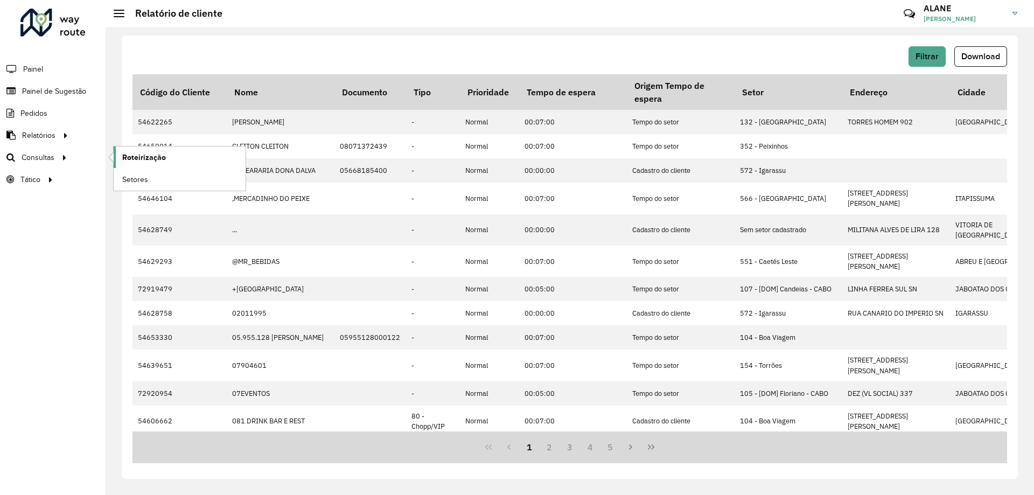
click at [161, 163] on span "Roteirização" at bounding box center [144, 157] width 44 height 11
click at [975, 56] on span "Download" at bounding box center [981, 56] width 39 height 9
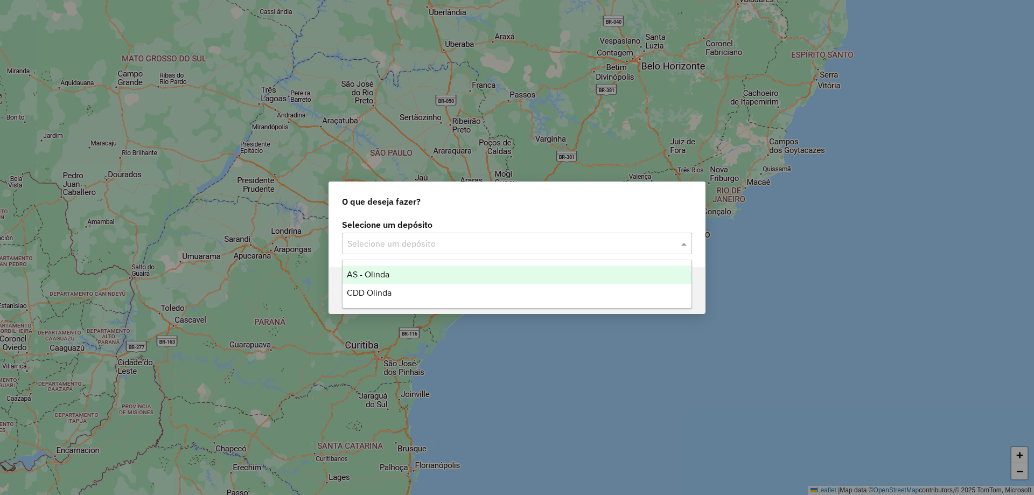
click at [521, 253] on div "Selecione um depósito" at bounding box center [517, 244] width 350 height 22
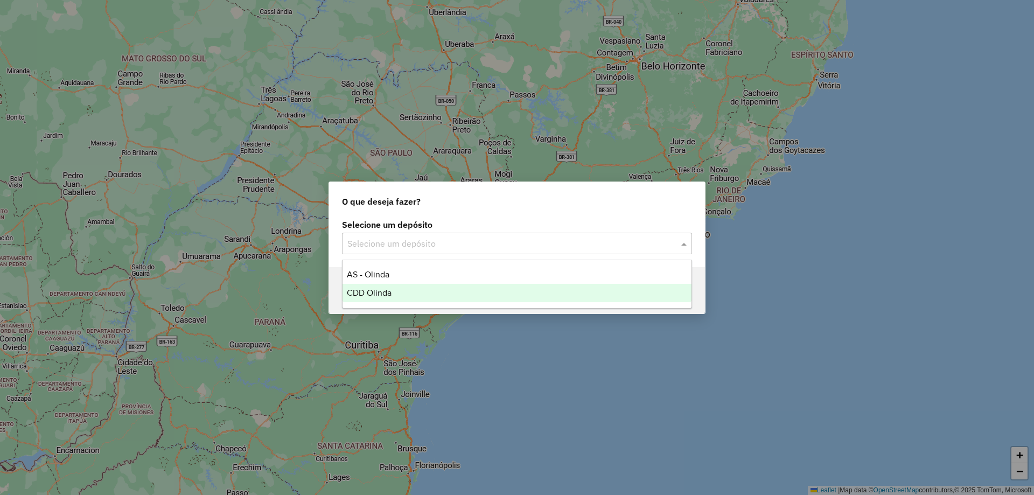
click at [445, 291] on div "CDD Olinda" at bounding box center [517, 293] width 349 height 18
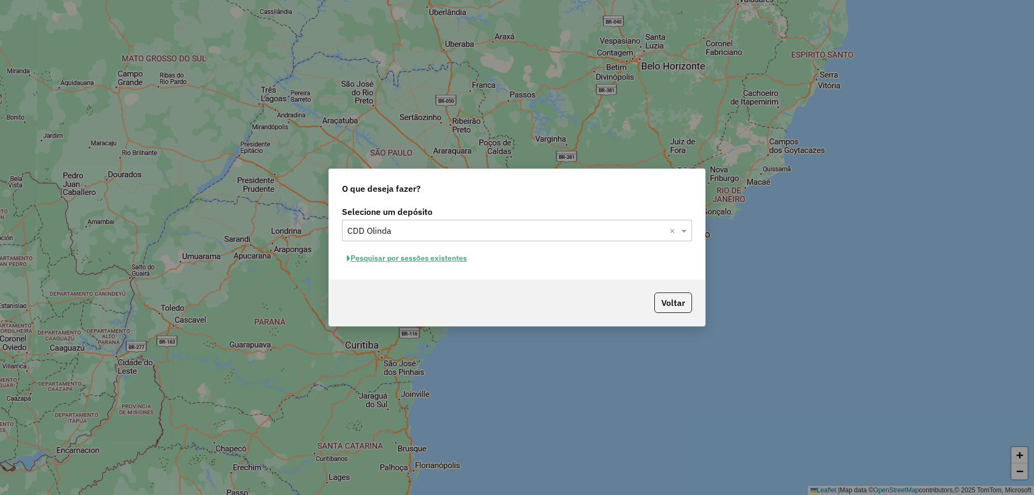
click at [423, 264] on button "Pesquisar por sessões existentes" at bounding box center [407, 258] width 130 height 17
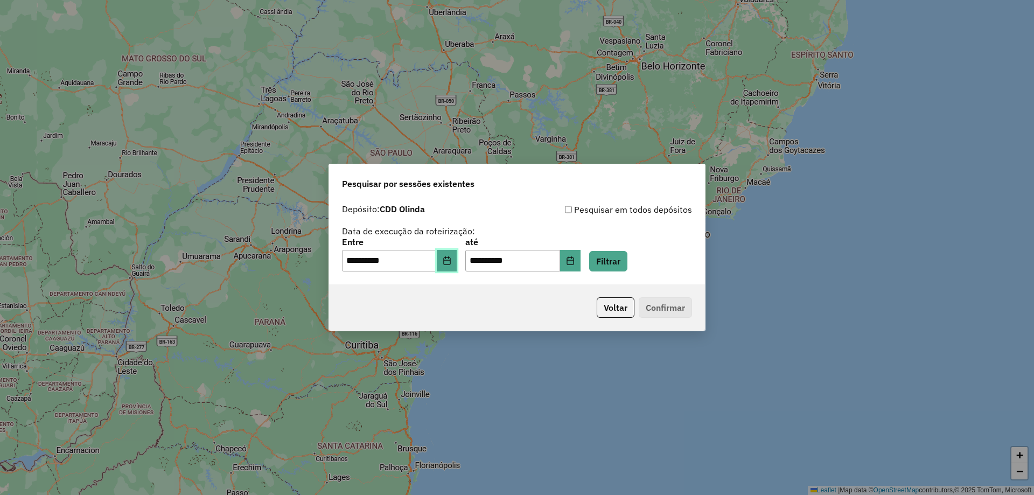
click at [451, 263] on icon "Choose Date" at bounding box center [447, 260] width 9 height 9
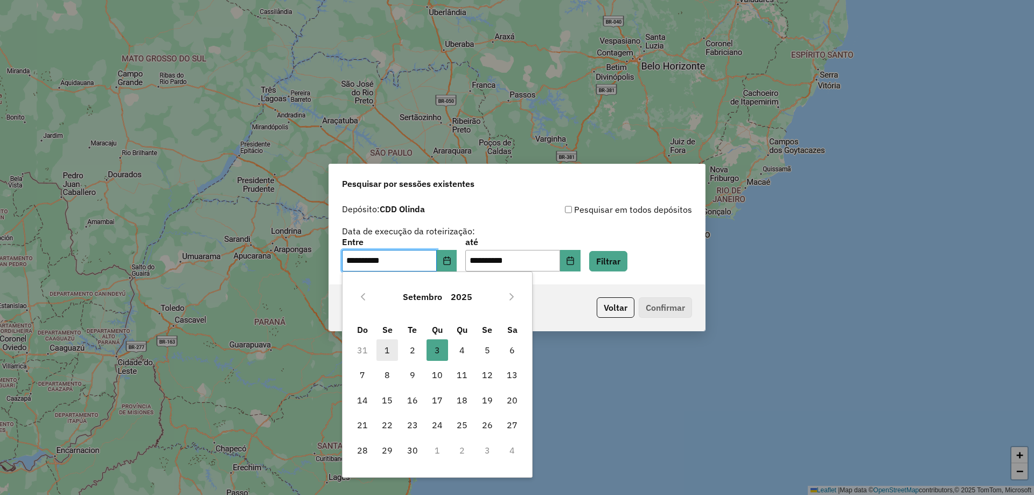
click at [391, 351] on span "1" at bounding box center [388, 350] width 22 height 22
type input "**********"
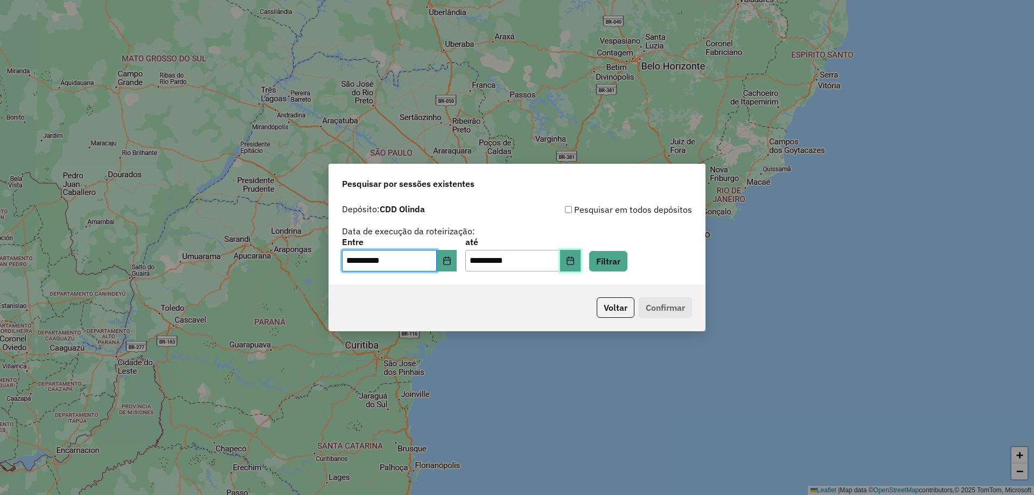
click at [575, 260] on icon "Choose Date" at bounding box center [570, 260] width 9 height 9
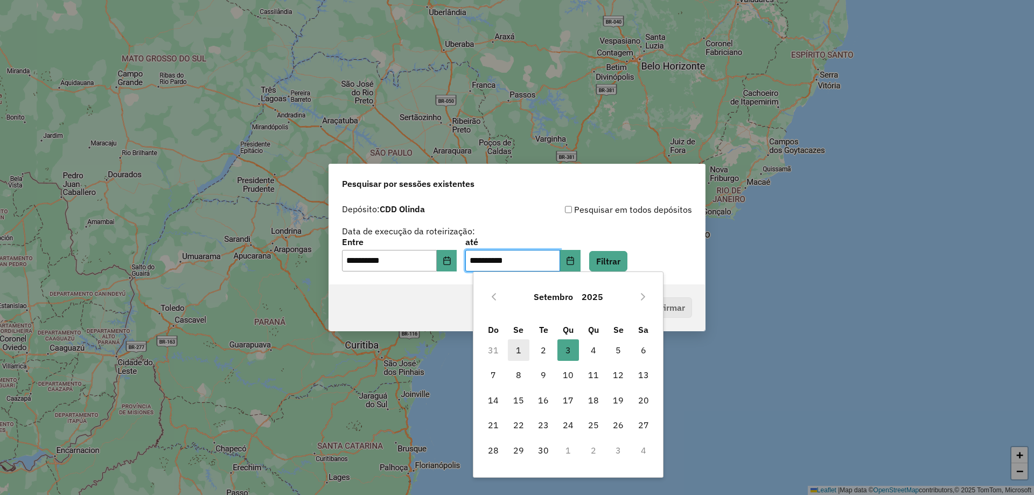
click at [518, 352] on span "1" at bounding box center [519, 350] width 22 height 22
type input "**********"
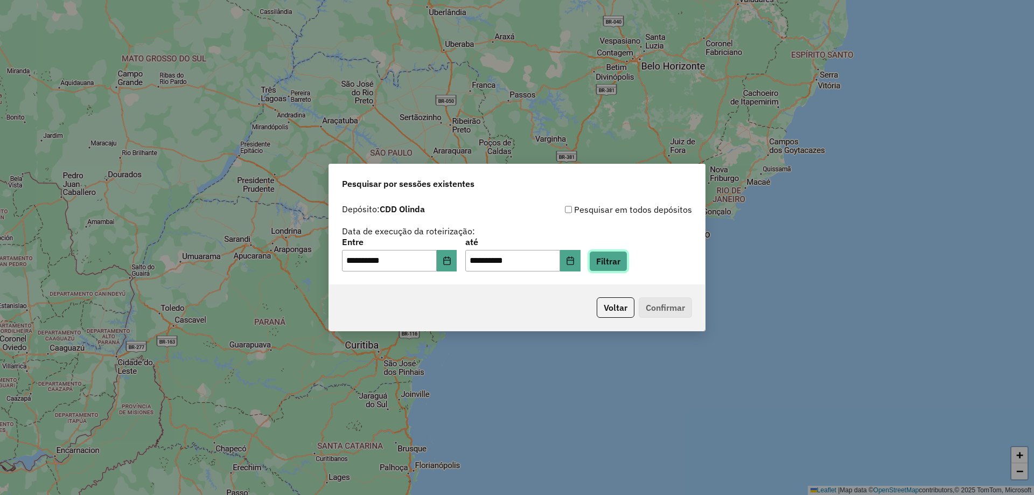
click at [620, 253] on button "Filtrar" at bounding box center [608, 261] width 38 height 20
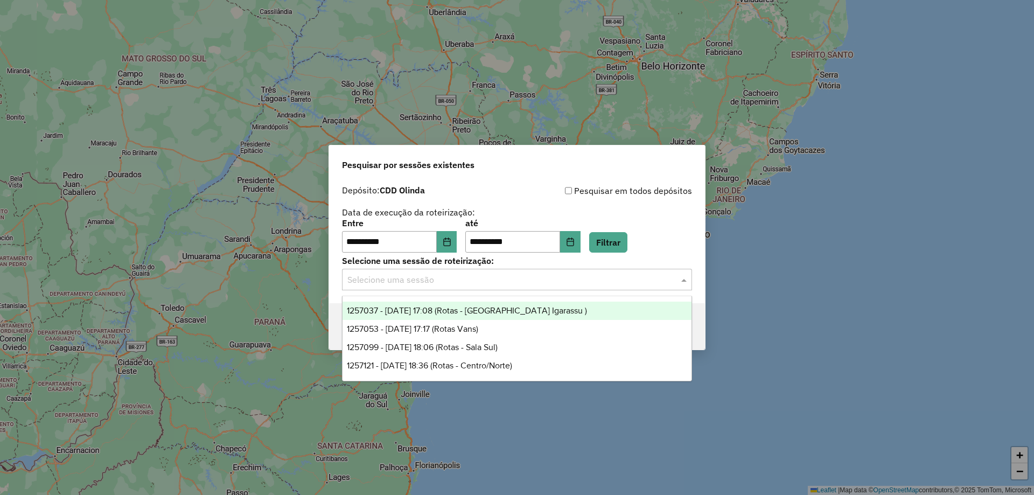
click at [447, 281] on input "text" at bounding box center [507, 280] width 318 height 13
click at [452, 315] on span "1257037 - 01/09/2025 17:08 (Rotas - PA Igarassu )" at bounding box center [467, 310] width 240 height 9
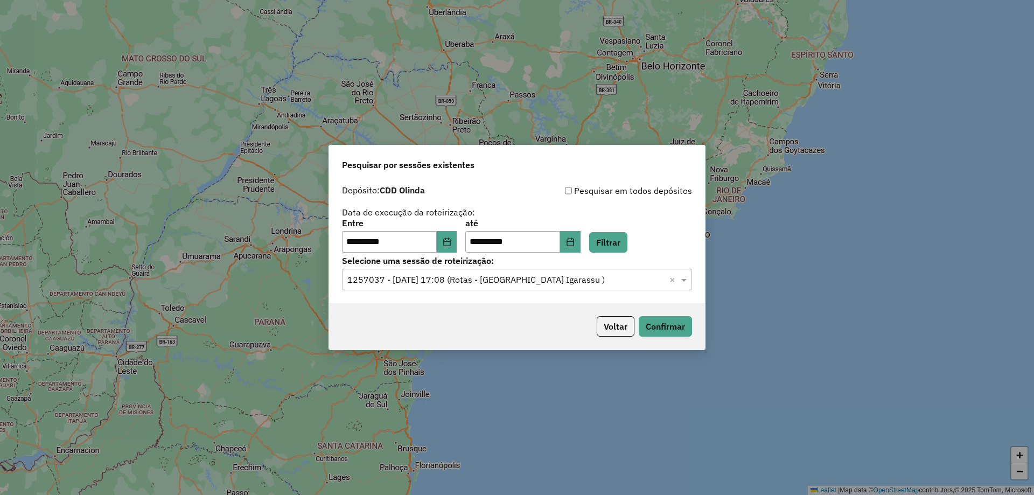
click at [516, 283] on input "text" at bounding box center [507, 280] width 318 height 13
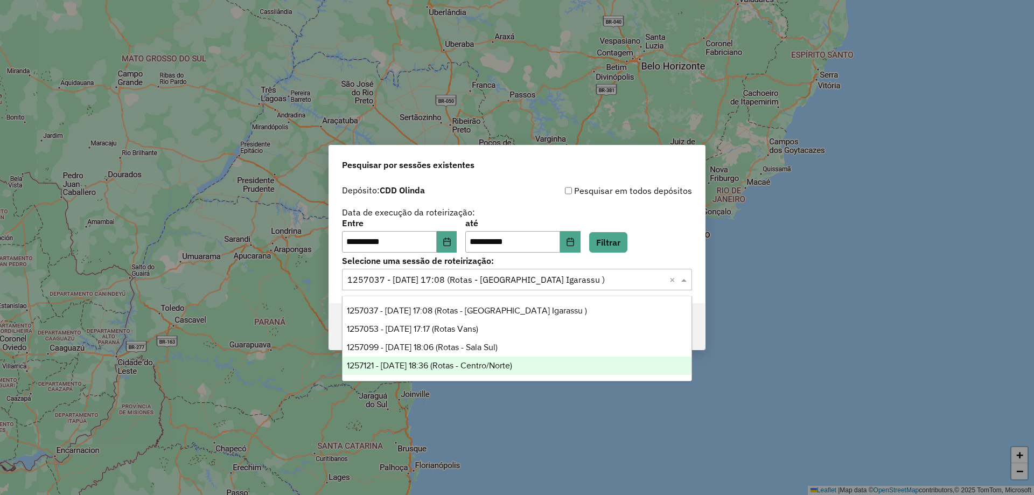
click at [501, 367] on span "1257121 - 01/09/2025 18:36 (Rotas - Centro/Norte)" at bounding box center [429, 365] width 165 height 9
click at [530, 283] on input "text" at bounding box center [507, 280] width 318 height 13
click at [512, 363] on span "1257121 - 01/09/2025 18:36 (Rotas - Centro/Norte)" at bounding box center [429, 365] width 165 height 9
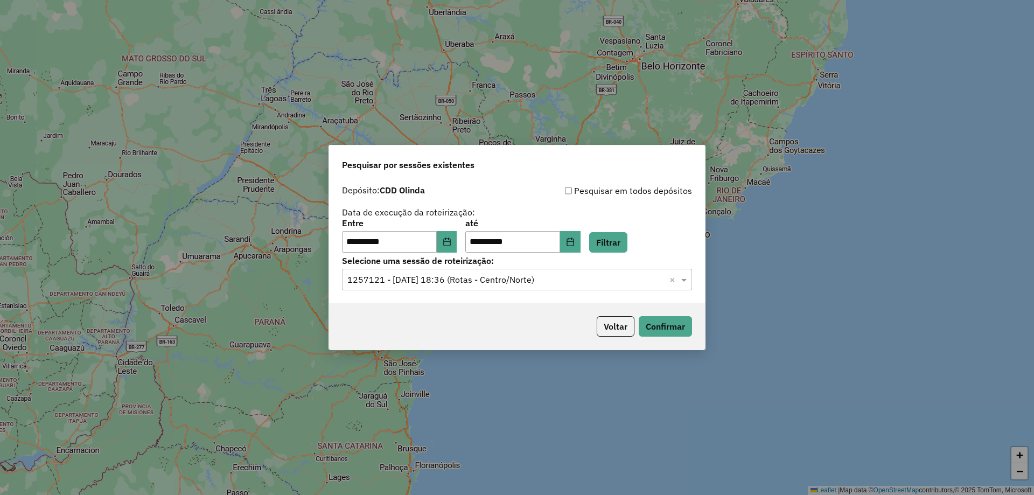
click at [669, 339] on div "Voltar Confirmar" at bounding box center [517, 326] width 376 height 46
click at [668, 331] on button "Confirmar" at bounding box center [665, 326] width 53 height 20
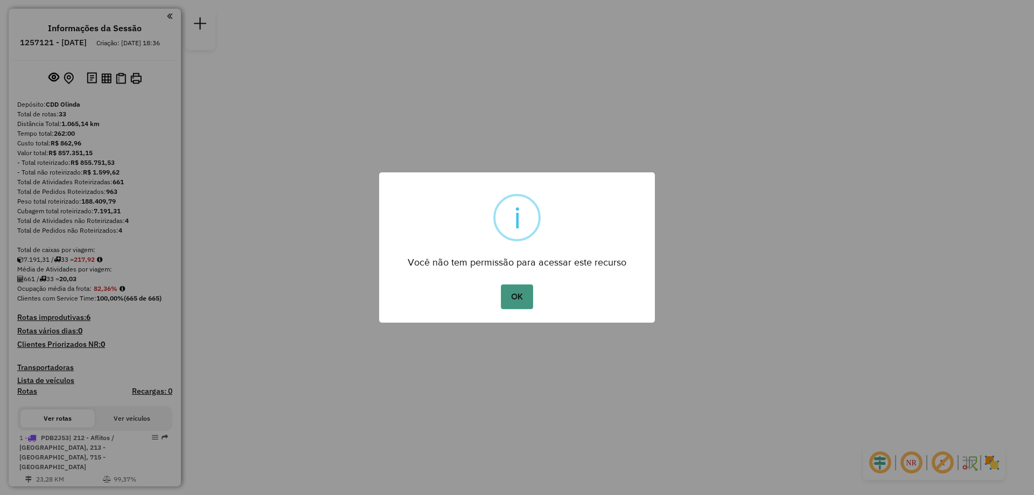
click at [530, 295] on button "OK" at bounding box center [517, 296] width 32 height 25
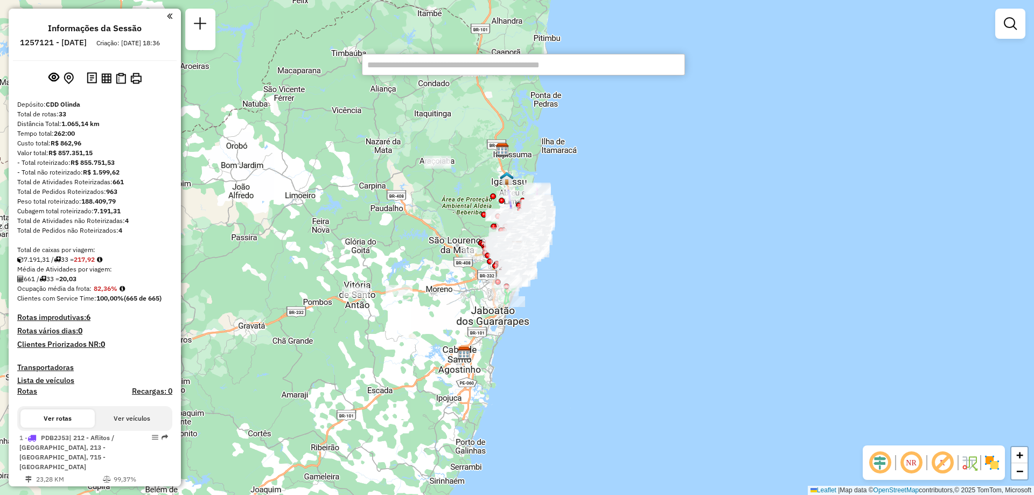
paste input "*******"
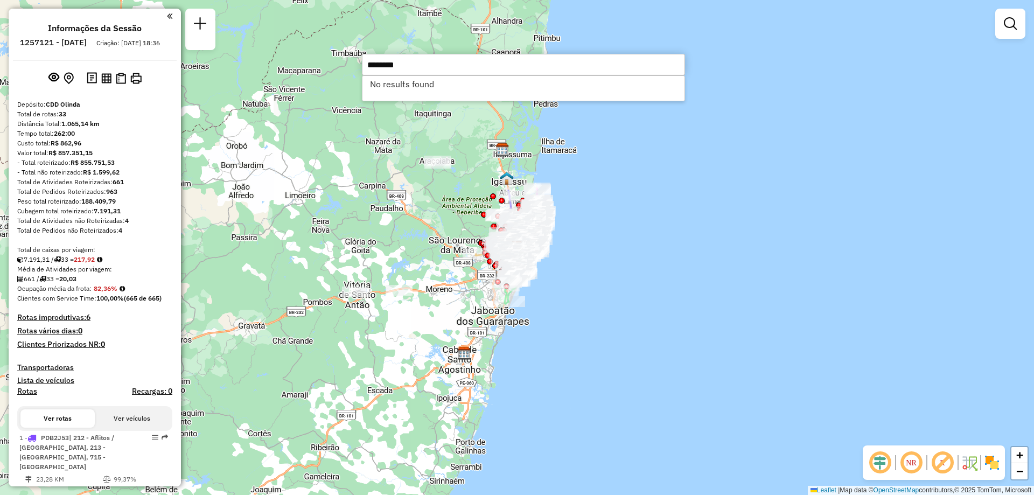
type input "*******"
drag, startPoint x: 422, startPoint y: 69, endPoint x: 302, endPoint y: 57, distance: 120.7
click at [303, 57] on hb-router-mapa "Informações da Sessão 1257121 - 01/09/2025 Criação: 30/08/2025 18:36 Depósito: …" at bounding box center [517, 247] width 1034 height 495
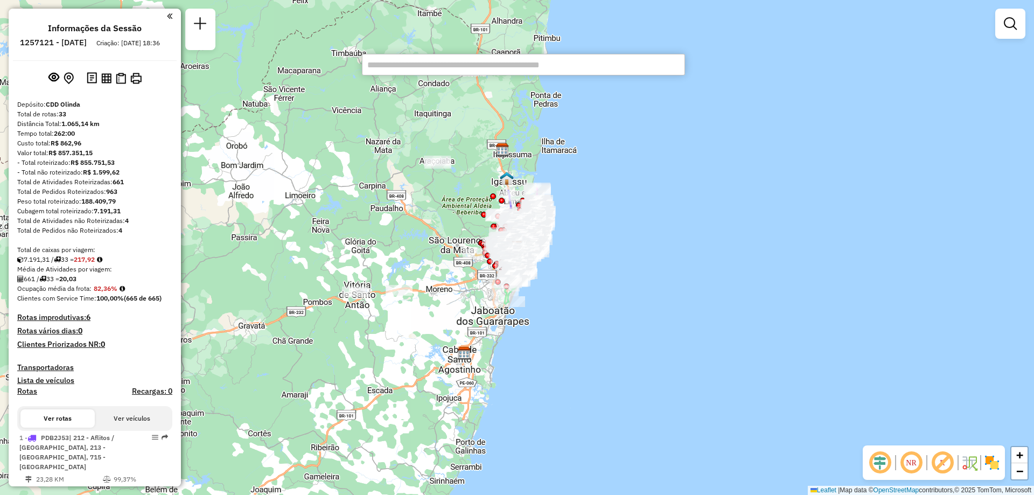
click at [655, 196] on div "Janela de atendimento Grade de atendimento Capacidade Transportadoras Veículos …" at bounding box center [517, 247] width 1034 height 495
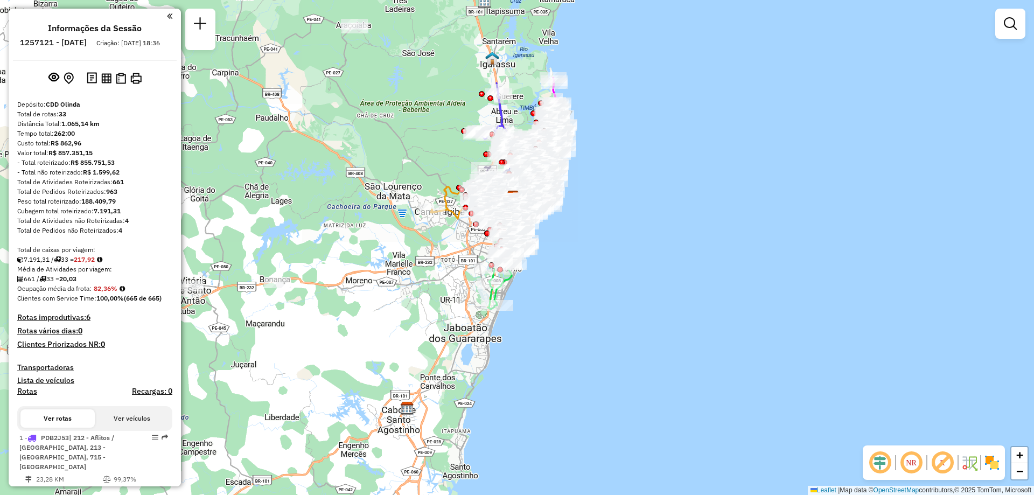
click at [915, 470] on em at bounding box center [912, 463] width 26 height 26
click at [982, 461] on img at bounding box center [980, 462] width 5 height 17
click at [997, 459] on img at bounding box center [992, 462] width 17 height 17
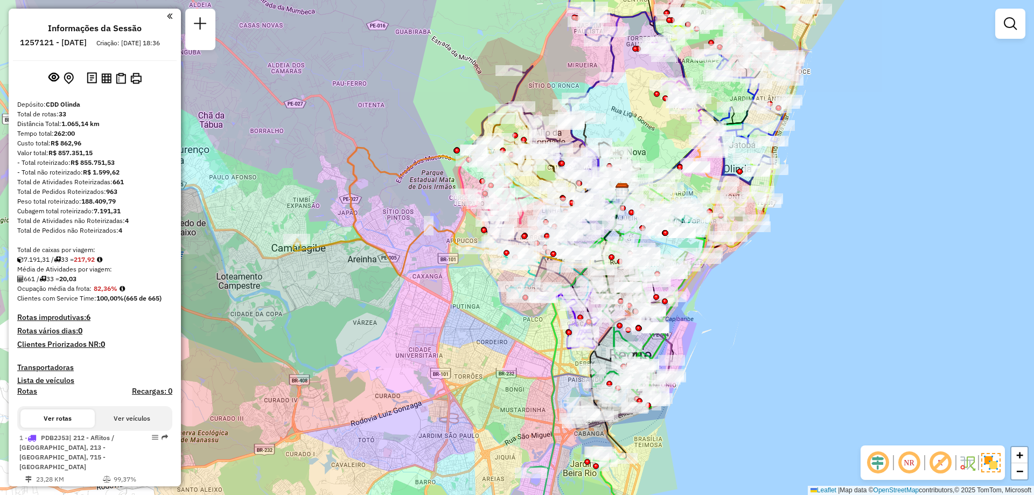
drag, startPoint x: 650, startPoint y: 226, endPoint x: 551, endPoint y: 225, distance: 98.6
click at [640, 225] on div at bounding box center [643, 228] width 6 height 6
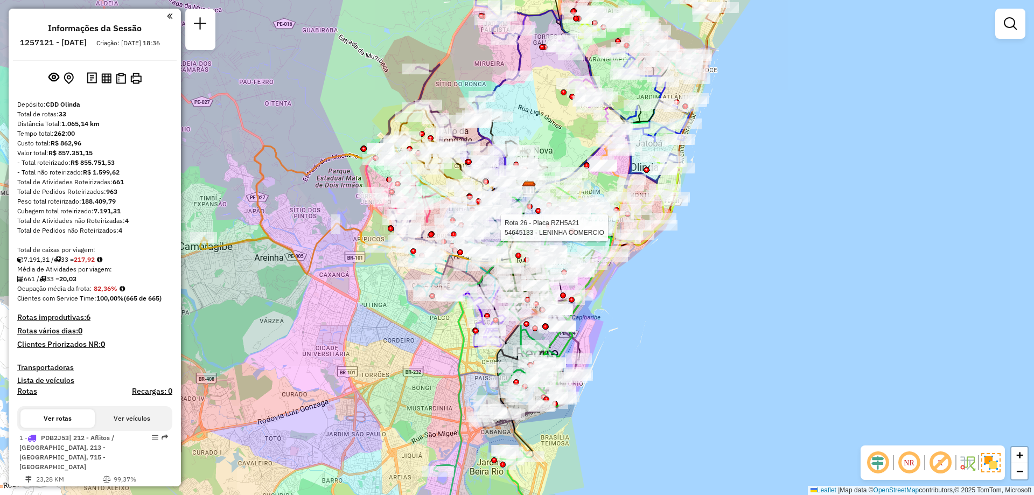
click at [908, 467] on em at bounding box center [910, 463] width 26 height 26
click at [911, 467] on em at bounding box center [910, 463] width 26 height 26
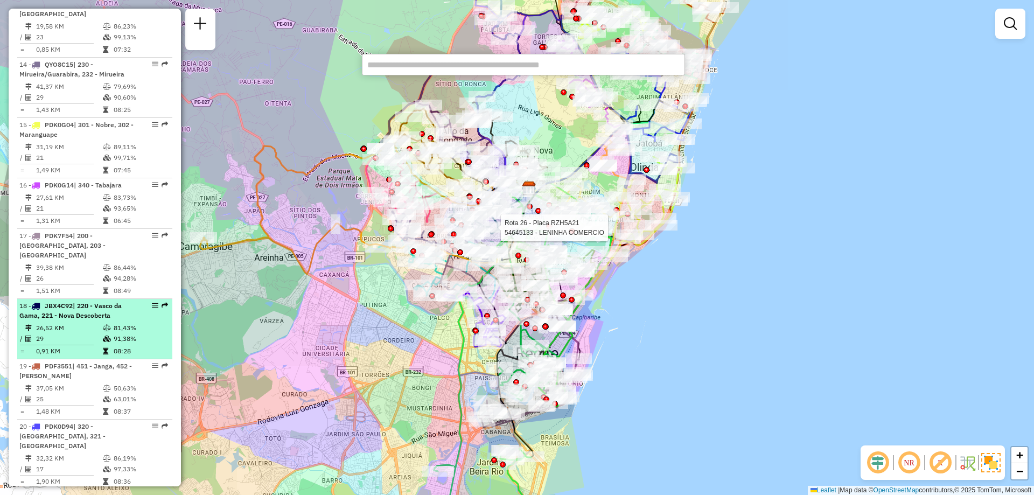
click at [102, 323] on td at bounding box center [107, 328] width 11 height 11
select select "**********"
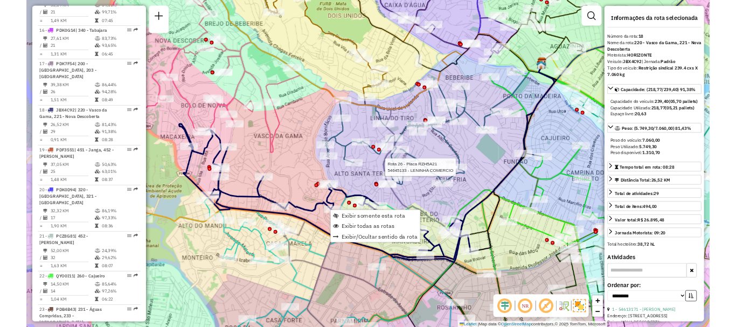
scroll to position [1448, 0]
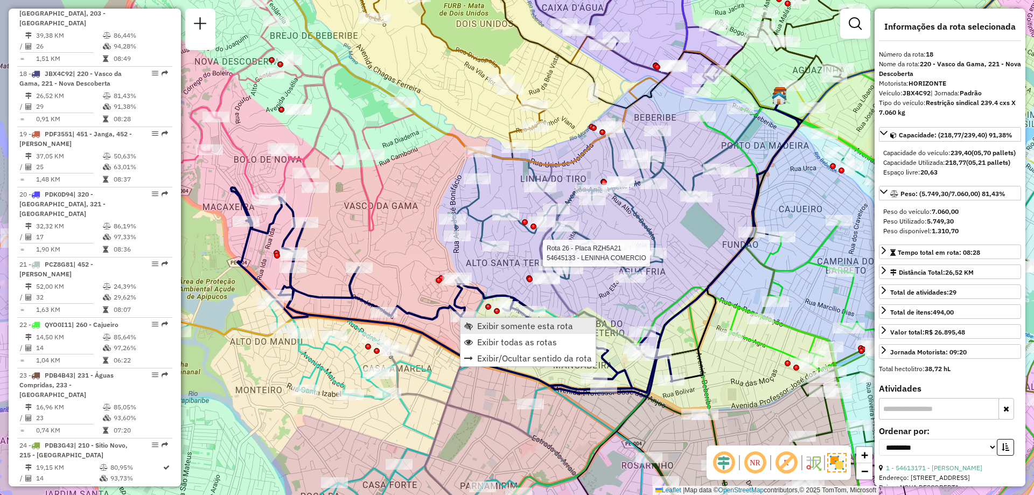
click at [467, 324] on span "Exibir somente esta rota" at bounding box center [468, 326] width 9 height 9
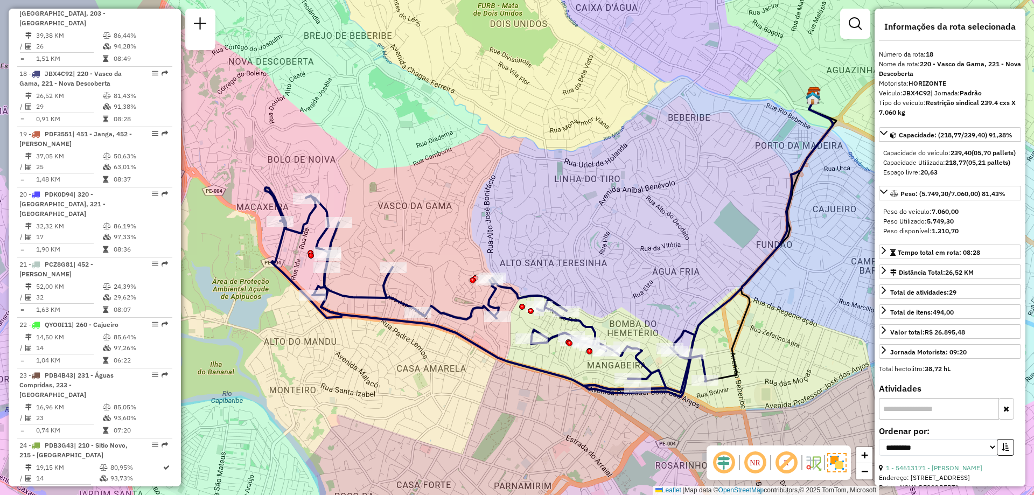
drag, startPoint x: 613, startPoint y: 261, endPoint x: 678, endPoint y: 261, distance: 64.7
click at [678, 261] on div "Janela de atendimento Grade de atendimento Capacidade Transportadoras Veículos …" at bounding box center [517, 247] width 1034 height 495
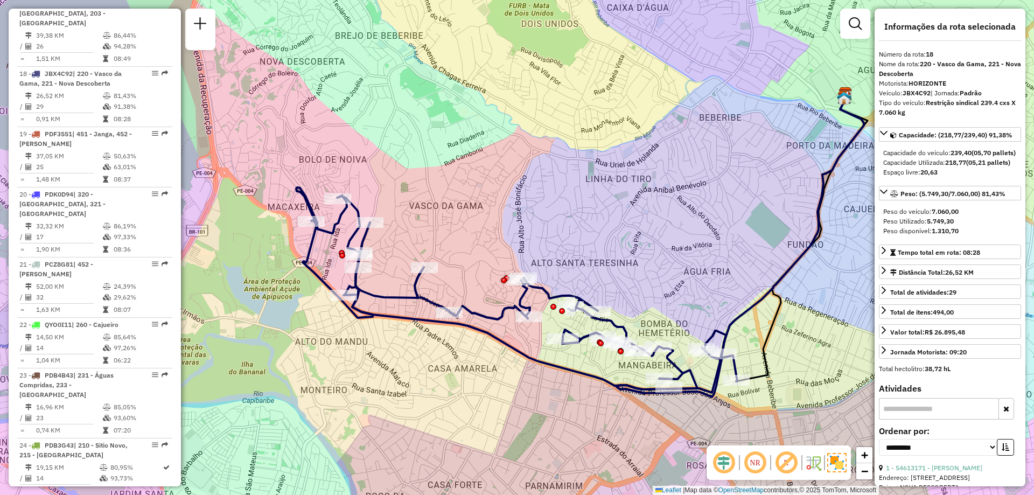
click at [761, 461] on em at bounding box center [755, 463] width 26 height 26
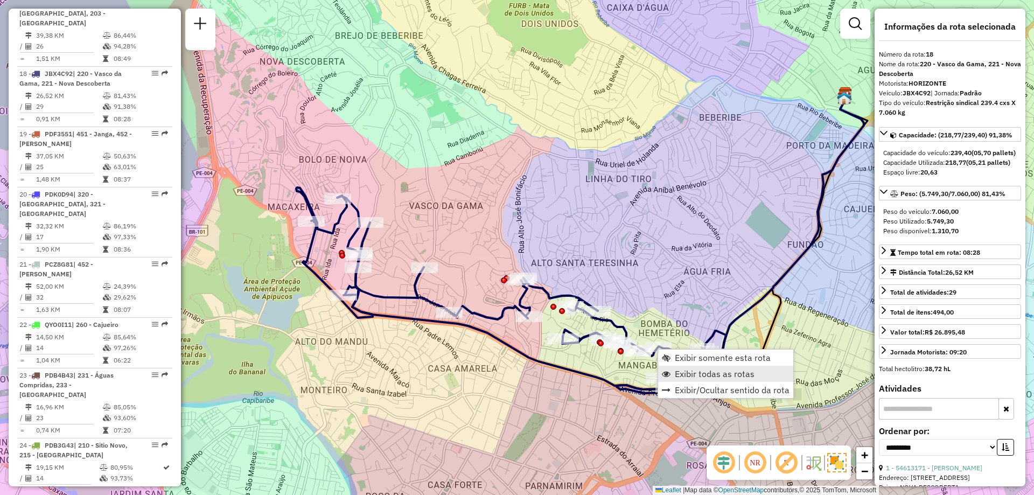
click at [672, 372] on link "Exibir todas as rotas" at bounding box center [725, 374] width 135 height 16
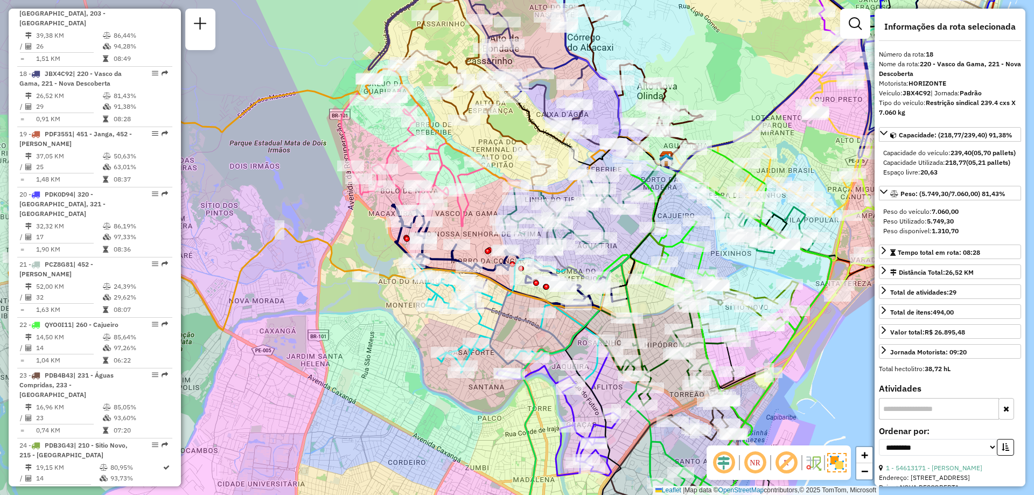
drag, startPoint x: 654, startPoint y: 272, endPoint x: 631, endPoint y: 259, distance: 26.1
click at [631, 259] on icon at bounding box center [638, 225] width 80 height 131
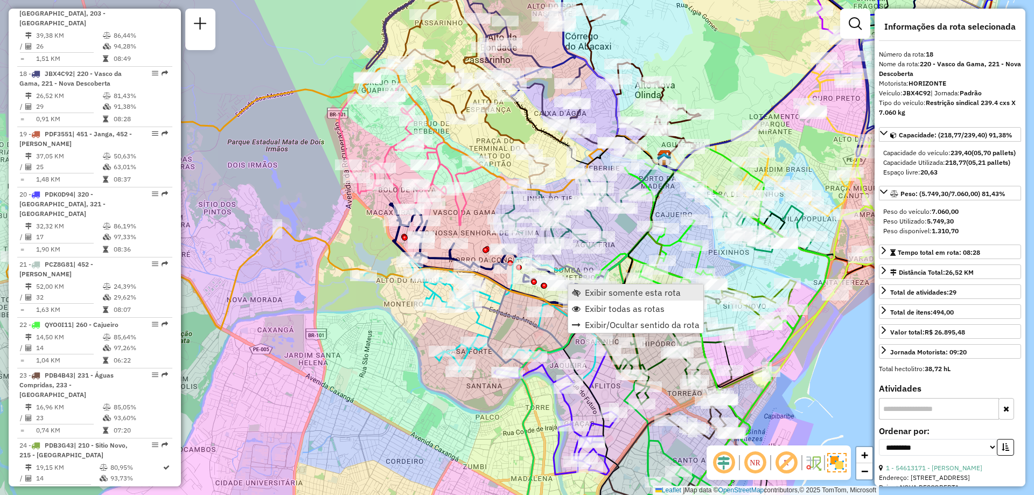
click at [579, 293] on span "Exibir somente esta rota" at bounding box center [576, 292] width 9 height 9
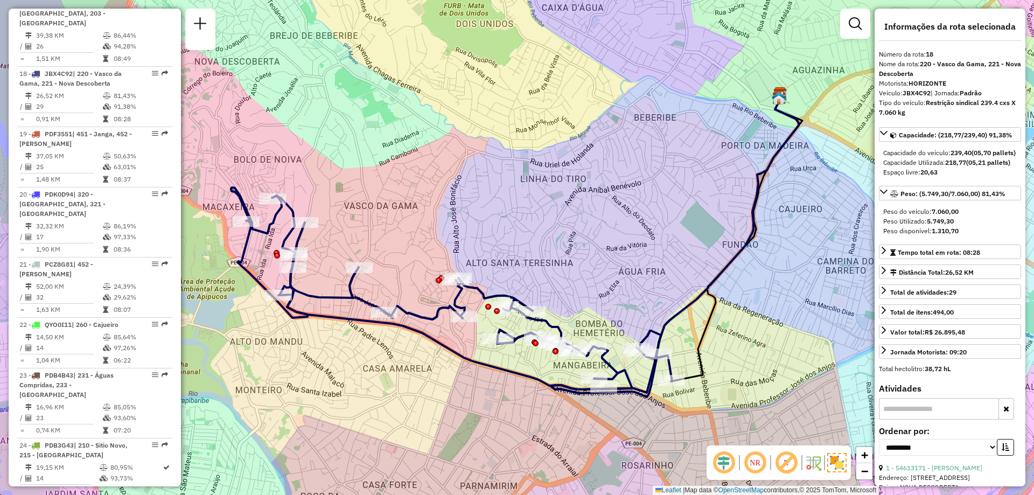
drag, startPoint x: 726, startPoint y: 384, endPoint x: 835, endPoint y: 375, distance: 108.7
click at [835, 375] on div "Janela de atendimento Grade de atendimento Capacidade Transportadoras Veículos …" at bounding box center [517, 247] width 1034 height 495
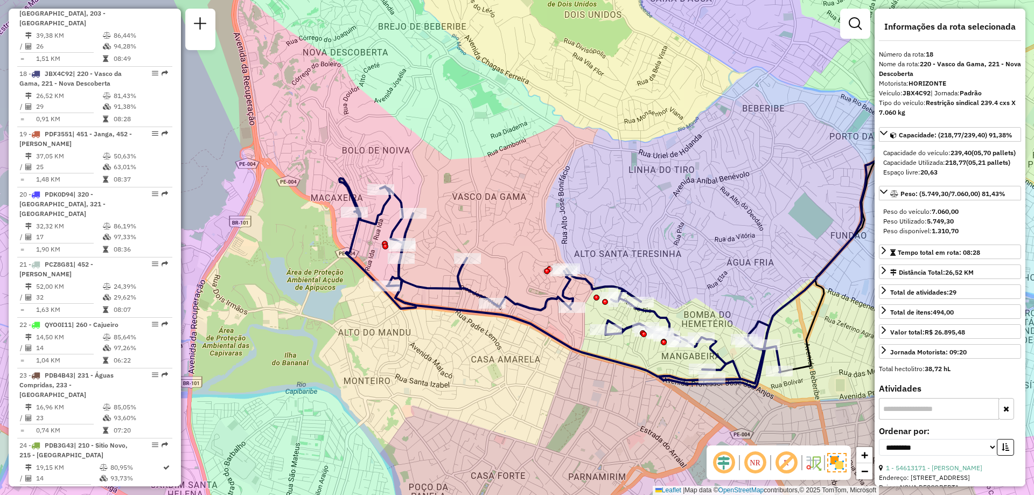
click at [719, 472] on em at bounding box center [724, 463] width 26 height 26
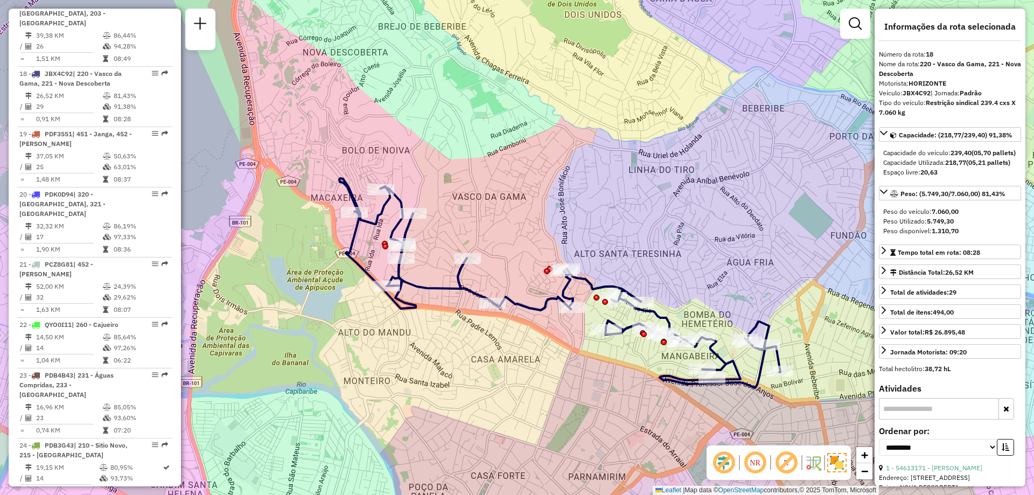
click at [719, 471] on em at bounding box center [724, 463] width 26 height 26
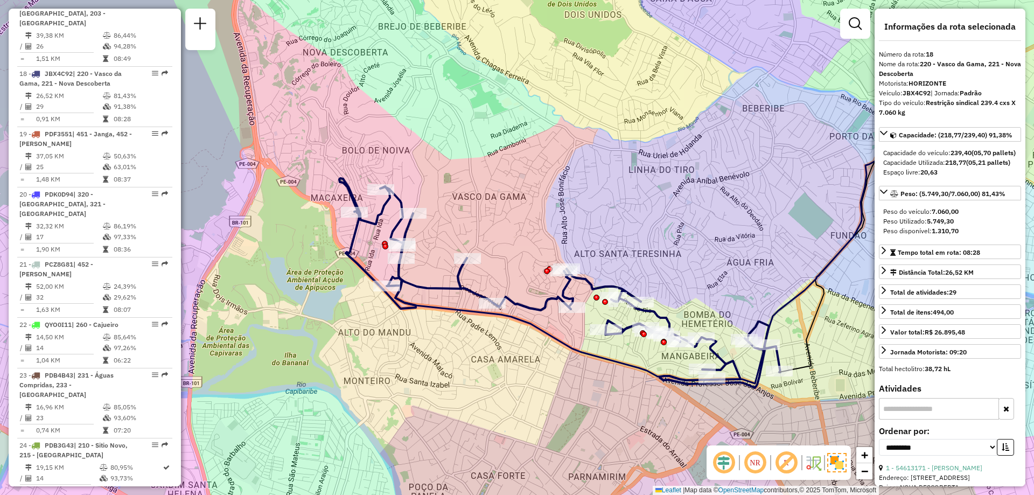
click at [757, 465] on em at bounding box center [755, 463] width 26 height 26
click at [759, 457] on em at bounding box center [755, 463] width 26 height 26
click at [757, 463] on em at bounding box center [755, 463] width 26 height 26
click at [783, 465] on em at bounding box center [787, 463] width 26 height 26
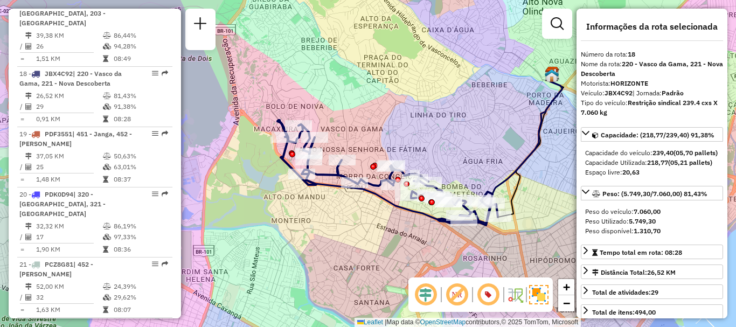
drag, startPoint x: 496, startPoint y: 166, endPoint x: 447, endPoint y: 159, distance: 49.5
click at [447, 159] on div "Janela de atendimento Grade de atendimento Capacidade Transportadoras Veículos …" at bounding box center [368, 163] width 736 height 327
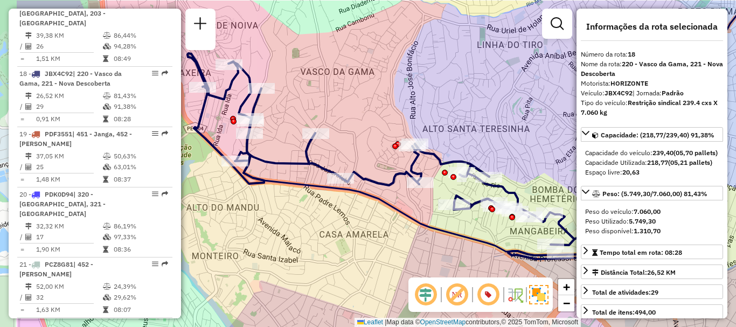
drag, startPoint x: 358, startPoint y: 177, endPoint x: 454, endPoint y: 212, distance: 102.3
click at [454, 210] on div at bounding box center [454, 204] width 32 height 11
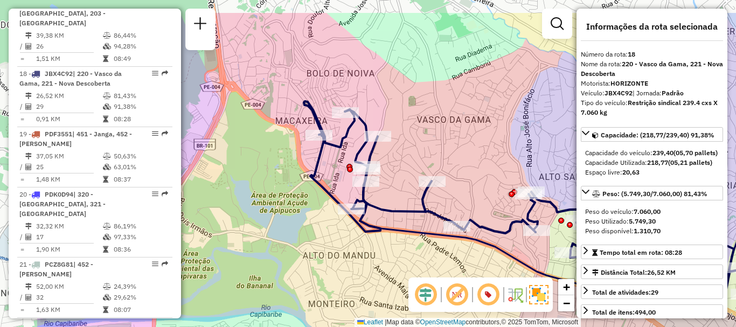
drag, startPoint x: 282, startPoint y: 132, endPoint x: 396, endPoint y: 178, distance: 122.8
click at [396, 178] on div "Janela de atendimento Grade de atendimento Capacidade Transportadoras Veículos …" at bounding box center [368, 163] width 736 height 327
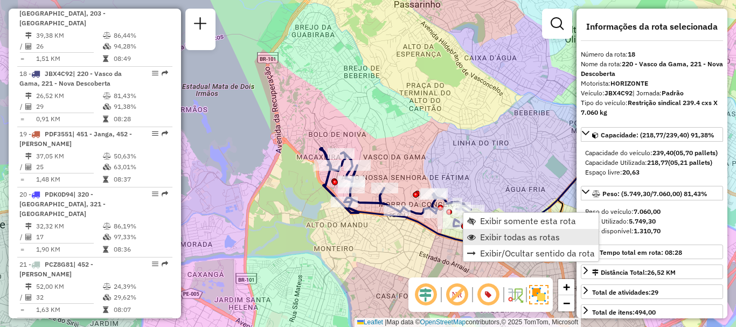
click at [474, 238] on span "Exibir todas as rotas" at bounding box center [471, 237] width 9 height 9
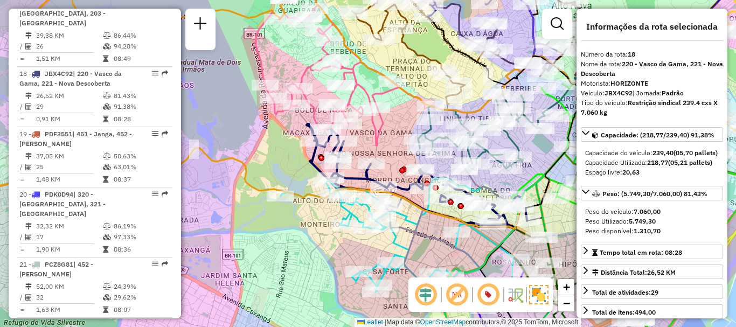
drag, startPoint x: 423, startPoint y: 239, endPoint x: 409, endPoint y: 214, distance: 28.2
click at [409, 214] on icon at bounding box center [485, 151] width 212 height 145
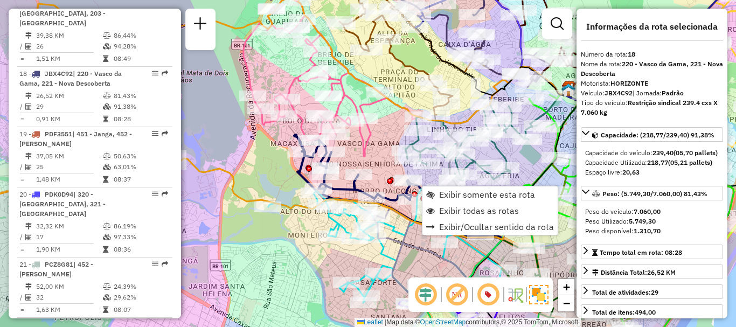
drag, startPoint x: 408, startPoint y: 209, endPoint x: 396, endPoint y: 220, distance: 16.8
click at [396, 220] on div "Janela de atendimento Grade de atendimento Capacidade Transportadoras Veículos …" at bounding box center [368, 163] width 736 height 327
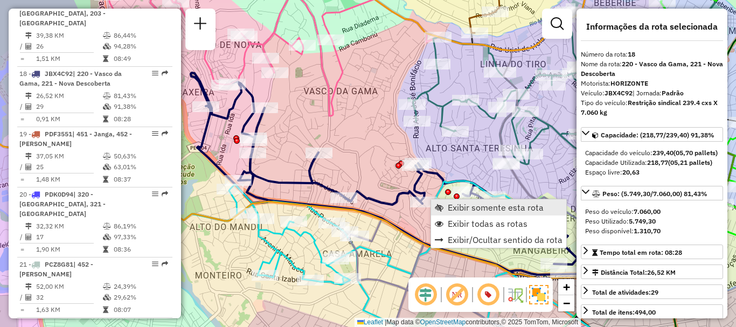
click at [440, 208] on span "Exibir somente esta rota" at bounding box center [439, 207] width 9 height 9
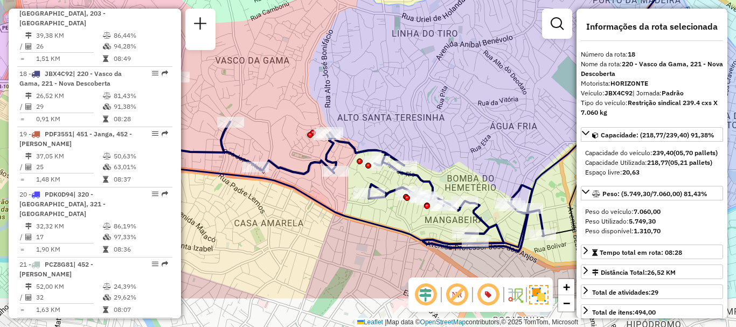
drag, startPoint x: 326, startPoint y: 150, endPoint x: 347, endPoint y: 89, distance: 64.2
click at [347, 89] on div "Janela de atendimento Grade de atendimento Capacidade Transportadoras Veículos …" at bounding box center [368, 163] width 736 height 327
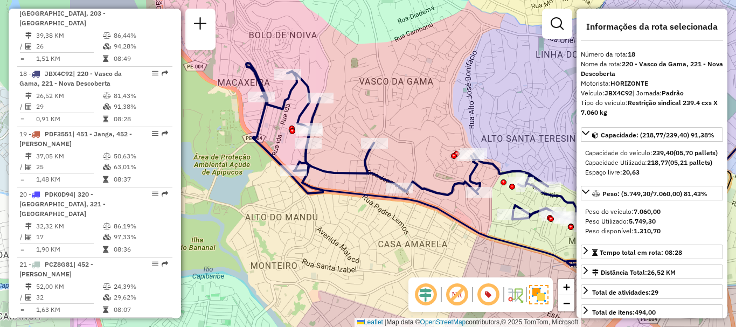
drag, startPoint x: 284, startPoint y: 133, endPoint x: 418, endPoint y: 150, distance: 134.7
click at [418, 150] on div "Janela de atendimento Grade de atendimento Capacidade Transportadoras Veículos …" at bounding box center [368, 163] width 736 height 327
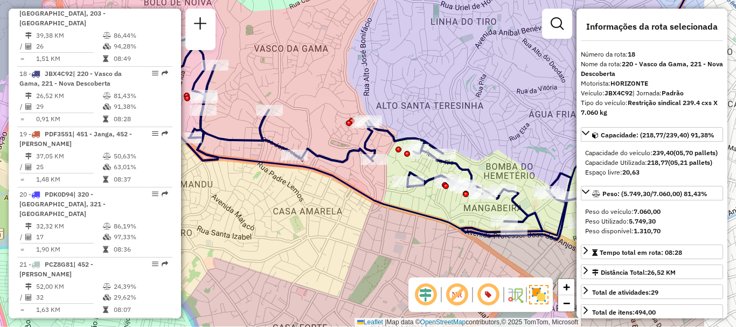
drag, startPoint x: 499, startPoint y: 163, endPoint x: 397, endPoint y: 132, distance: 106.9
click at [397, 132] on icon at bounding box center [361, 135] width 441 height 210
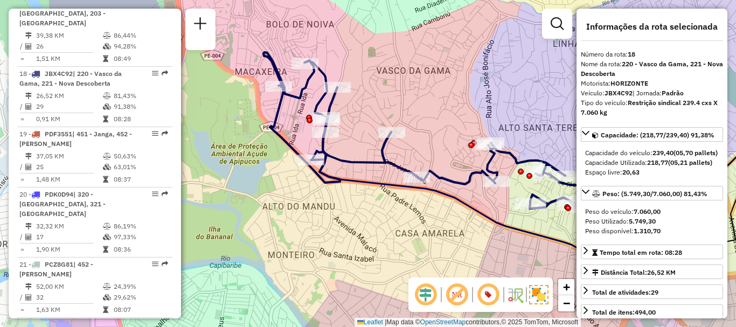
drag, startPoint x: 303, startPoint y: 112, endPoint x: 538, endPoint y: 139, distance: 237.0
click at [538, 139] on div "Janela de atendimento Grade de atendimento Capacidade Transportadoras Veículos …" at bounding box center [368, 163] width 736 height 327
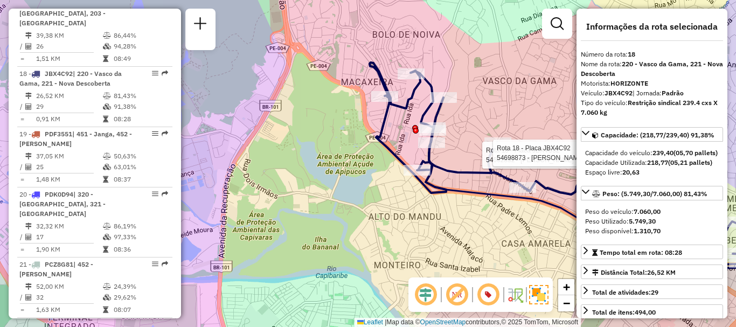
drag, startPoint x: 496, startPoint y: 117, endPoint x: 481, endPoint y: 139, distance: 26.7
click at [481, 139] on div "Rota 18 - Placa JBX4C92 54662852 - MARCELO DE SOUZA Rota 18 - Placa JBX4C92 546…" at bounding box center [368, 163] width 736 height 327
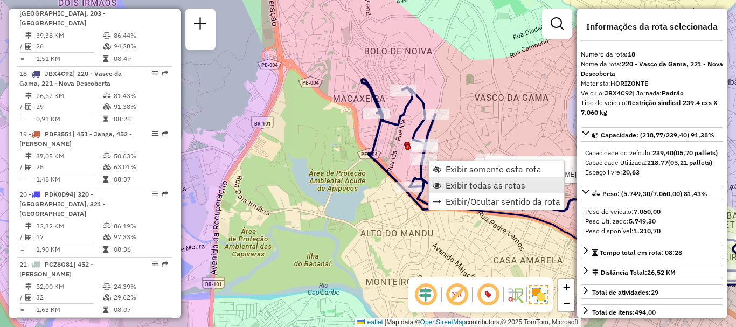
click at [450, 183] on span "Exibir todas as rotas" at bounding box center [486, 185] width 80 height 9
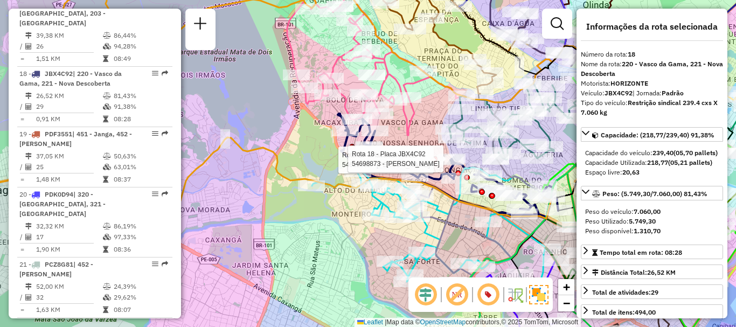
drag, startPoint x: 509, startPoint y: 196, endPoint x: 441, endPoint y: 190, distance: 68.7
click at [441, 190] on icon at bounding box center [252, 106] width 597 height 267
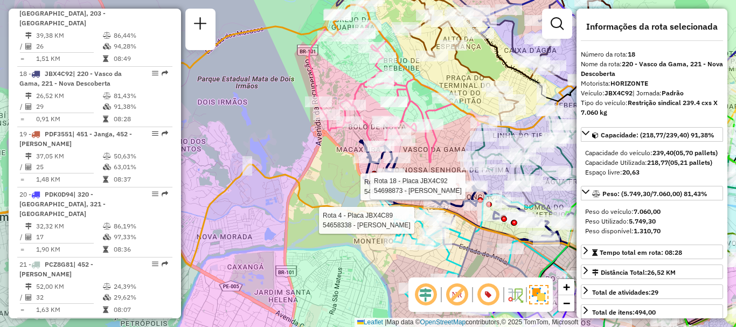
drag, startPoint x: 449, startPoint y: 210, endPoint x: 471, endPoint y: 237, distance: 34.8
click at [471, 237] on icon at bounding box center [510, 248] width 135 height 276
click at [468, 226] on icon at bounding box center [274, 132] width 597 height 267
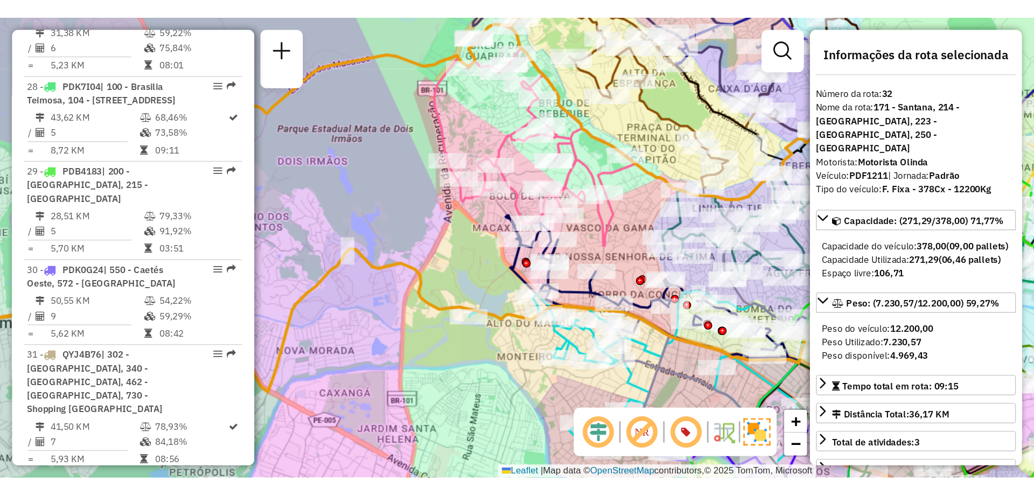
scroll to position [2312, 0]
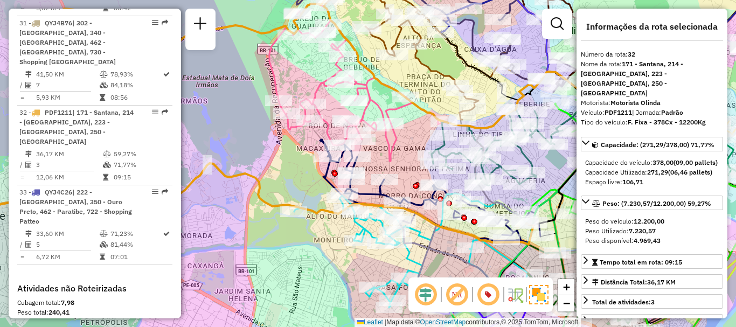
drag, startPoint x: 436, startPoint y: 166, endPoint x: 399, endPoint y: 166, distance: 37.2
click at [399, 166] on div "Janela de atendimento Grade de atendimento Capacidade Transportadoras Veículos …" at bounding box center [368, 163] width 736 height 327
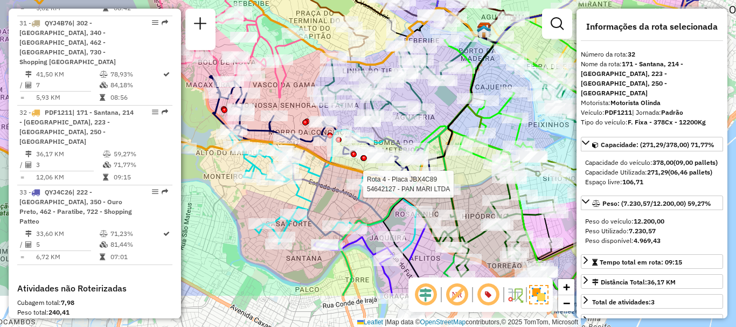
drag, startPoint x: 466, startPoint y: 254, endPoint x: 357, endPoint y: 192, distance: 125.0
click at [357, 190] on div at bounding box center [359, 184] width 27 height 11
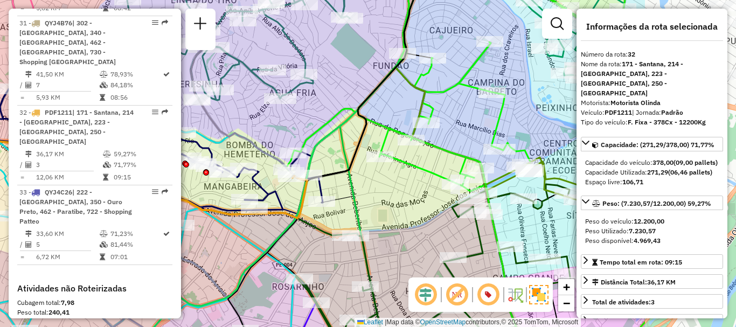
drag, startPoint x: 538, startPoint y: 189, endPoint x: 373, endPoint y: 183, distance: 164.5
click at [373, 183] on div "Janela de atendimento Grade de atendimento Capacidade Transportadoras Veículos …" at bounding box center [368, 163] width 736 height 327
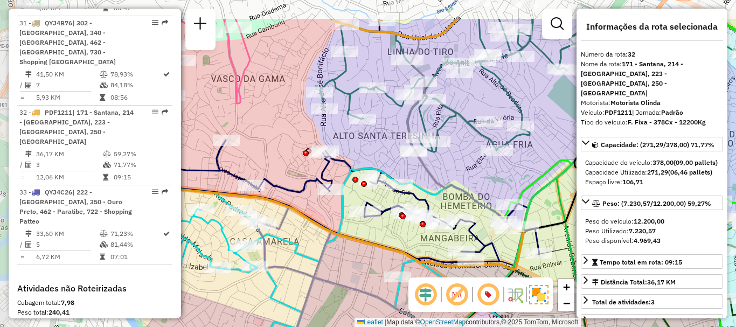
drag, startPoint x: 279, startPoint y: 137, endPoint x: 495, endPoint y: 189, distance: 222.7
click at [495, 189] on div "Janela de atendimento Grade de atendimento Capacidade Transportadoras Veículos …" at bounding box center [368, 163] width 736 height 327
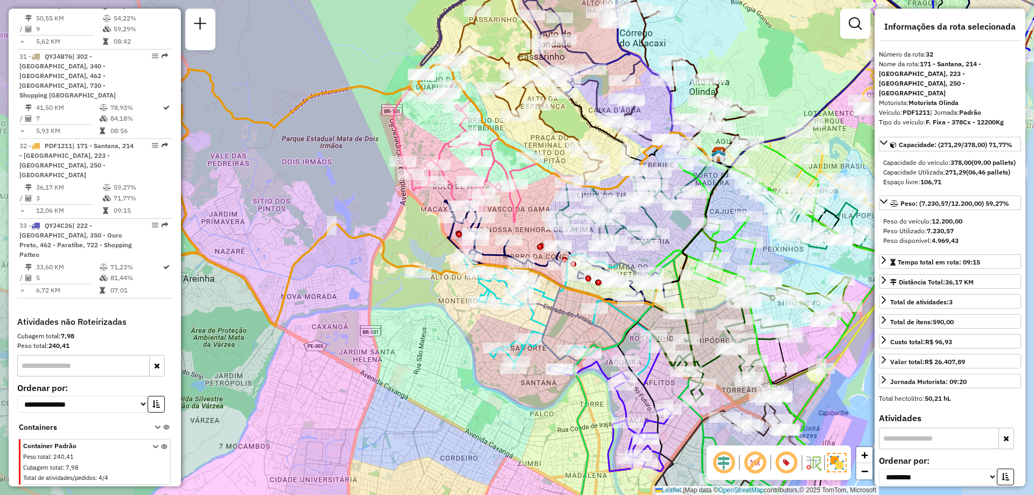
scroll to position [2163, 0]
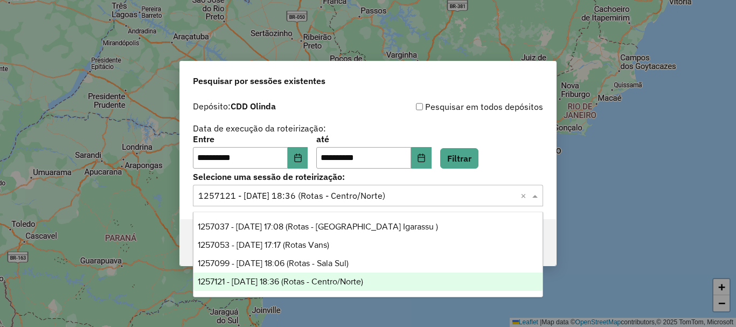
click at [365, 200] on input "text" at bounding box center [357, 196] width 318 height 13
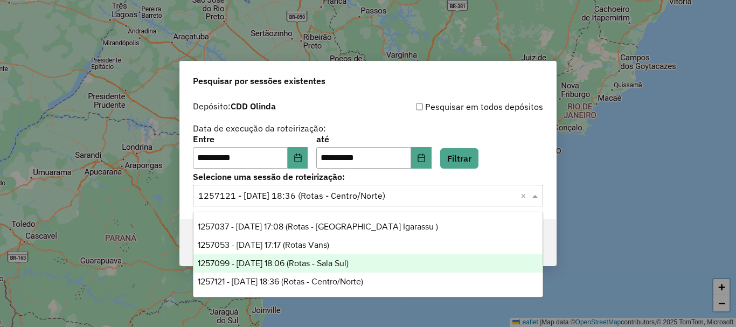
click at [358, 254] on div "1257099 - 01/09/2025 18:06 (Rotas - Sala Sul)" at bounding box center [367, 263] width 349 height 18
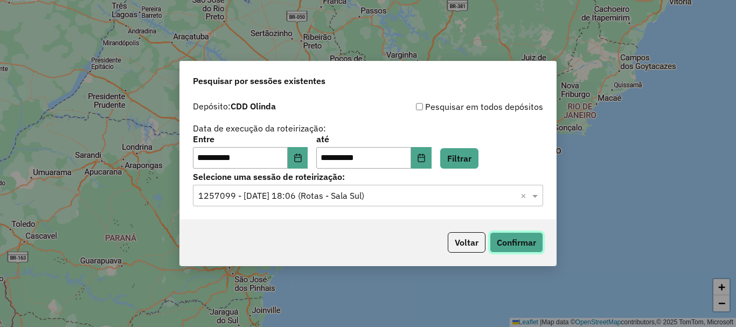
click at [509, 247] on button "Confirmar" at bounding box center [516, 242] width 53 height 20
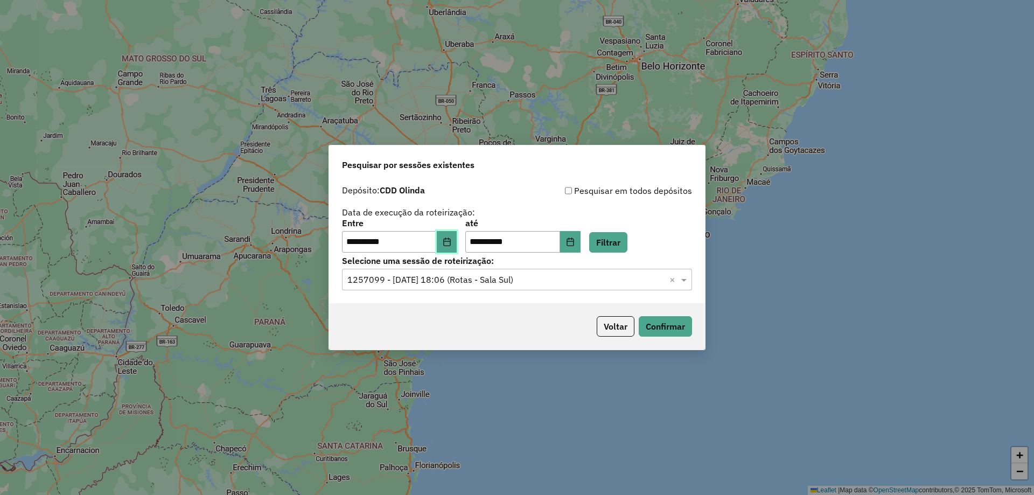
click at [457, 241] on button "Choose Date" at bounding box center [447, 242] width 20 height 22
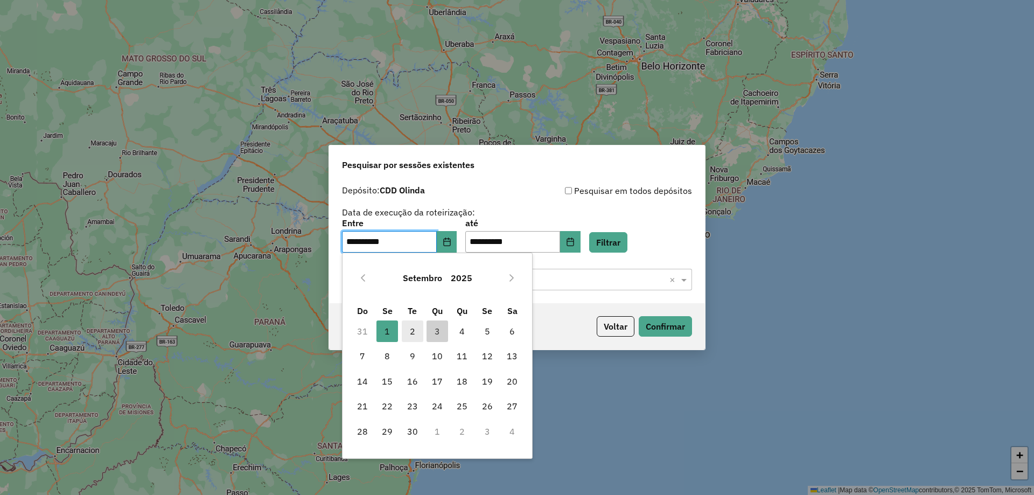
click at [414, 326] on span "2" at bounding box center [413, 332] width 22 height 22
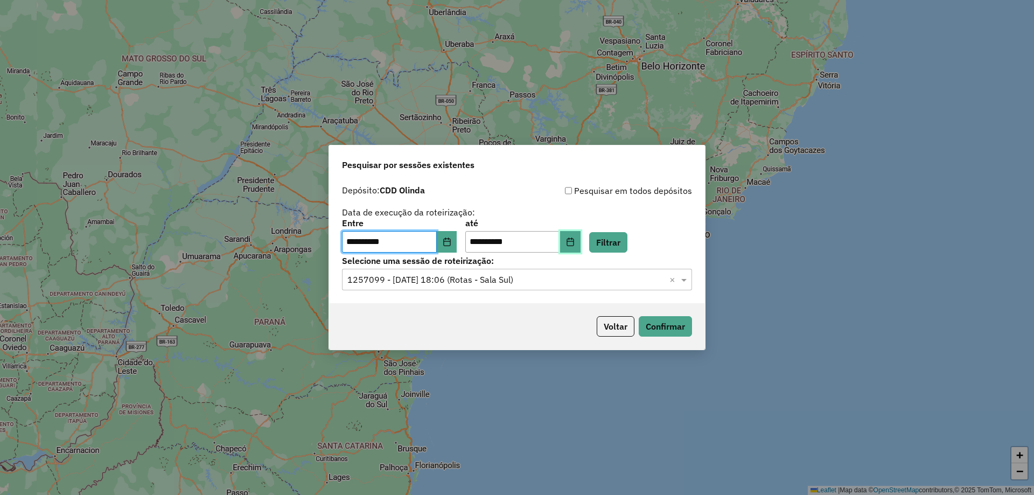
click at [579, 244] on button "Choose Date" at bounding box center [570, 242] width 20 height 22
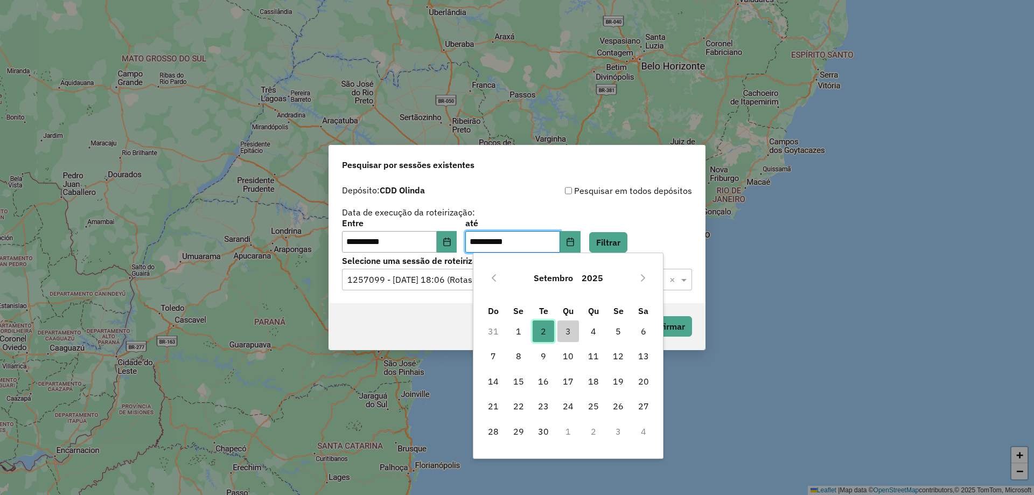
click at [540, 326] on span "2" at bounding box center [544, 332] width 22 height 22
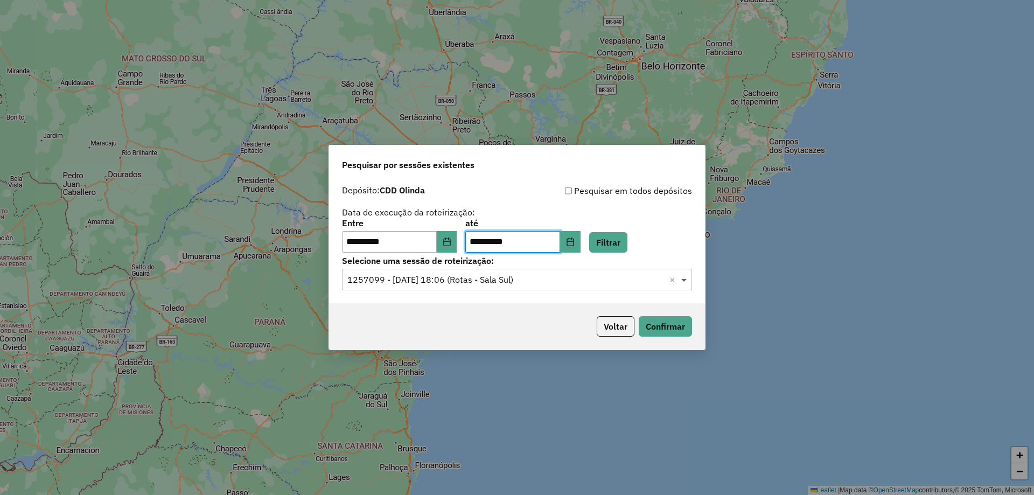
click at [680, 276] on span at bounding box center [685, 279] width 13 height 13
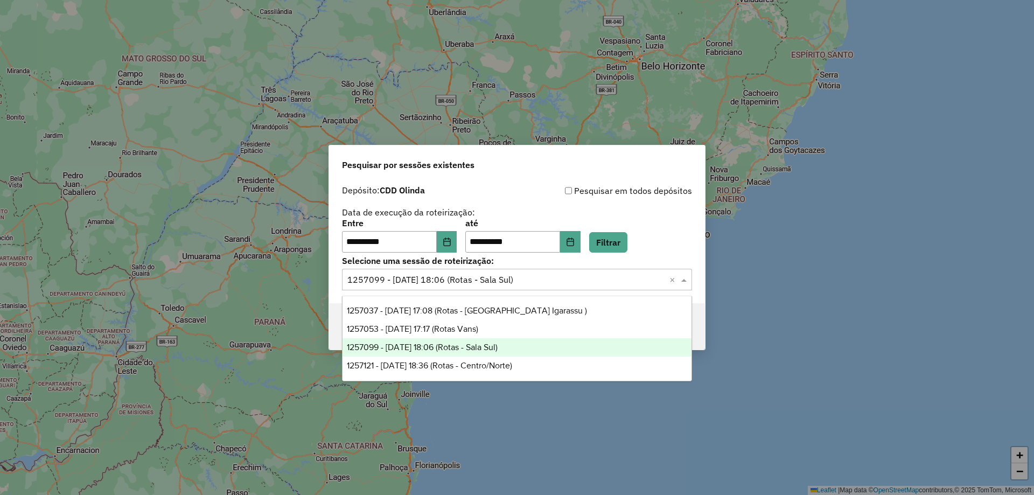
click at [513, 326] on div "1257121 - 01/09/2025 18:36 (Rotas - Centro/Norte)" at bounding box center [517, 366] width 349 height 18
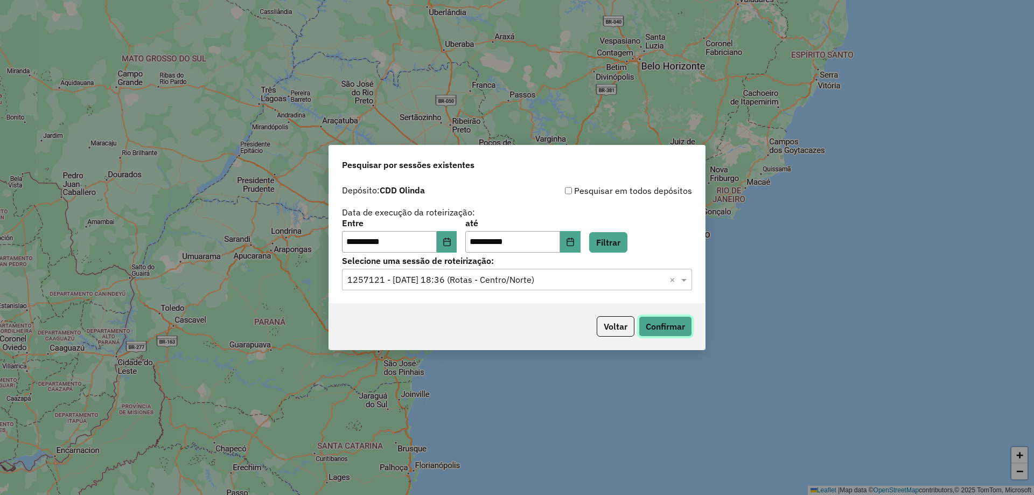
click at [660, 326] on button "Confirmar" at bounding box center [665, 326] width 53 height 20
click at [539, 274] on input "text" at bounding box center [507, 280] width 318 height 13
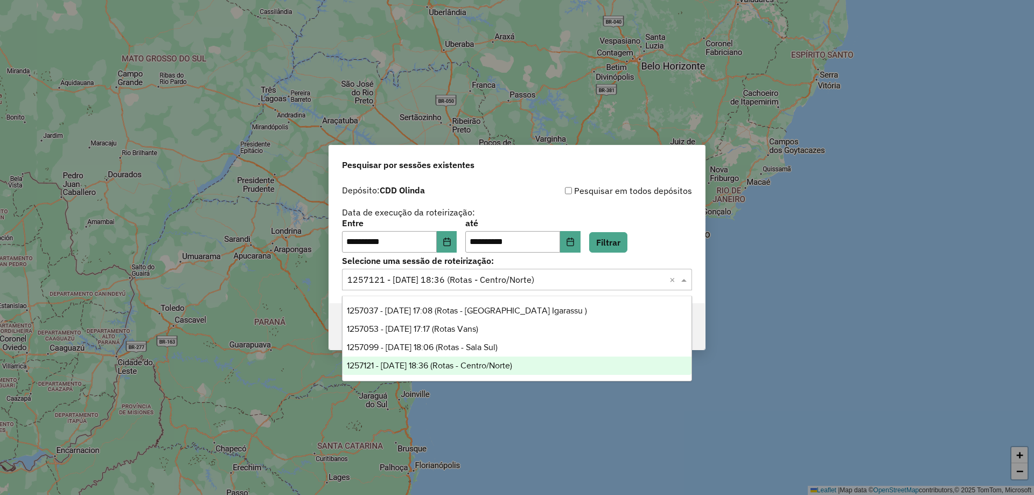
click at [488, 326] on span "1257121 - 01/09/2025 18:36 (Rotas - Centro/Norte)" at bounding box center [429, 365] width 165 height 9
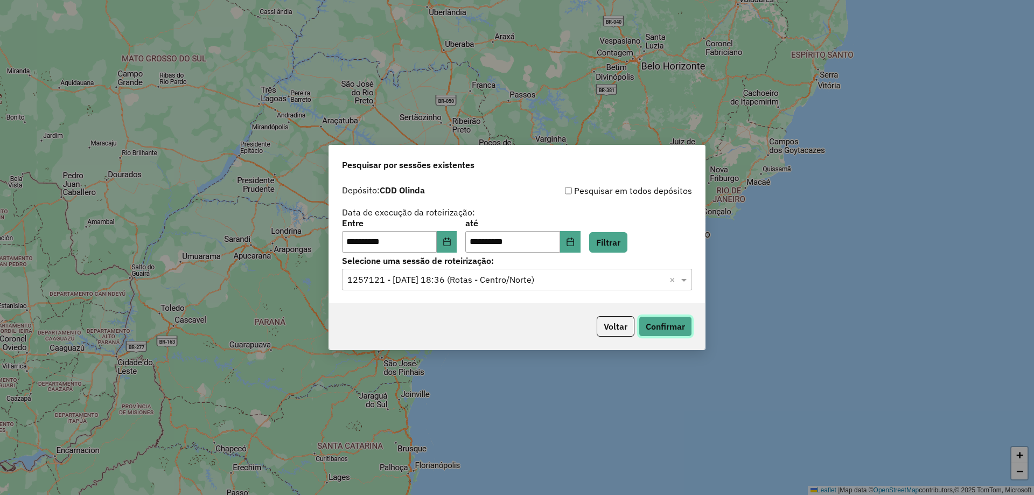
click at [659, 325] on button "Confirmar" at bounding box center [665, 326] width 53 height 20
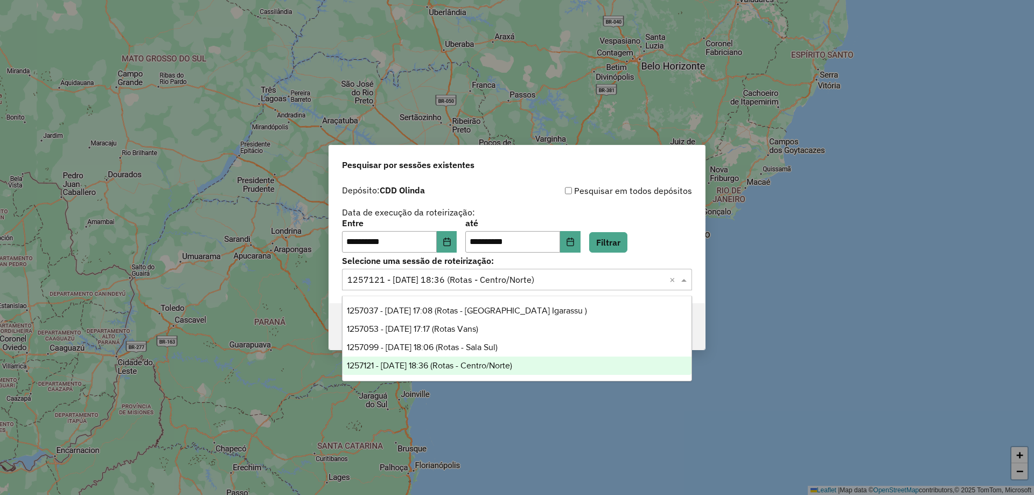
click at [507, 286] on input "text" at bounding box center [507, 280] width 318 height 13
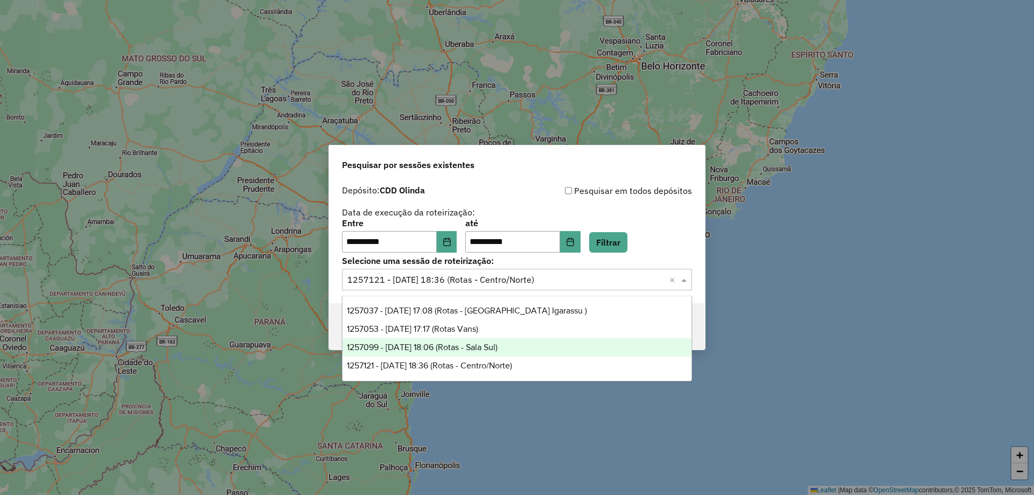
click at [488, 326] on span "1257099 - 01/09/2025 18:06 (Rotas - Sala Sul)" at bounding box center [422, 347] width 151 height 9
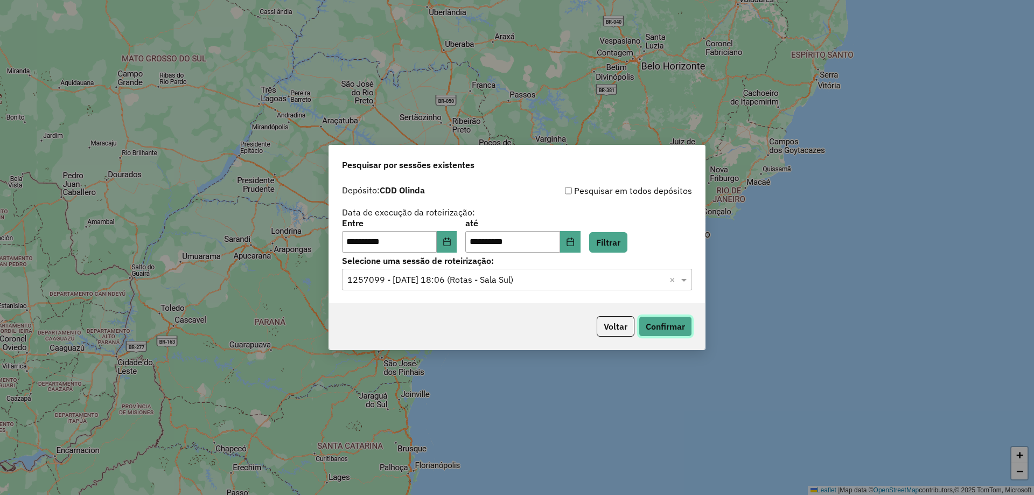
click at [647, 326] on button "Confirmar" at bounding box center [665, 326] width 53 height 20
click at [581, 235] on button "Choose Date" at bounding box center [570, 242] width 20 height 22
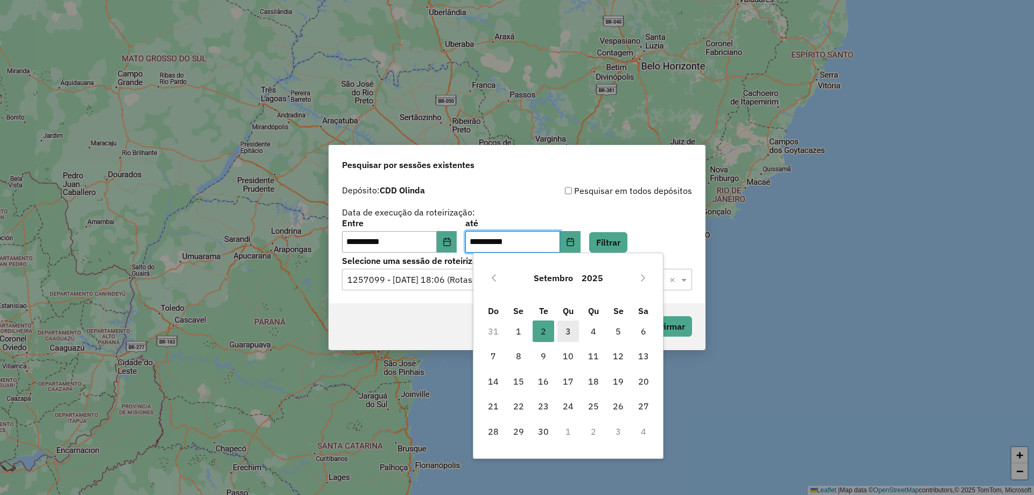
click at [570, 326] on span "3" at bounding box center [569, 332] width 22 height 22
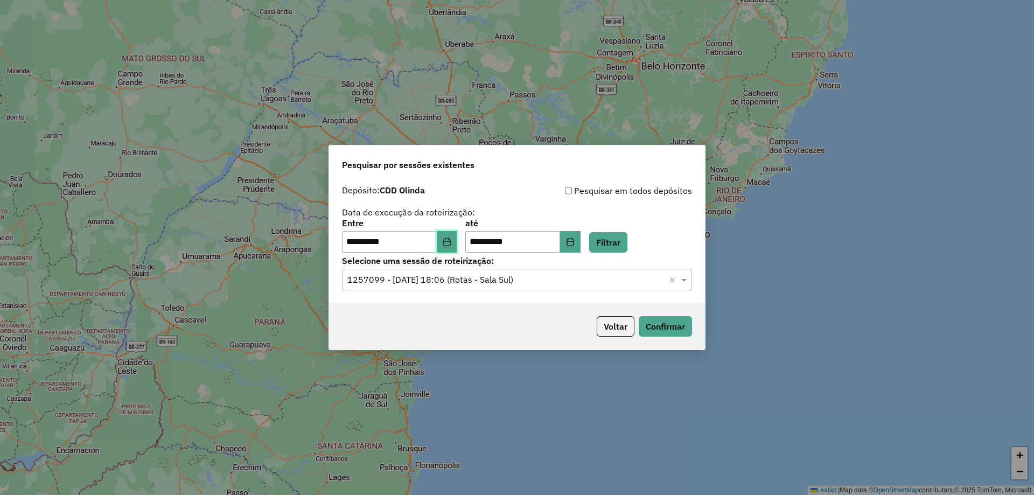
click at [450, 241] on icon "Choose Date" at bounding box center [446, 242] width 7 height 9
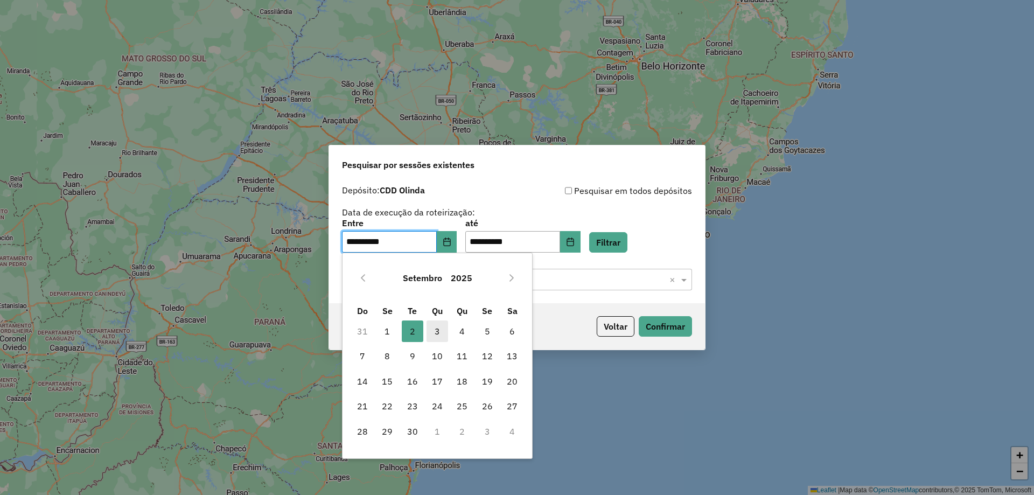
click at [441, 326] on span "3" at bounding box center [438, 332] width 22 height 22
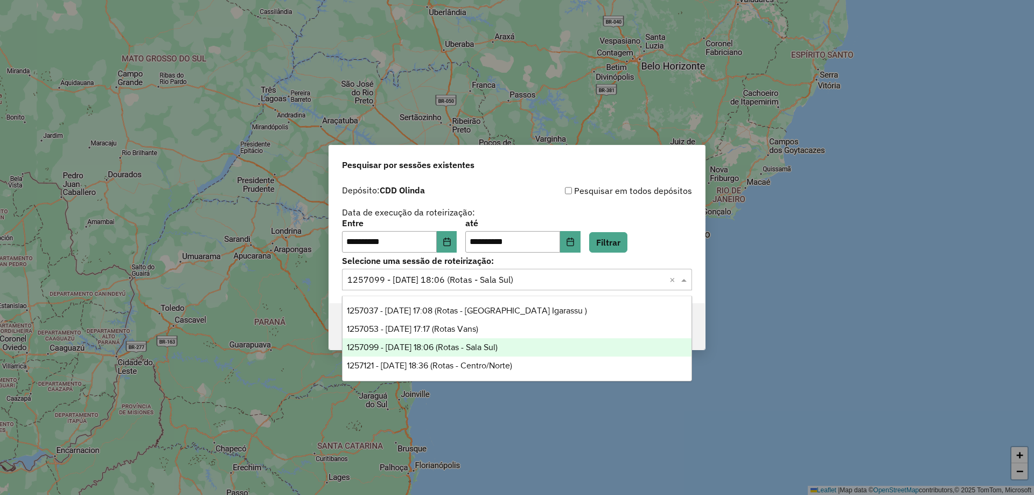
click at [630, 282] on input "text" at bounding box center [507, 280] width 318 height 13
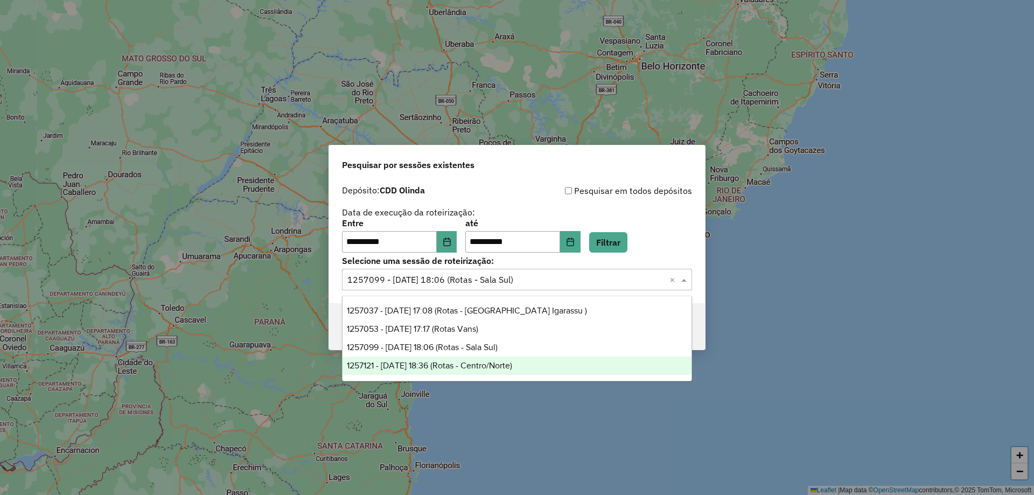
click at [520, 326] on div "1257121 - 01/09/2025 18:36 (Rotas - Centro/Norte)" at bounding box center [517, 366] width 349 height 18
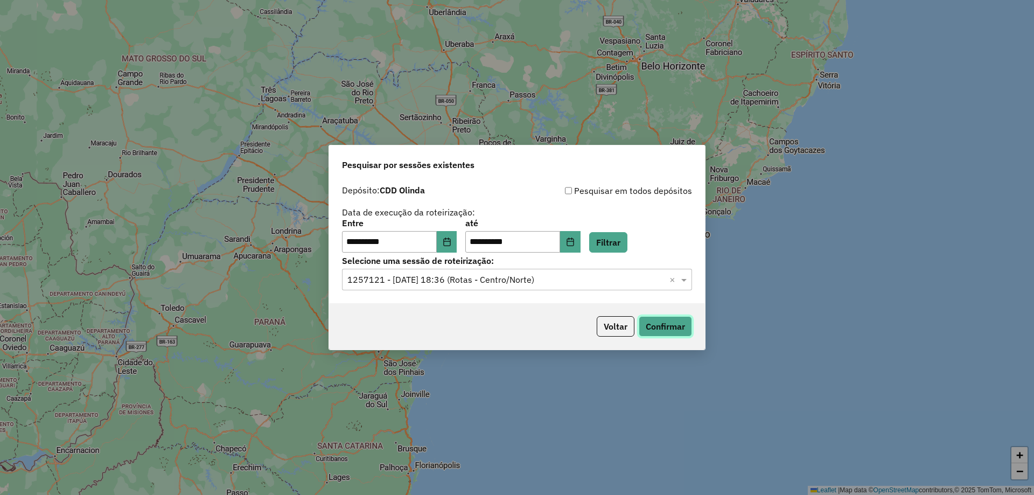
click at [665, 326] on button "Confirmar" at bounding box center [665, 326] width 53 height 20
click at [619, 283] on input "text" at bounding box center [507, 280] width 318 height 13
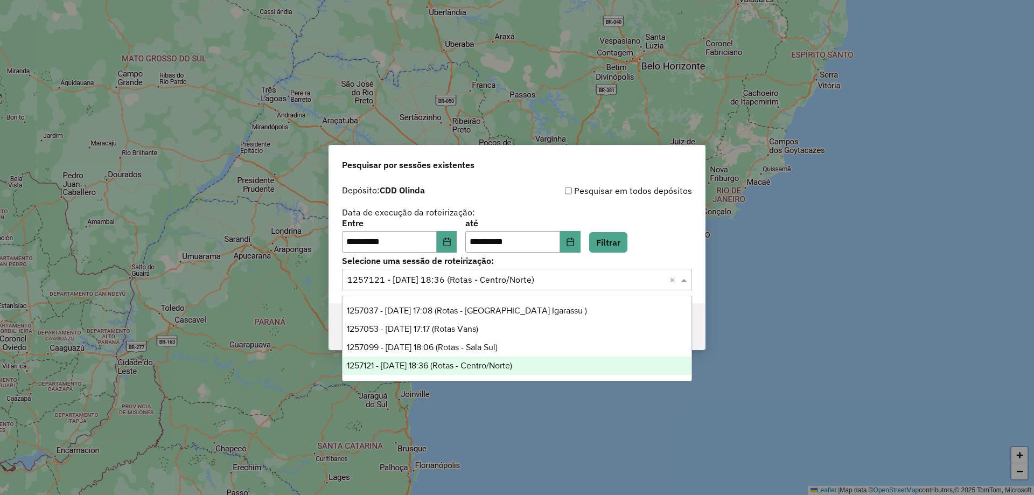
click at [512, 326] on span "1257121 - 01/09/2025 18:36 (Rotas - Centro/Norte)" at bounding box center [429, 365] width 165 height 9
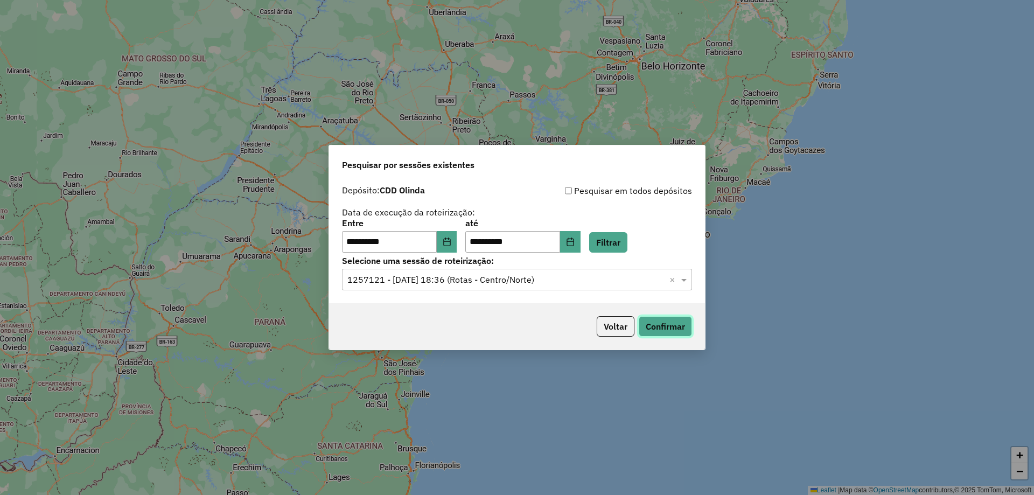
click at [674, 326] on button "Confirmar" at bounding box center [665, 326] width 53 height 20
click at [567, 280] on input "text" at bounding box center [507, 280] width 318 height 13
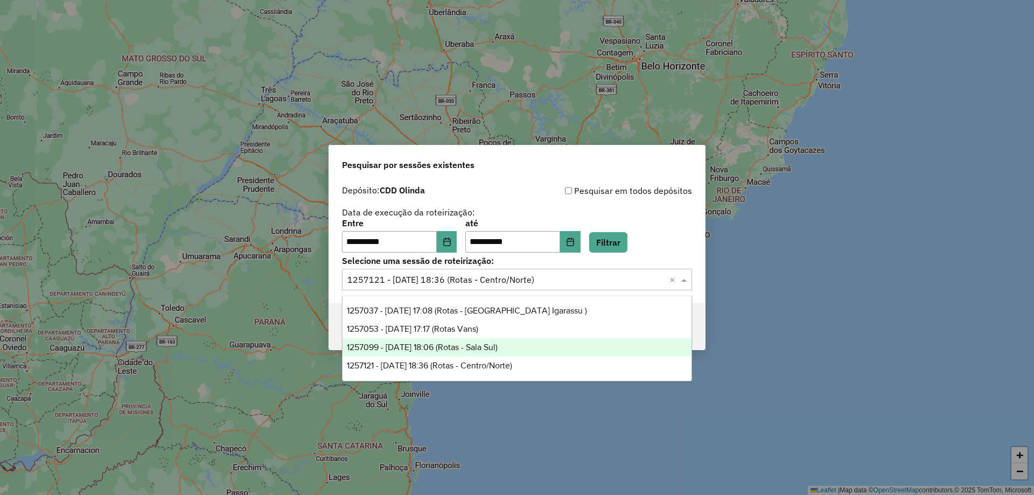
click at [496, 326] on span "1257099 - 01/09/2025 18:06 (Rotas - Sala Sul)" at bounding box center [422, 347] width 151 height 9
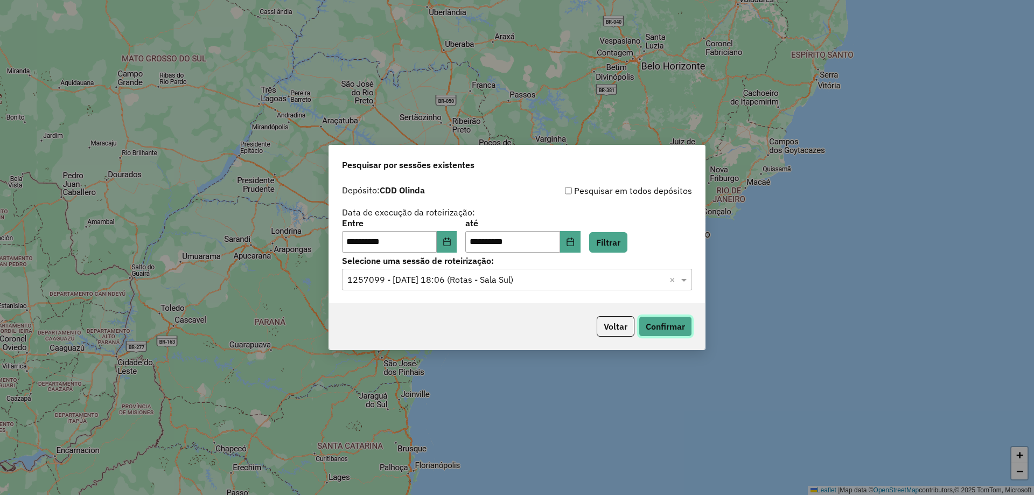
click at [650, 326] on button "Confirmar" at bounding box center [665, 326] width 53 height 20
click at [506, 283] on input "text" at bounding box center [507, 280] width 318 height 13
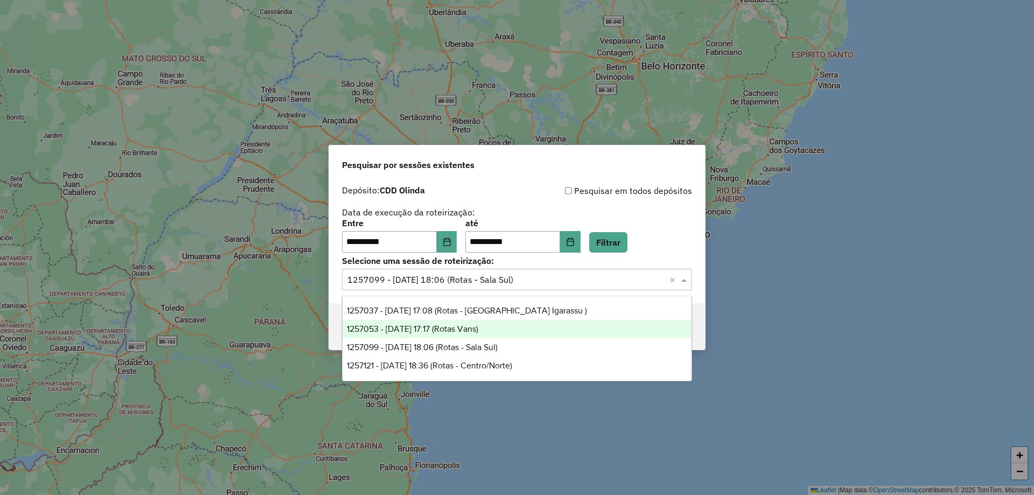
click at [499, 326] on div "1257053 - 01/09/2025 17:17 (Rotas Vans)" at bounding box center [517, 329] width 349 height 18
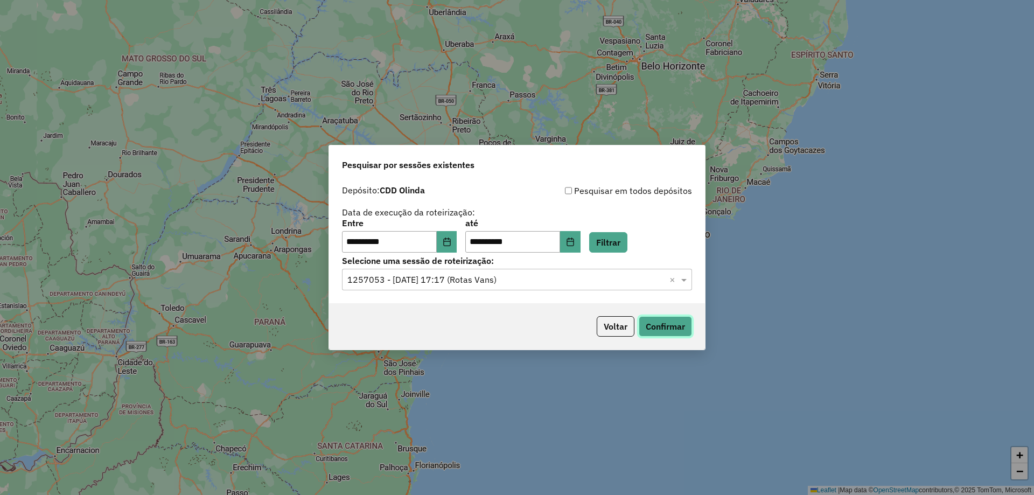
click at [652, 324] on button "Confirmar" at bounding box center [665, 326] width 53 height 20
click at [475, 278] on input "text" at bounding box center [507, 280] width 318 height 13
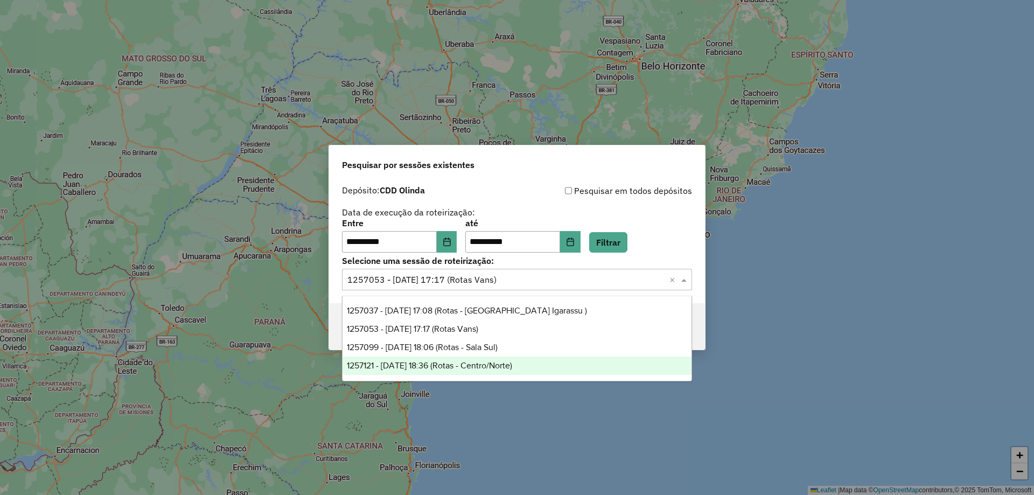
click at [512, 326] on span "1257121 - 01/09/2025 18:36 (Rotas - Centro/Norte)" at bounding box center [429, 365] width 165 height 9
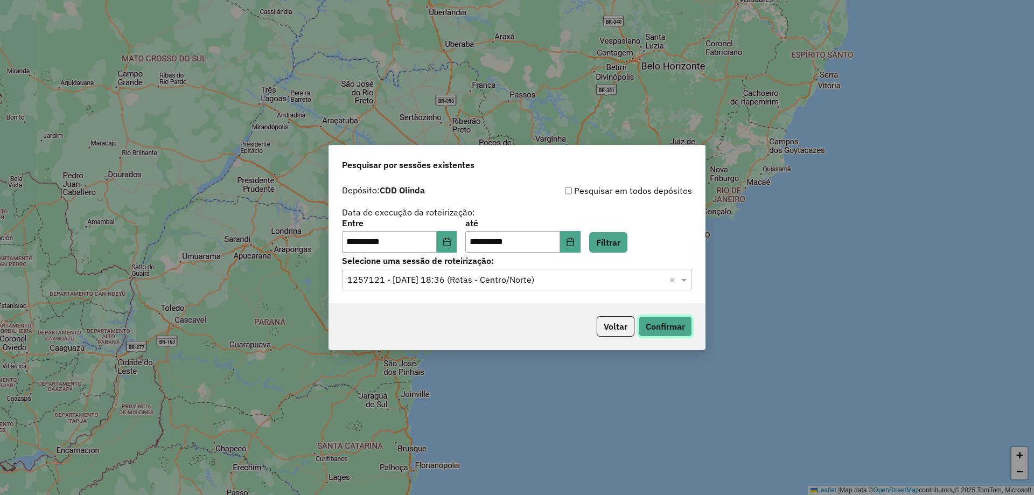
click at [678, 324] on button "Confirmar" at bounding box center [665, 326] width 53 height 20
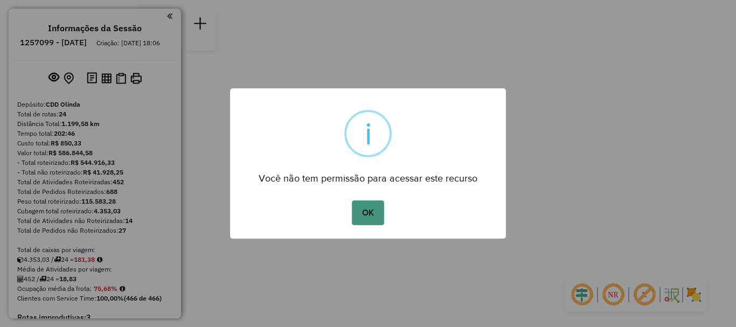
click at [381, 208] on button "OK" at bounding box center [368, 212] width 32 height 25
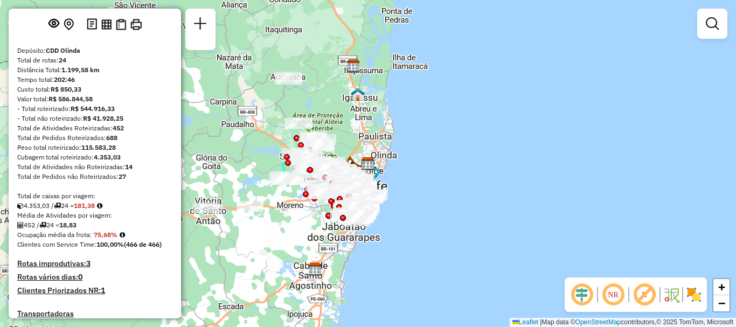
scroll to position [108, 0]
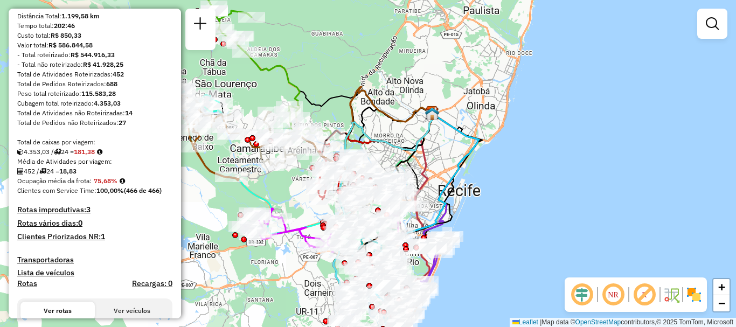
click at [689, 294] on img at bounding box center [693, 294] width 17 height 17
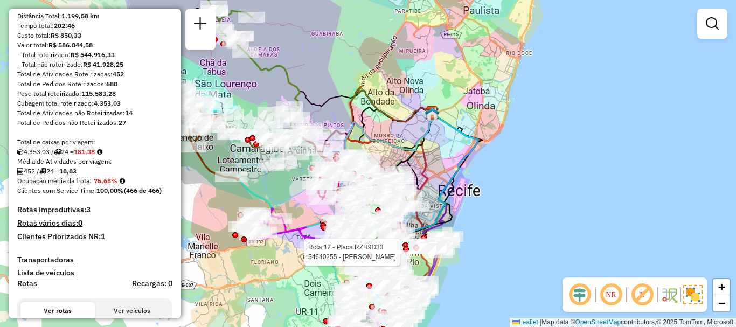
select select "**********"
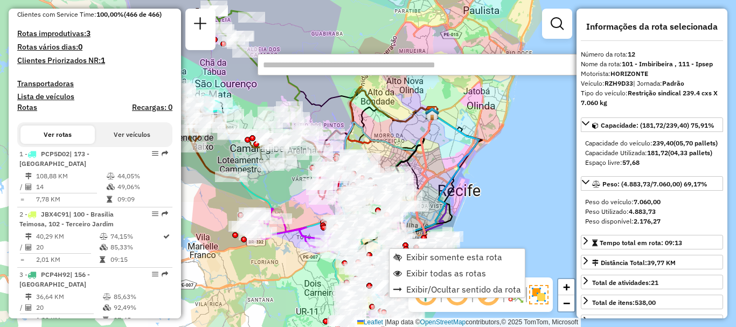
scroll to position [516, 0]
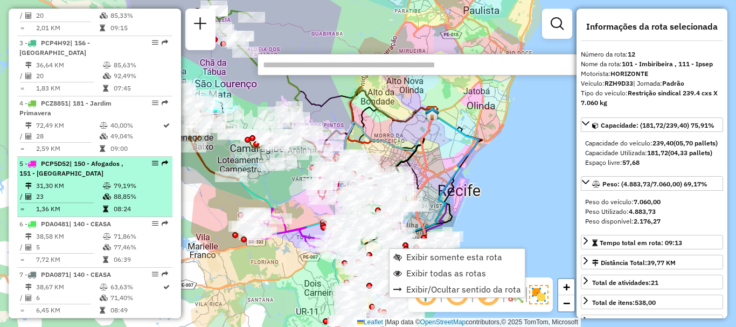
click at [67, 173] on span "| 150 - Afogados , 151 - Ilha do Retiro" at bounding box center [71, 168] width 104 height 18
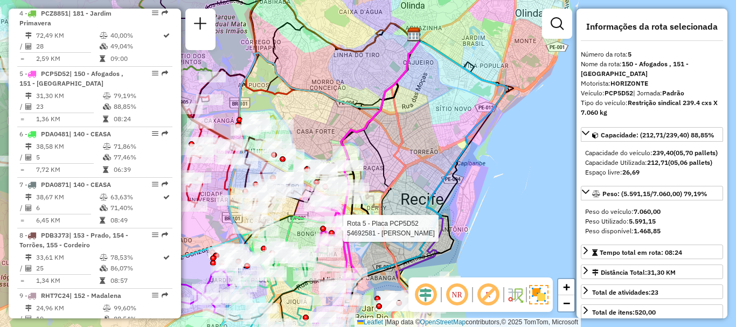
scroll to position [664, 0]
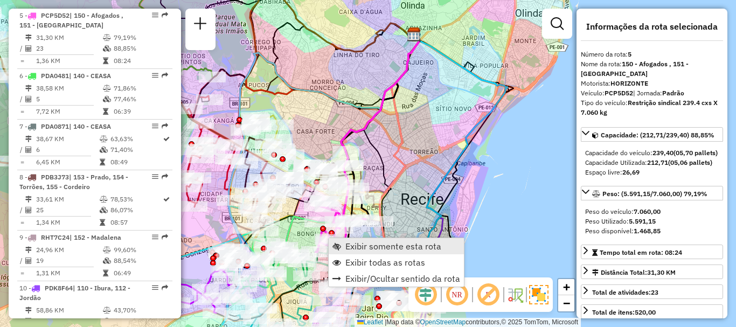
click at [337, 245] on span "Exibir somente esta rota" at bounding box center [336, 246] width 9 height 9
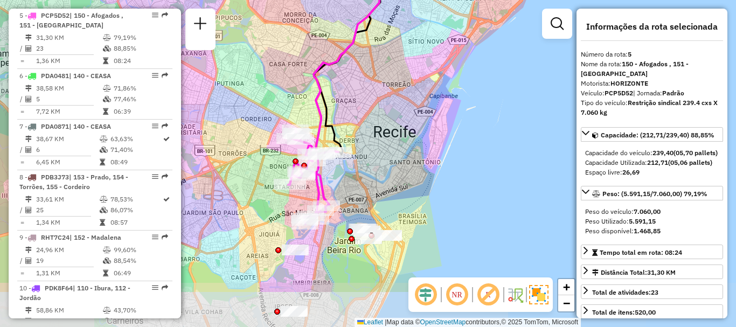
drag, startPoint x: 387, startPoint y: 263, endPoint x: 359, endPoint y: 196, distance: 72.7
click at [359, 196] on div "Janela de atendimento Grade de atendimento Capacidade Transportadoras Veículos …" at bounding box center [368, 163] width 736 height 327
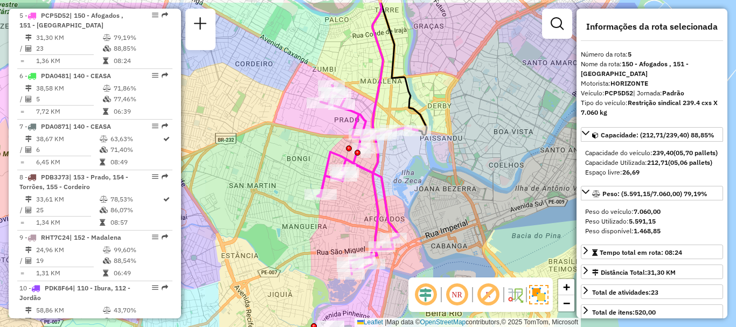
drag, startPoint x: 418, startPoint y: 170, endPoint x: 398, endPoint y: 206, distance: 40.8
click at [398, 206] on div "Janela de atendimento Grade de atendimento Capacidade Transportadoras Veículos …" at bounding box center [368, 163] width 736 height 327
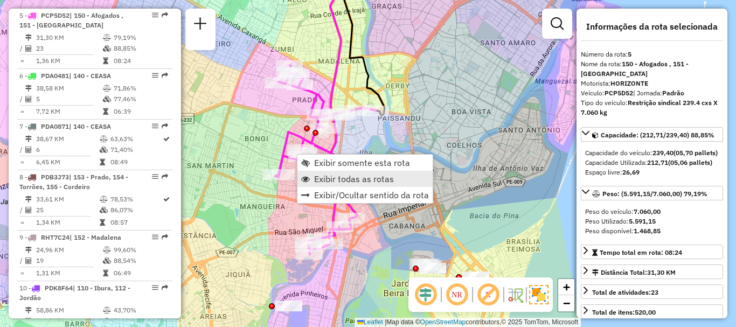
click at [325, 178] on span "Exibir todas as rotas" at bounding box center [354, 179] width 80 height 9
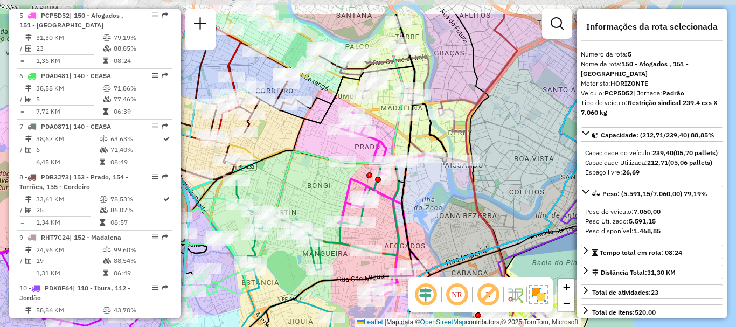
drag, startPoint x: 303, startPoint y: 130, endPoint x: 368, endPoint y: 178, distance: 80.9
click at [368, 178] on div "Rota 5 - Placa PCP5D52 54692581 - RAQUEL SANTIAGO DE M Janela de atendimento Gr…" at bounding box center [368, 163] width 736 height 327
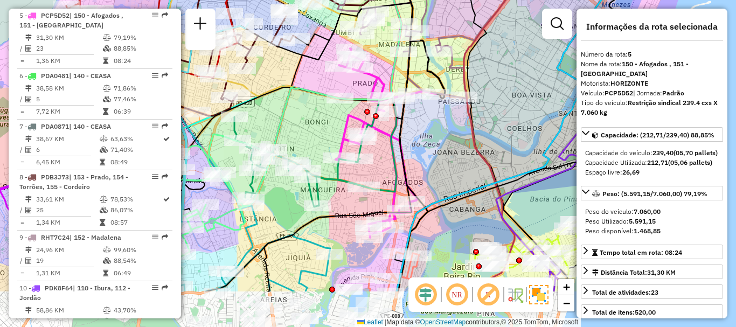
drag, startPoint x: 442, startPoint y: 220, endPoint x: 433, endPoint y: 151, distance: 69.0
click at [433, 151] on div "Janela de atendimento Grade de atendimento Capacidade Transportadoras Veículos …" at bounding box center [368, 163] width 736 height 327
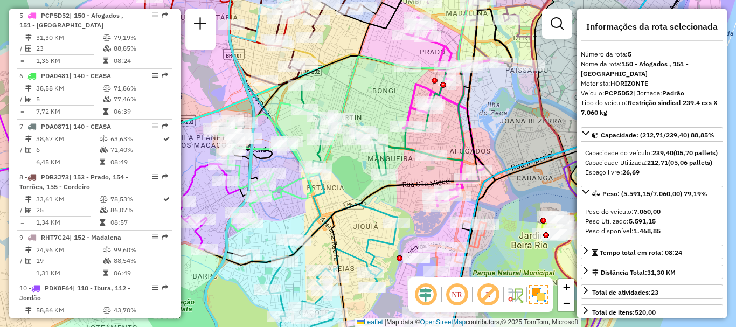
drag, startPoint x: 299, startPoint y: 214, endPoint x: 366, endPoint y: 184, distance: 74.0
click at [366, 184] on div "Janela de atendimento Grade de atendimento Capacidade Transportadoras Veículos …" at bounding box center [368, 163] width 736 height 327
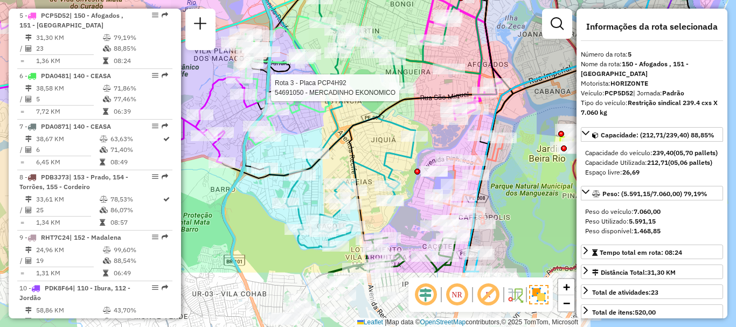
drag, startPoint x: 357, startPoint y: 245, endPoint x: 375, endPoint y: 158, distance: 88.5
click at [375, 158] on div "Rota 3 - Placa PCP4H92 54691050 - MERCADINHO EKONOMICO Janela de atendimento Gr…" at bounding box center [368, 163] width 736 height 327
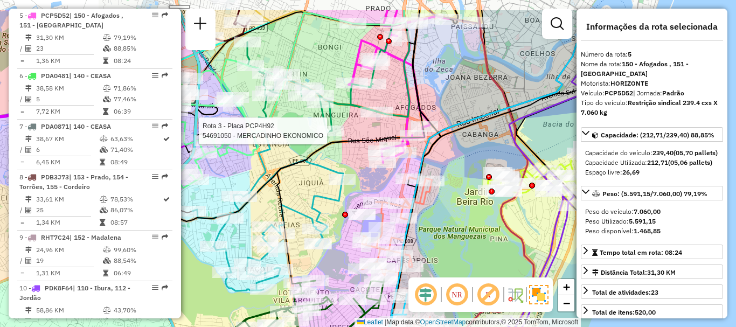
drag, startPoint x: 358, startPoint y: 146, endPoint x: 241, endPoint y: 215, distance: 135.3
click at [277, 215] on icon at bounding box center [351, 147] width 148 height 274
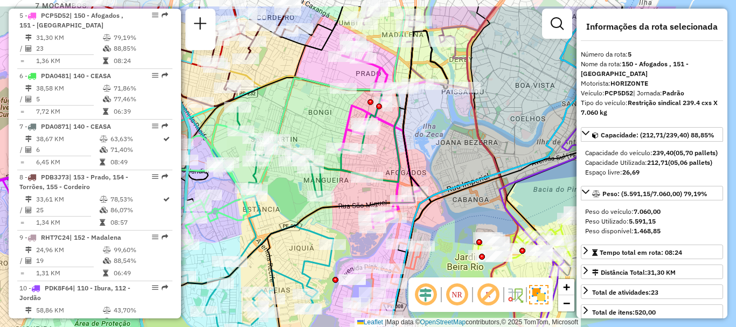
drag, startPoint x: 298, startPoint y: 151, endPoint x: 332, endPoint y: 190, distance: 52.3
click at [332, 190] on div "Janela de atendimento Grade de atendimento Capacidade Transportadoras Veículos …" at bounding box center [368, 163] width 736 height 327
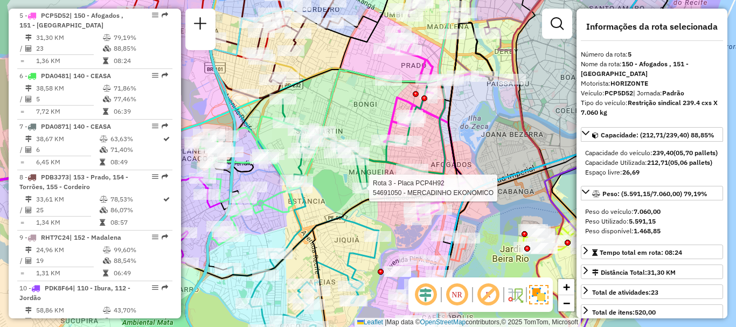
drag, startPoint x: 297, startPoint y: 217, endPoint x: 343, endPoint y: 209, distance: 46.0
click at [343, 209] on icon at bounding box center [323, 118] width 276 height 319
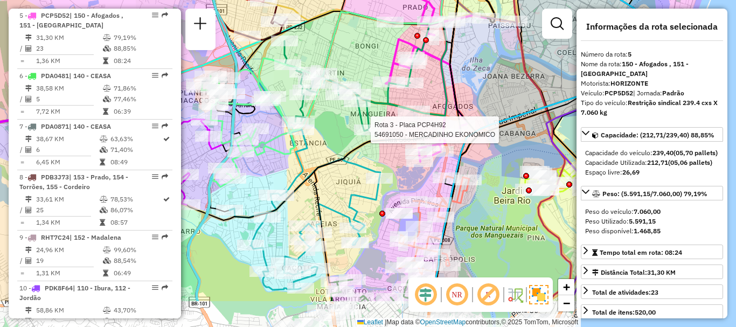
drag, startPoint x: 334, startPoint y: 251, endPoint x: 336, endPoint y: 193, distance: 58.2
click at [336, 193] on div "Rota 3 - Placa PCP4H92 54691050 - MERCADINHO EKONOMICO Janela de atendimento Gr…" at bounding box center [368, 163] width 736 height 327
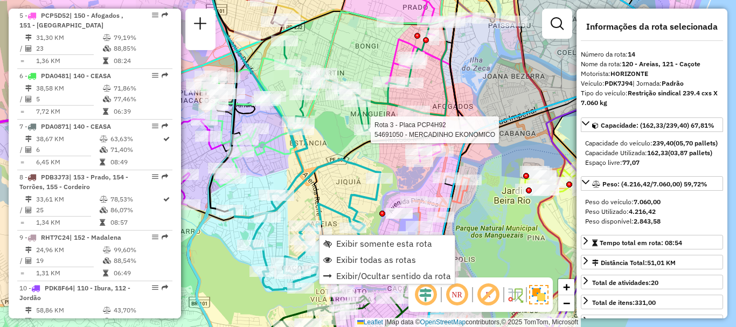
scroll to position [1178, 0]
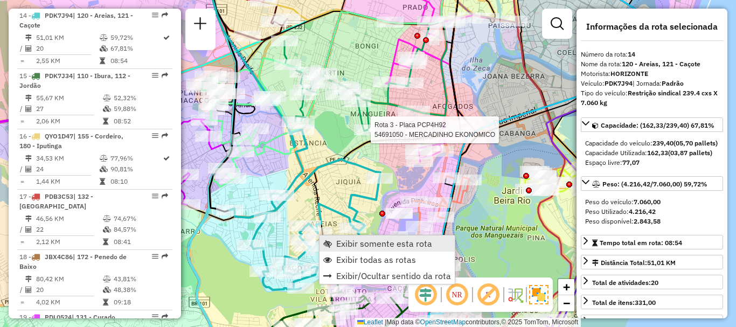
click at [329, 243] on span "Exibir somente esta rota" at bounding box center [327, 243] width 9 height 9
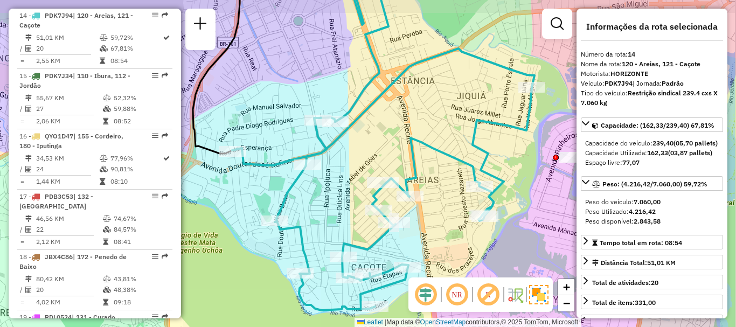
drag, startPoint x: 345, startPoint y: 203, endPoint x: 331, endPoint y: 226, distance: 26.9
click at [331, 226] on div "Janela de atendimento Grade de atendimento Capacidade Transportadoras Veículos …" at bounding box center [368, 163] width 736 height 327
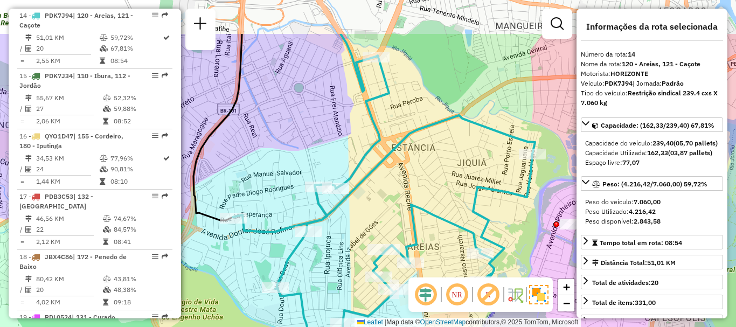
drag, startPoint x: 463, startPoint y: 123, endPoint x: 463, endPoint y: 192, distance: 69.0
click at [463, 192] on div "Janela de atendimento Grade de atendimento Capacidade Transportadoras Veículos …" at bounding box center [368, 163] width 736 height 327
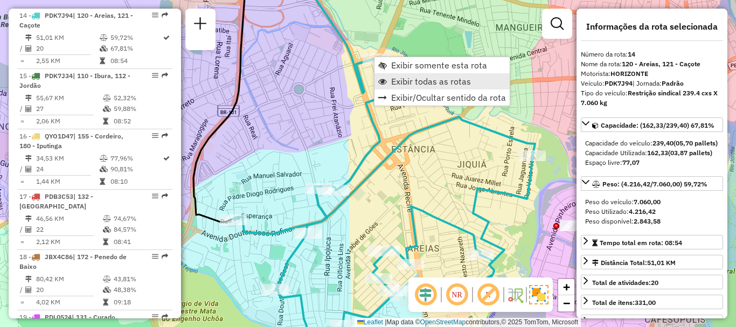
click at [386, 80] on span "Exibir todas as rotas" at bounding box center [382, 81] width 9 height 9
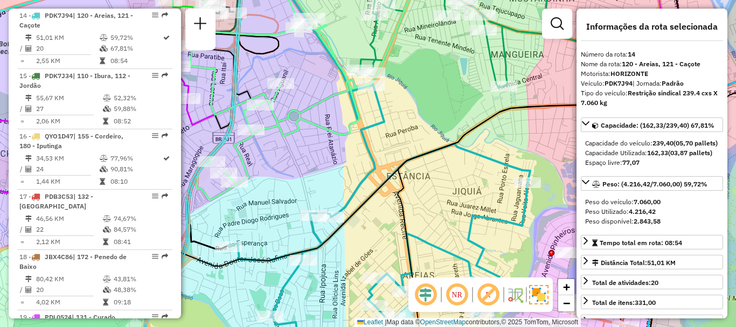
drag, startPoint x: 413, startPoint y: 119, endPoint x: 390, endPoint y: 186, distance: 71.7
click at [390, 186] on div "Janela de atendimento Grade de atendimento Capacidade Transportadoras Veículos …" at bounding box center [368, 163] width 736 height 327
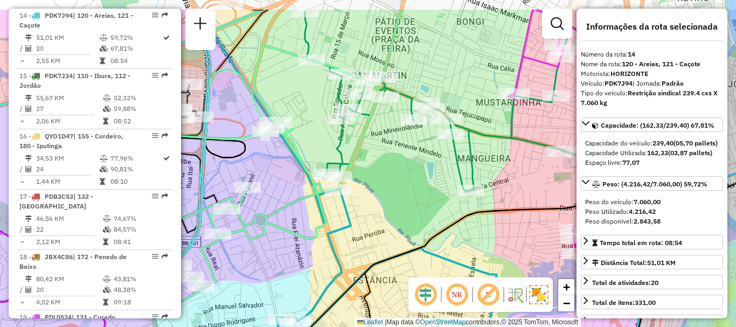
drag, startPoint x: 412, startPoint y: 143, endPoint x: 395, endPoint y: 198, distance: 57.3
click at [395, 198] on div "Janela de atendimento Grade de atendimento Capacidade Transportadoras Veículos …" at bounding box center [368, 163] width 736 height 327
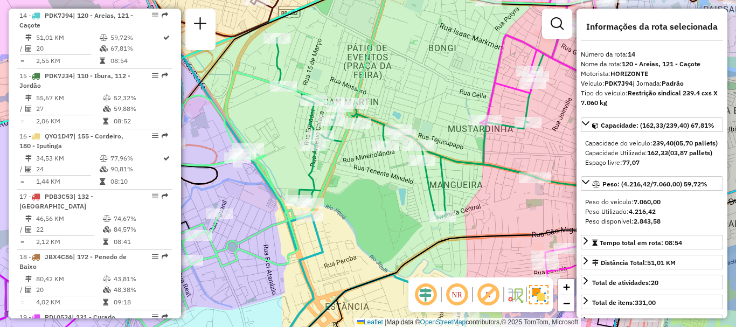
drag, startPoint x: 413, startPoint y: 183, endPoint x: 376, endPoint y: 201, distance: 41.4
click at [376, 201] on div "Janela de atendimento Grade de atendimento Capacidade Transportadoras Veículos …" at bounding box center [368, 163] width 736 height 327
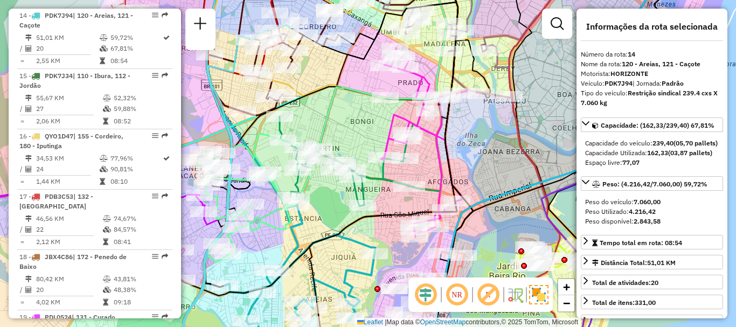
drag, startPoint x: 395, startPoint y: 180, endPoint x: 334, endPoint y: 182, distance: 62.0
click at [334, 182] on div "Janela de atendimento Grade de atendimento Capacidade Transportadoras Veículos …" at bounding box center [368, 163] width 736 height 327
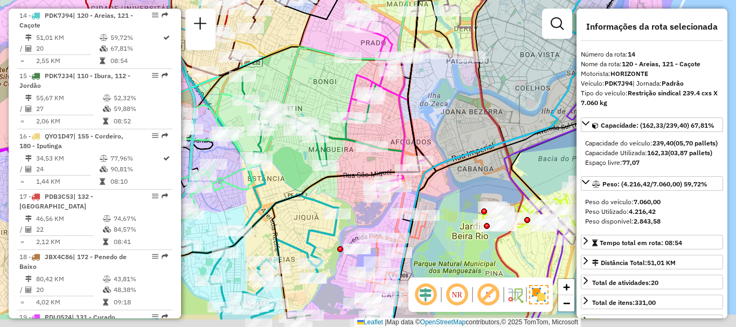
drag, startPoint x: 394, startPoint y: 203, endPoint x: 353, endPoint y: 158, distance: 60.7
click at [353, 158] on div "Janela de atendimento Grade de atendimento Capacidade Transportadoras Veículos …" at bounding box center [368, 163] width 736 height 327
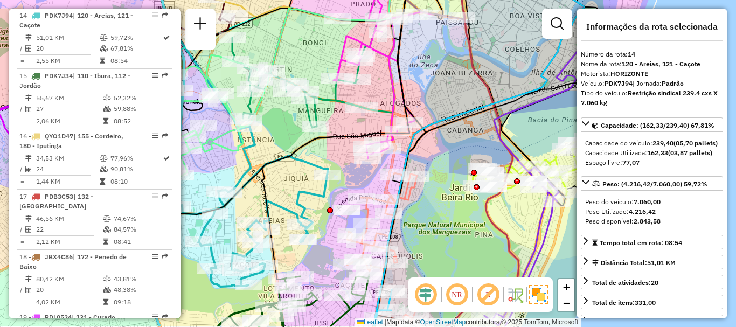
drag, startPoint x: 362, startPoint y: 207, endPoint x: 349, endPoint y: 151, distance: 58.2
click at [349, 151] on div "Janela de atendimento Grade de atendimento Capacidade Transportadoras Veículos …" at bounding box center [368, 163] width 736 height 327
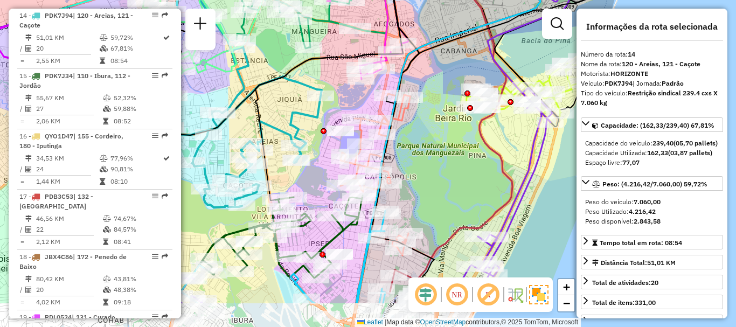
drag, startPoint x: 312, startPoint y: 244, endPoint x: 313, endPoint y: 183, distance: 60.9
click at [313, 183] on div "Janela de atendimento Grade de atendimento Capacidade Transportadoras Veículos …" at bounding box center [368, 163] width 736 height 327
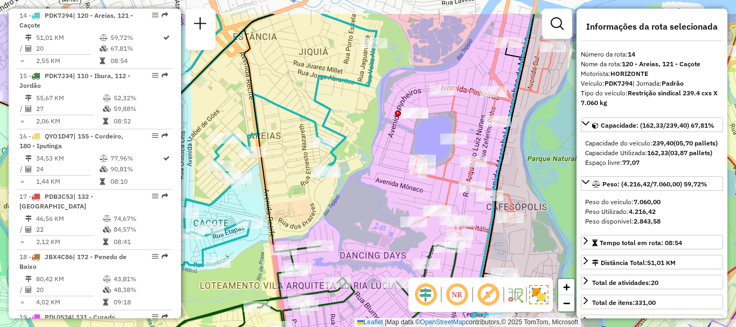
drag, startPoint x: 318, startPoint y: 173, endPoint x: 403, endPoint y: 254, distance: 116.6
click at [403, 254] on div "Janela de atendimento Grade de atendimento Capacidade Transportadoras Veículos …" at bounding box center [368, 163] width 736 height 327
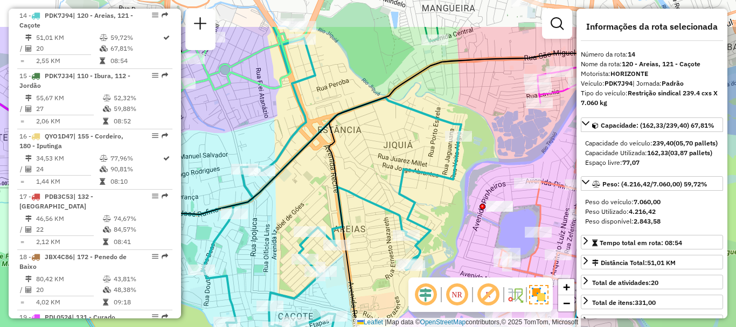
drag, startPoint x: 302, startPoint y: 202, endPoint x: 353, endPoint y: 263, distance: 80.3
click at [353, 263] on icon at bounding box center [476, 186] width 295 height 318
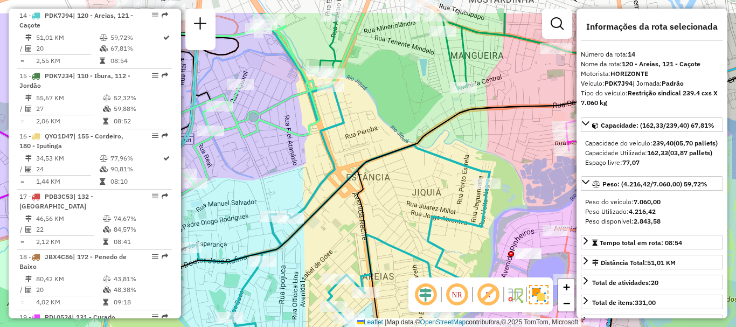
drag, startPoint x: 345, startPoint y: 200, endPoint x: 351, endPoint y: 251, distance: 51.0
click at [357, 251] on icon at bounding box center [504, 203] width 295 height 380
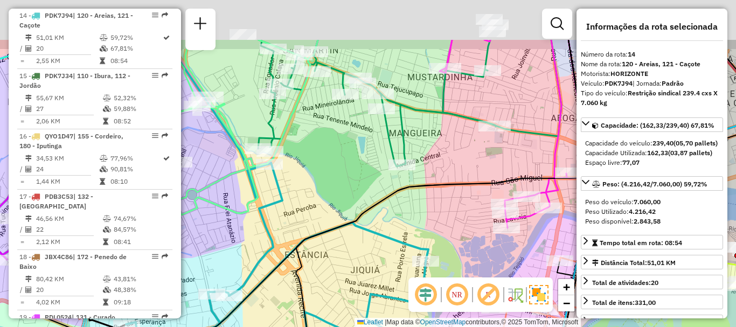
drag, startPoint x: 396, startPoint y: 144, endPoint x: 342, endPoint y: 235, distance: 106.5
click at [342, 235] on icon at bounding box center [315, 192] width 551 height 305
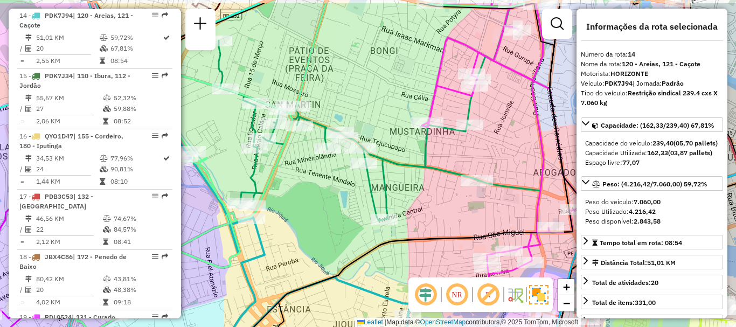
drag, startPoint x: 422, startPoint y: 159, endPoint x: 401, endPoint y: 231, distance: 74.7
click at [401, 231] on div "Janela de atendimento Grade de atendimento Capacidade Transportadoras Veículos …" at bounding box center [368, 163] width 736 height 327
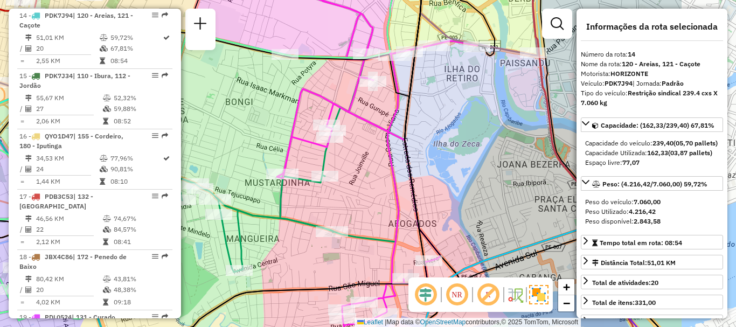
drag, startPoint x: 418, startPoint y: 188, endPoint x: 289, endPoint y: 204, distance: 129.2
click at [289, 204] on div "Janela de atendimento Grade de atendimento Capacidade Transportadoras Veículos …" at bounding box center [368, 163] width 736 height 327
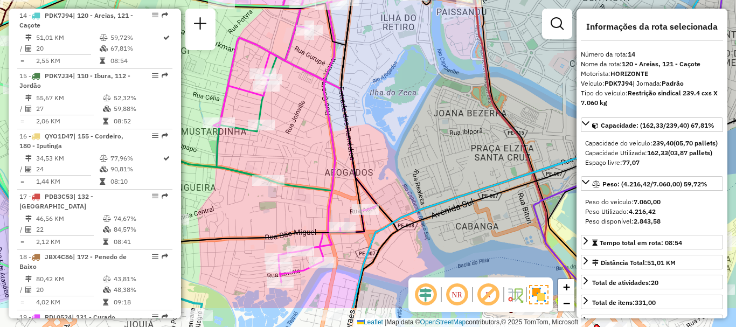
drag, startPoint x: 387, startPoint y: 191, endPoint x: 318, endPoint y: 110, distance: 106.7
click at [318, 111] on div "Janela de atendimento Grade de atendimento Capacidade Transportadoras Veículos …" at bounding box center [368, 163] width 736 height 327
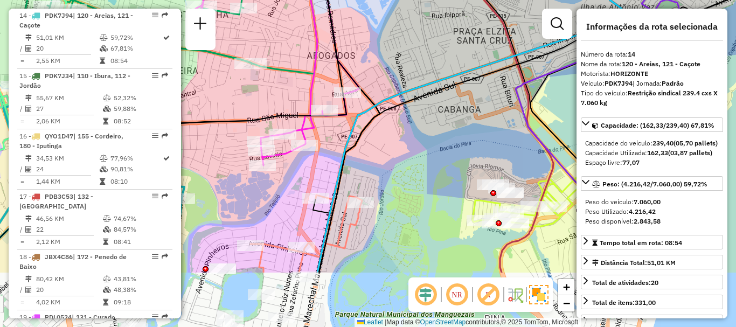
drag, startPoint x: 316, startPoint y: 168, endPoint x: 304, endPoint y: 88, distance: 80.5
click at [304, 88] on div "Janela de atendimento Grade de atendimento Capacidade Transportadoras Veículos …" at bounding box center [368, 163] width 736 height 327
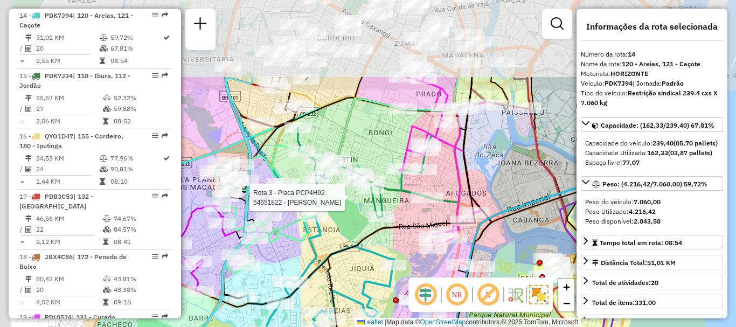
drag, startPoint x: 274, startPoint y: 95, endPoint x: 436, endPoint y: 211, distance: 199.7
click at [435, 203] on div at bounding box center [427, 197] width 32 height 11
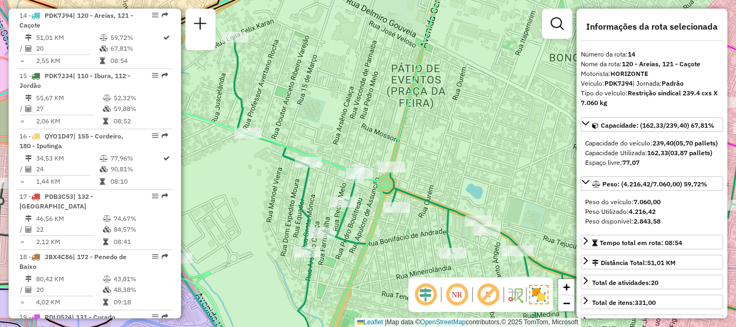
drag, startPoint x: 427, startPoint y: 161, endPoint x: 365, endPoint y: 91, distance: 93.9
click at [365, 91] on div "Rota 5 - Placa PCP5D52 54651464 - AES NASCIMENTOS LTDA Janela de atendimento Gr…" at bounding box center [368, 163] width 736 height 327
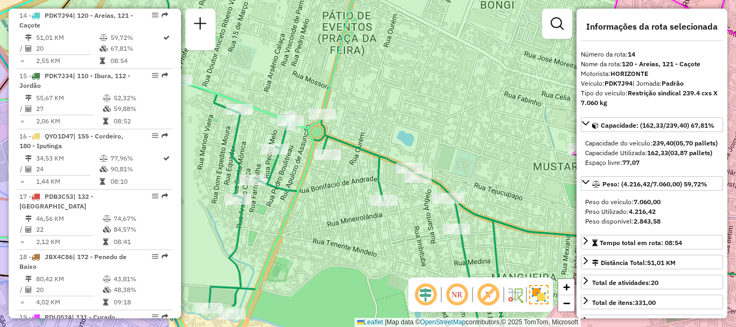
drag, startPoint x: 512, startPoint y: 138, endPoint x: 317, endPoint y: 154, distance: 195.1
click at [324, 150] on div "Rota 5 - Placa PCP5D52 54651464 - AES NASCIMENTOS LTDA Janela de atendimento Gr…" at bounding box center [368, 163] width 736 height 327
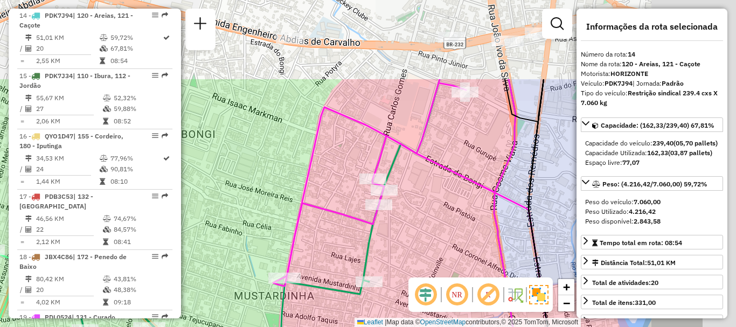
drag, startPoint x: 390, startPoint y: 118, endPoint x: 277, endPoint y: 235, distance: 162.7
click at [277, 235] on div "Rota 5 - Placa PCP5D52 54651464 - AES NASCIMENTOS LTDA Janela de atendimento Gr…" at bounding box center [368, 163] width 736 height 327
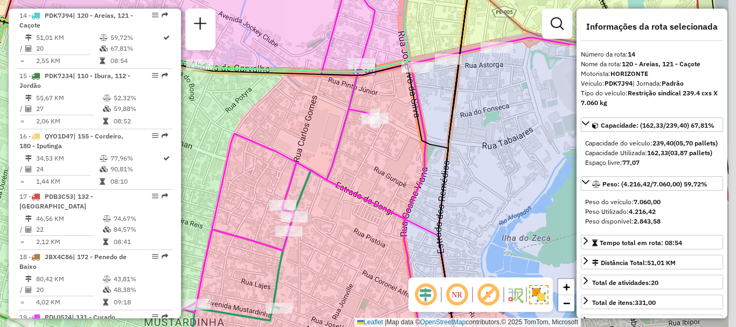
drag, startPoint x: 432, startPoint y: 141, endPoint x: 290, endPoint y: 171, distance: 145.3
click at [293, 171] on div "Rota 5 - Placa PCP5D52 54651464 - AES NASCIMENTOS LTDA Janela de atendimento Gr…" at bounding box center [368, 163] width 736 height 327
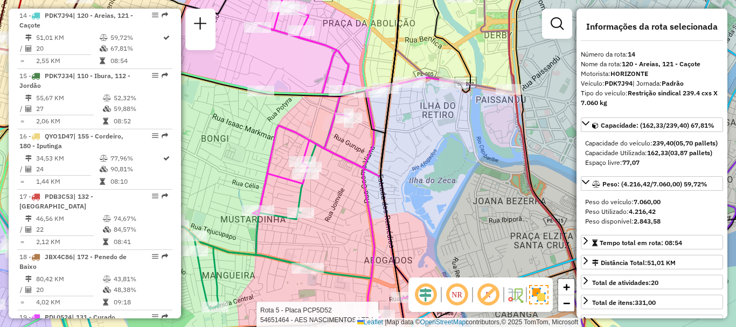
drag, startPoint x: 434, startPoint y: 206, endPoint x: 351, endPoint y: 110, distance: 126.8
click at [351, 111] on div "Rota 5 - Placa PCP5D52 54651464 - AES NASCIMENTOS LTDA Janela de atendimento Gr…" at bounding box center [368, 163] width 736 height 327
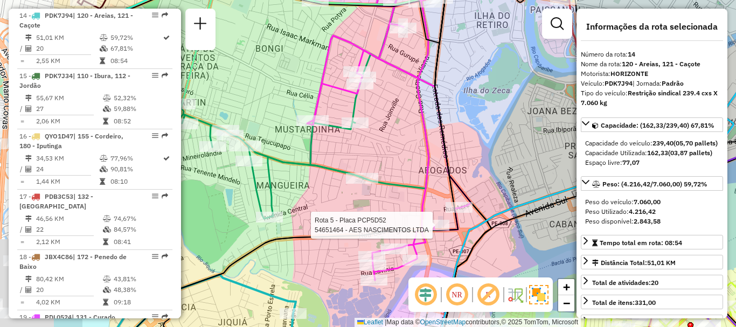
drag, startPoint x: 357, startPoint y: 185, endPoint x: 536, endPoint y: 156, distance: 181.1
click at [536, 156] on div "Rota 5 - Placa PCP5D52 54651464 - AES NASCIMENTOS LTDA Janela de atendimento Gr…" at bounding box center [368, 163] width 736 height 327
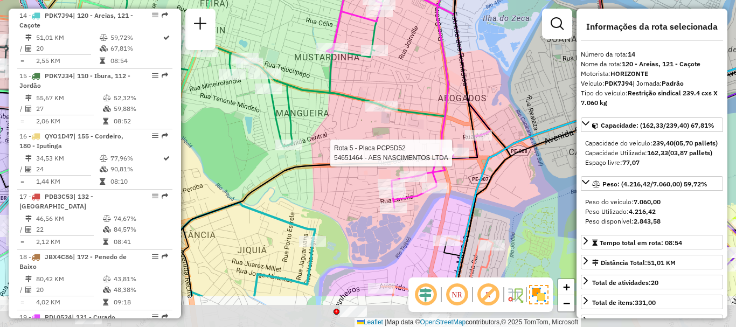
drag, startPoint x: 431, startPoint y: 158, endPoint x: 392, endPoint y: 71, distance: 95.7
click at [392, 71] on div "Rota 5 - Placa PCP5D52 54651464 - AES NASCIMENTOS LTDA Janela de atendimento Gr…" at bounding box center [368, 163] width 736 height 327
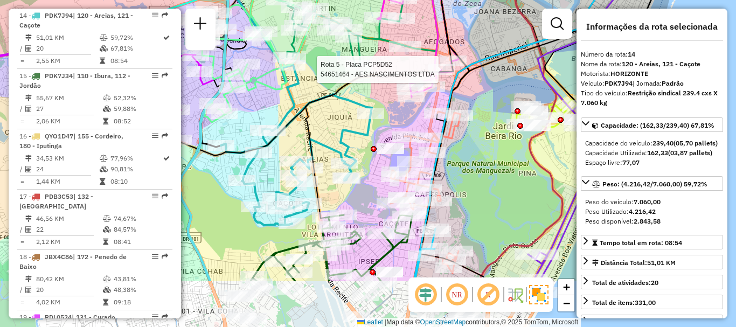
drag, startPoint x: 467, startPoint y: 186, endPoint x: 487, endPoint y: 108, distance: 80.8
click at [487, 108] on div "Rota 5 - Placa PCP5D52 54651464 - AES NASCIMENTOS LTDA Janela de atendimento Gr…" at bounding box center [368, 163] width 736 height 327
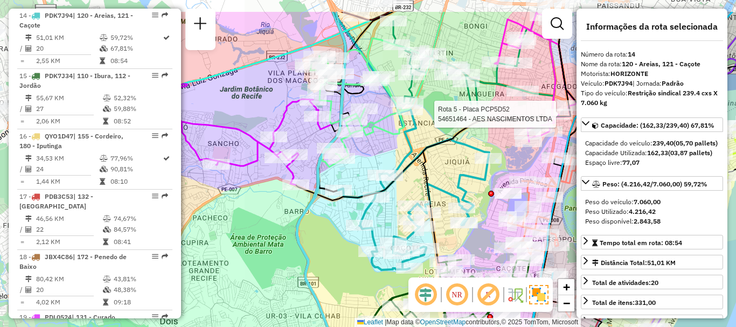
drag, startPoint x: 341, startPoint y: 135, endPoint x: 480, endPoint y: 192, distance: 150.0
click at [480, 192] on icon at bounding box center [413, 189] width 151 height 161
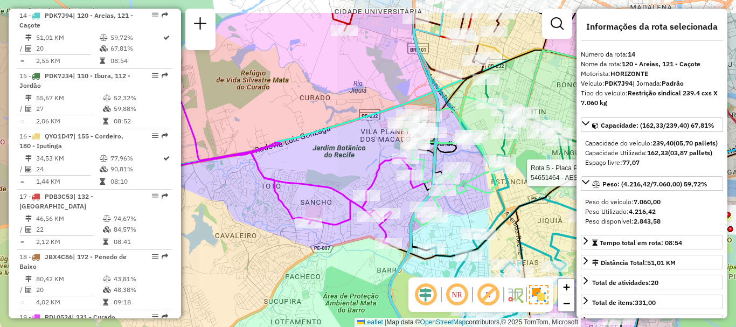
drag, startPoint x: 379, startPoint y: 162, endPoint x: 451, endPoint y: 208, distance: 85.5
click at [451, 208] on div "Rota 5 - Placa PCP5D52 54651464 - AES NASCIMENTOS LTDA Janela de atendimento Gr…" at bounding box center [368, 163] width 736 height 327
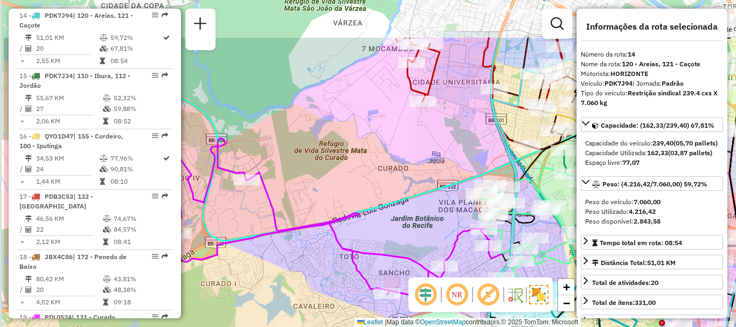
drag, startPoint x: 347, startPoint y: 177, endPoint x: 428, endPoint y: 261, distance: 117.0
click at [428, 261] on div "Rota 5 - Placa PCP5D52 54651464 - AES NASCIMENTOS LTDA Janela de atendimento Gr…" at bounding box center [368, 163] width 736 height 327
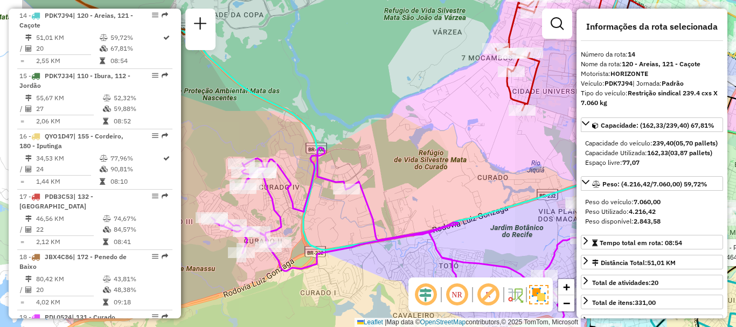
drag, startPoint x: 366, startPoint y: 220, endPoint x: 468, endPoint y: 215, distance: 101.4
click at [468, 215] on icon at bounding box center [438, 106] width 785 height 287
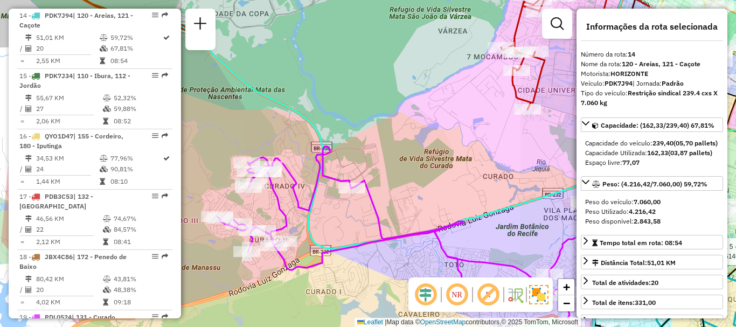
drag, startPoint x: 398, startPoint y: 213, endPoint x: 468, endPoint y: 209, distance: 70.7
click at [468, 209] on div "Rota 5 - Placa PCP5D52 54651464 - AES NASCIMENTOS LTDA Janela de atendimento Gr…" at bounding box center [368, 163] width 736 height 327
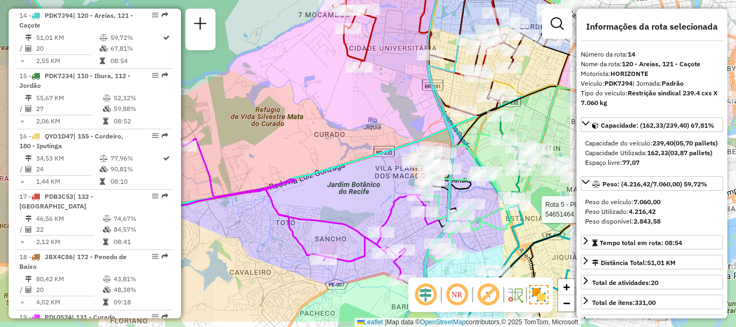
drag, startPoint x: 495, startPoint y: 198, endPoint x: 256, endPoint y: 161, distance: 242.2
click at [256, 161] on div "Rota 5 - Placa PCP5D52 54651464 - AES NASCIMENTOS LTDA Janela de atendimento Gr…" at bounding box center [368, 163] width 736 height 327
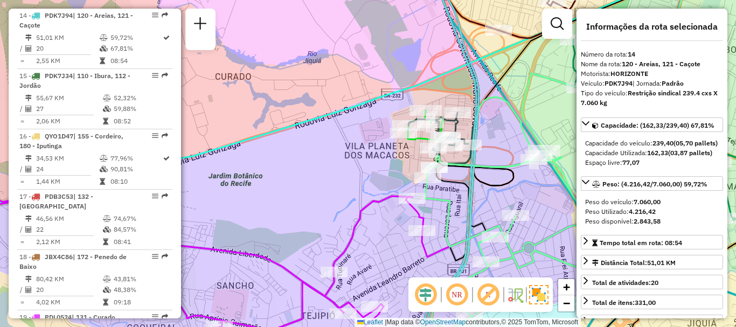
drag, startPoint x: 342, startPoint y: 216, endPoint x: 344, endPoint y: 193, distance: 22.8
click at [344, 193] on div "Rota 5 - Placa PCP5D52 54651464 - AES NASCIMENTOS LTDA Janela de atendimento Gr…" at bounding box center [368, 163] width 736 height 327
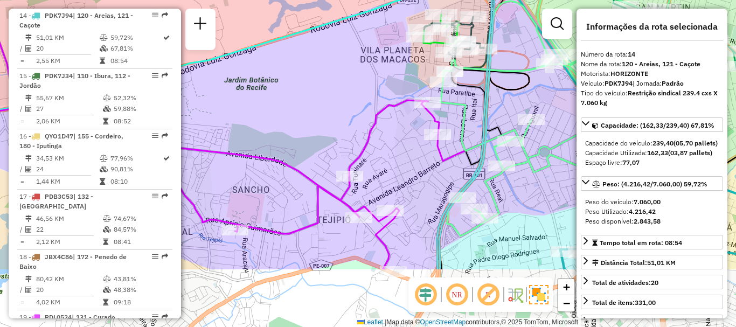
drag, startPoint x: 348, startPoint y: 205, endPoint x: 364, endPoint y: 115, distance: 91.3
click at [364, 115] on div "Rota 5 - Placa PCP5D52 54651464 - AES NASCIMENTOS LTDA Janela de atendimento Gr…" at bounding box center [368, 163] width 736 height 327
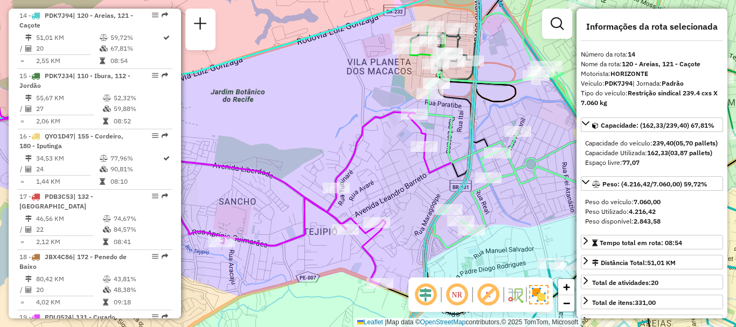
drag, startPoint x: 259, startPoint y: 197, endPoint x: 251, endPoint y: 205, distance: 11.4
click at [242, 210] on div "Rota 5 - Placa PCP5D52 54651464 - AES NASCIMENTOS LTDA Janela de atendimento Gr…" at bounding box center [368, 163] width 736 height 327
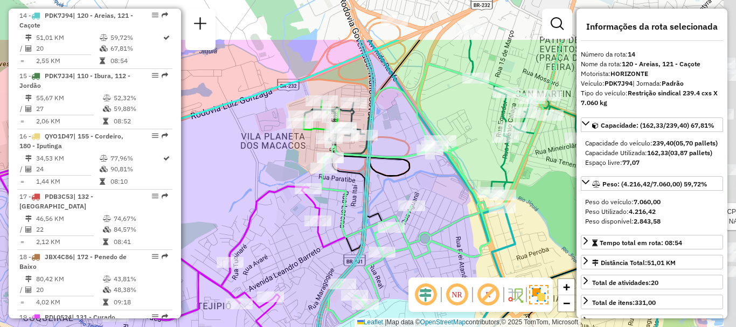
drag, startPoint x: 517, startPoint y: 109, endPoint x: 403, endPoint y: 187, distance: 137.9
click at [406, 192] on div "Rota 5 - Placa PCP5D52 54651464 - AES NASCIMENTOS LTDA Janela de atendimento Gr…" at bounding box center [368, 163] width 736 height 327
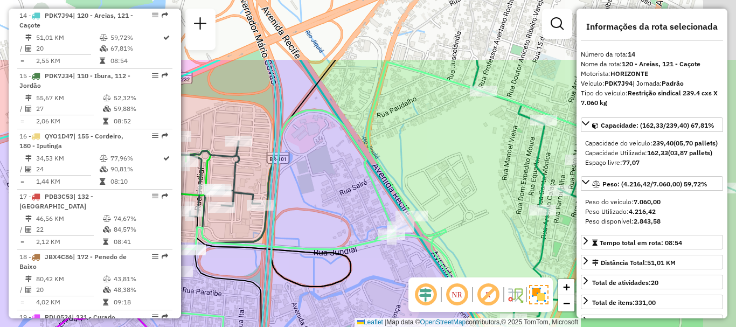
drag, startPoint x: 374, startPoint y: 121, endPoint x: 255, endPoint y: 259, distance: 182.2
click at [255, 259] on div "Rota 5 - Placa PCP5D52 54651464 - AES NASCIMENTOS LTDA Janela de atendimento Gr…" at bounding box center [368, 163] width 736 height 327
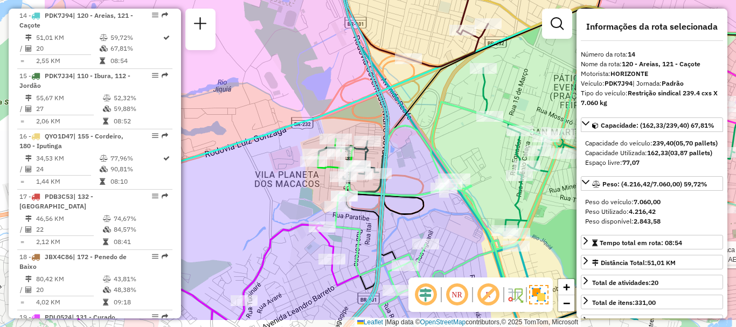
drag, startPoint x: 413, startPoint y: 92, endPoint x: 530, endPoint y: 43, distance: 126.8
click at [530, 43] on div "Rota 5 - Placa PCP5D52 54651464 - AES NASCIMENTOS LTDA Janela de atendimento Gr…" at bounding box center [368, 163] width 736 height 327
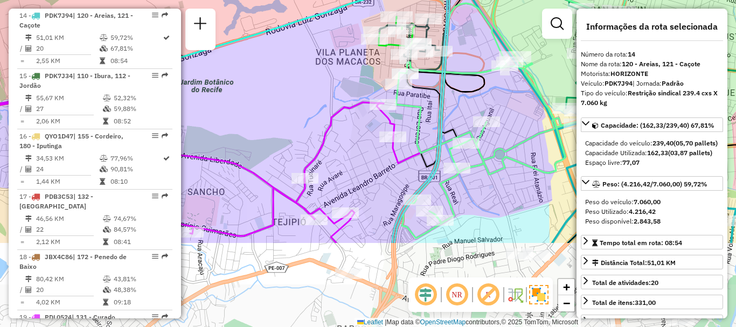
drag, startPoint x: 408, startPoint y: 208, endPoint x: 469, endPoint y: 91, distance: 131.8
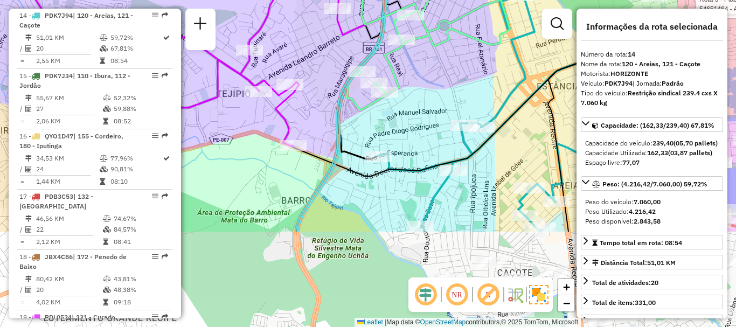
drag, startPoint x: 507, startPoint y: 204, endPoint x: 451, endPoint y: 76, distance: 139.2
click at [451, 76] on div "Rota 5 - Placa PCP5D52 54651464 - AES NASCIMENTOS LTDA Janela de atendimento Gr…" at bounding box center [368, 163] width 736 height 327
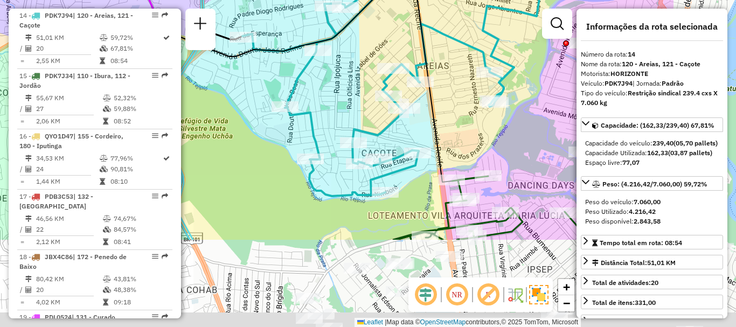
drag, startPoint x: 518, startPoint y: 159, endPoint x: 383, endPoint y: 40, distance: 180.9
click at [383, 40] on div "Rota 5 - Placa PCP5D52 54651464 - AES NASCIMENTOS LTDA Janela de atendimento Gr…" at bounding box center [368, 163] width 736 height 327
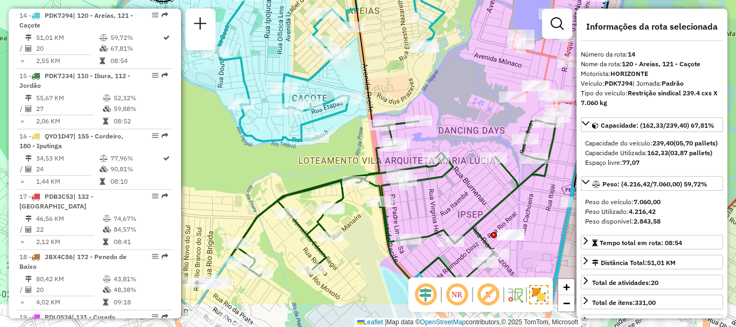
drag, startPoint x: 487, startPoint y: 120, endPoint x: 418, endPoint y: 65, distance: 88.6
click at [418, 65] on div "Rota 5 - Placa PCP5D52 54651464 - AES NASCIMENTOS LTDA Janela de atendimento Gr…" at bounding box center [368, 163] width 736 height 327
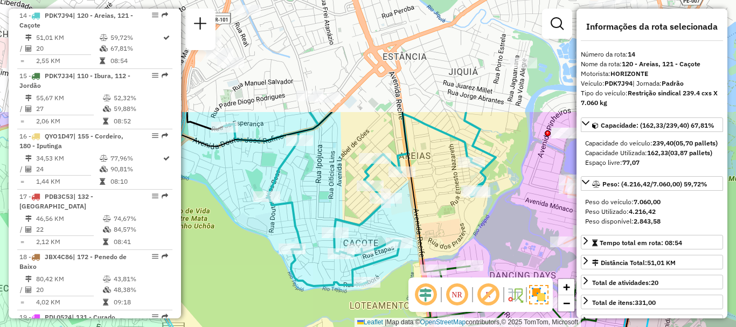
drag, startPoint x: 455, startPoint y: 101, endPoint x: 510, endPoint y: 238, distance: 147.0
click at [511, 242] on div "Rota 5 - Placa PCP5D52 54651464 - AES NASCIMENTOS LTDA Janela de atendimento Gr…" at bounding box center [368, 163] width 736 height 327
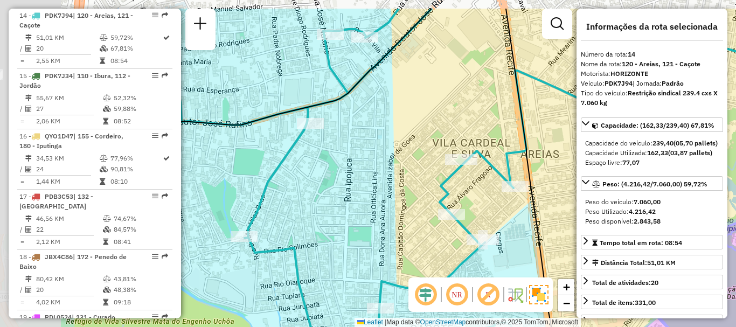
drag, startPoint x: 400, startPoint y: 206, endPoint x: 548, endPoint y: 247, distance: 153.9
click at [548, 247] on div "Rota 5 - Placa PCP5D52 54651464 - AES NASCIMENTOS LTDA Janela de atendimento Gr…" at bounding box center [368, 163] width 736 height 327
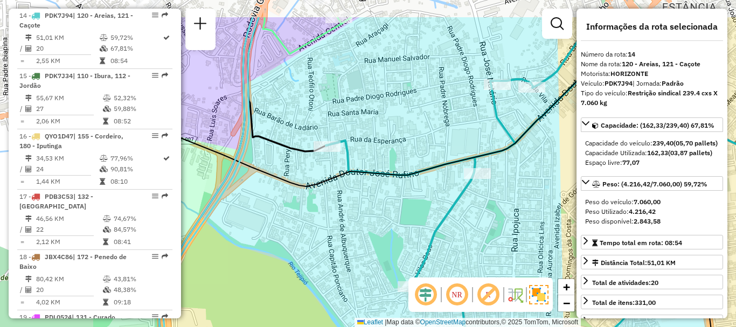
drag, startPoint x: 387, startPoint y: 183, endPoint x: 508, endPoint y: 227, distance: 128.5
click at [508, 227] on div "Rota 5 - Placa PCP5D52 54651464 - AES NASCIMENTOS LTDA Janela de atendimento Gr…" at bounding box center [368, 163] width 736 height 327
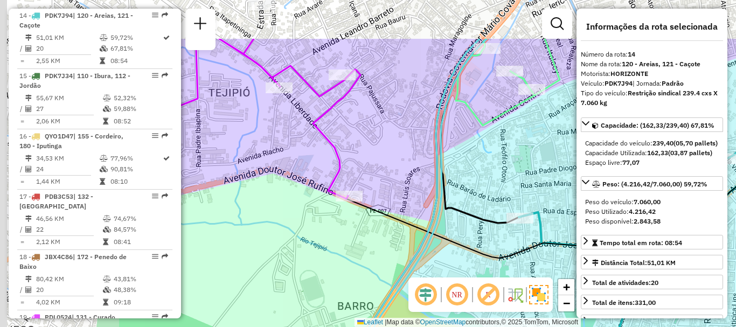
drag, startPoint x: 405, startPoint y: 134, endPoint x: 590, endPoint y: 192, distance: 193.7
click at [590, 192] on hb-router-mapa "Informações da Sessão 1257099 - 01/09/2025 Criação: 30/08/2025 18:06 Depósito: …" at bounding box center [368, 163] width 736 height 327
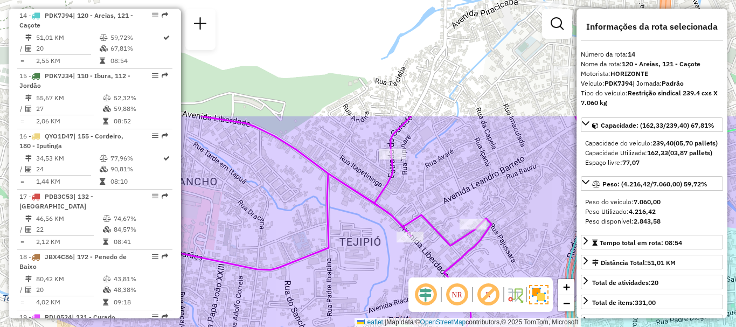
drag, startPoint x: 344, startPoint y: 145, endPoint x: 463, endPoint y: 271, distance: 173.4
click at [463, 271] on div "Rota 5 - Placa PCP5D52 54651464 - AES NASCIMENTOS LTDA Janela de atendimento Gr…" at bounding box center [368, 163] width 736 height 327
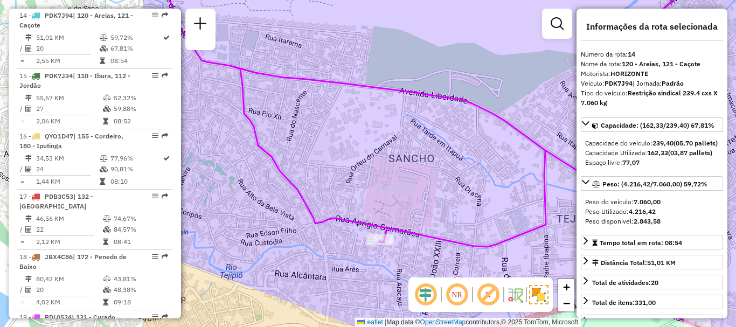
drag, startPoint x: 245, startPoint y: 192, endPoint x: 462, endPoint y: 169, distance: 218.4
click at [462, 169] on div "Rota 5 - Placa PCP5D52 54651464 - AES NASCIMENTOS LTDA Janela de atendimento Gr…" at bounding box center [368, 163] width 736 height 327
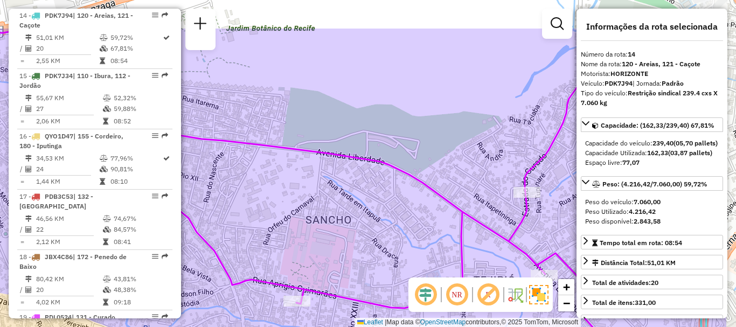
drag, startPoint x: 335, startPoint y: 91, endPoint x: 252, endPoint y: 152, distance: 103.2
click at [252, 152] on div "Rota 5 - Placa PCP5D52 54651464 - AES NASCIMENTOS LTDA Janela de atendimento Gr…" at bounding box center [368, 163] width 736 height 327
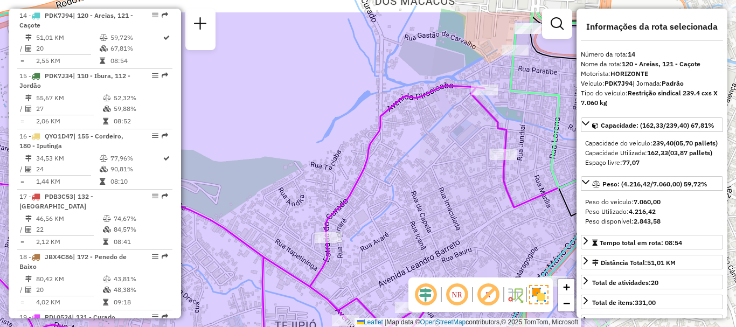
drag, startPoint x: 451, startPoint y: 100, endPoint x: 227, endPoint y: 140, distance: 228.2
click at [227, 140] on div "Rota 5 - Placa PCP5D52 54651464 - AES NASCIMENTOS LTDA Janela de atendimento Gr…" at bounding box center [368, 163] width 736 height 327
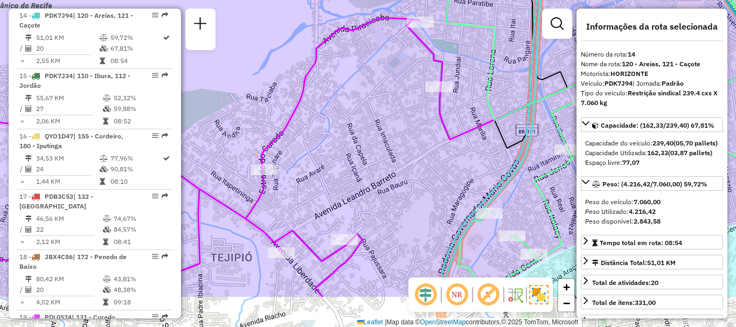
drag, startPoint x: 423, startPoint y: 237, endPoint x: 385, endPoint y: 174, distance: 73.3
click at [385, 174] on div "Rota 5 - Placa PCP5D52 54651464 - AES NASCIMENTOS LTDA Janela de atendimento Gr…" at bounding box center [368, 163] width 736 height 327
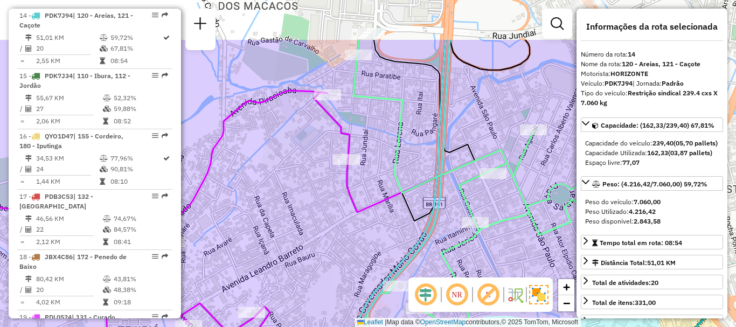
drag, startPoint x: 458, startPoint y: 174, endPoint x: 365, endPoint y: 250, distance: 120.7
click at [365, 250] on div "Rota 5 - Placa PCP5D52 54651464 - AES NASCIMENTOS LTDA Janela de atendimento Gr…" at bounding box center [368, 163] width 736 height 327
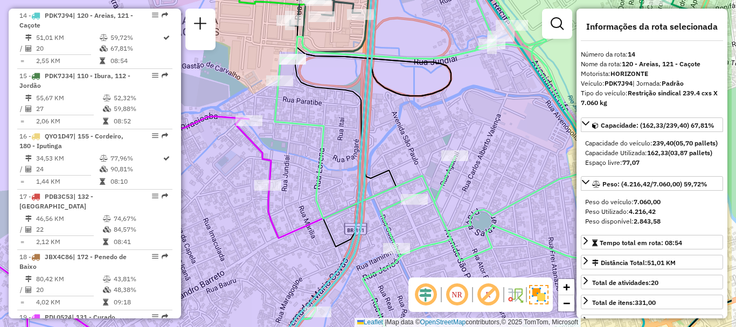
drag, startPoint x: 281, startPoint y: 50, endPoint x: 199, endPoint y: 73, distance: 85.1
click at [199, 73] on div "Rota 5 - Placa PCP5D52 54651464 - AES NASCIMENTOS LTDA Janela de atendimento Gr…" at bounding box center [368, 163] width 736 height 327
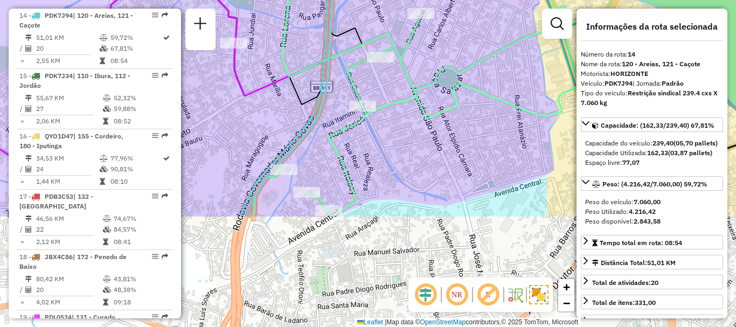
drag, startPoint x: 504, startPoint y: 208, endPoint x: 474, endPoint y: 66, distance: 145.3
click at [474, 66] on icon at bounding box center [462, 20] width 443 height 392
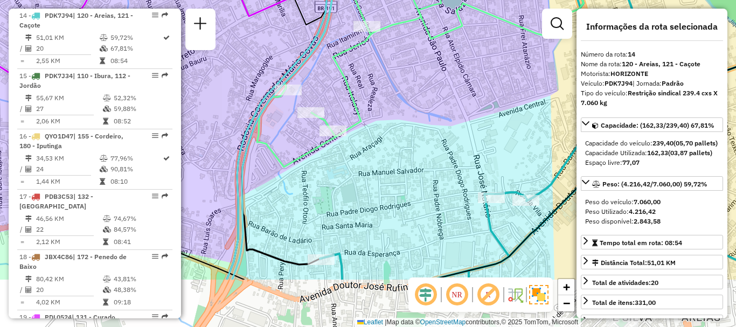
drag, startPoint x: 448, startPoint y: 220, endPoint x: 452, endPoint y: 141, distance: 79.9
click at [452, 141] on div "Rota 5 - Placa PCP5D52 54651464 - AES NASCIMENTOS LTDA Janela de atendimento Gr…" at bounding box center [368, 163] width 736 height 327
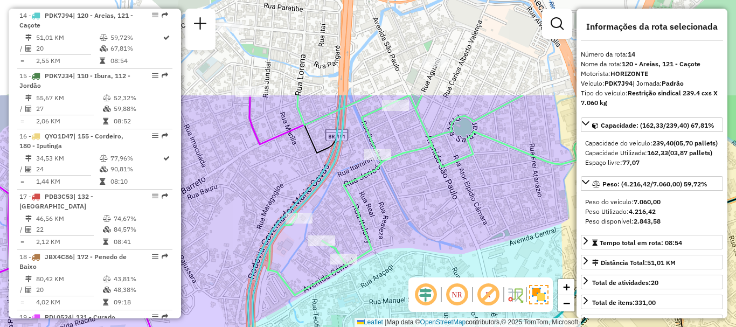
drag, startPoint x: 332, startPoint y: 188, endPoint x: 343, endPoint y: 316, distance: 128.7
click at [343, 316] on div "Rota 5 - Placa PCP5D52 54651464 - AES NASCIMENTOS LTDA Janela de atendimento Gr…" at bounding box center [368, 163] width 736 height 327
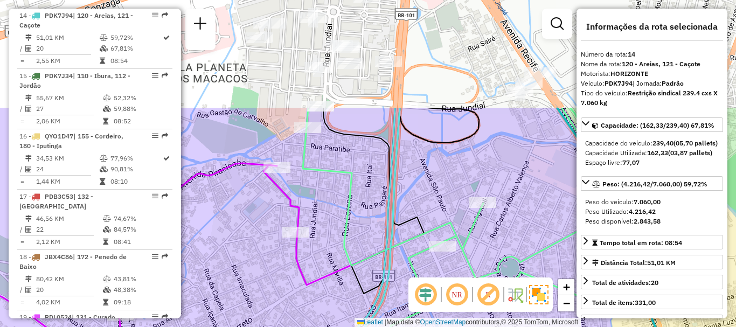
drag, startPoint x: 397, startPoint y: 46, endPoint x: 443, endPoint y: 186, distance: 148.2
click at [443, 186] on div "Rota 5 - Placa PCP5D52 54651464 - AES NASCIMENTOS LTDA Janela de atendimento Gr…" at bounding box center [368, 163] width 736 height 327
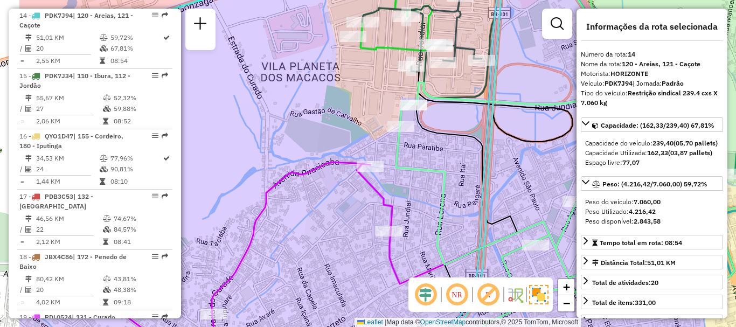
drag, startPoint x: 422, startPoint y: 151, endPoint x: 515, endPoint y: 150, distance: 93.2
click at [515, 150] on div "Rota 5 - Placa PCP5D52 54651464 - AES NASCIMENTOS LTDA Janela de atendimento Gr…" at bounding box center [368, 163] width 736 height 327
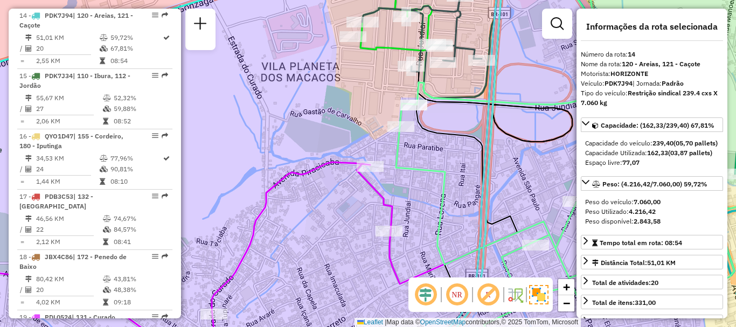
scroll to position [54, 0]
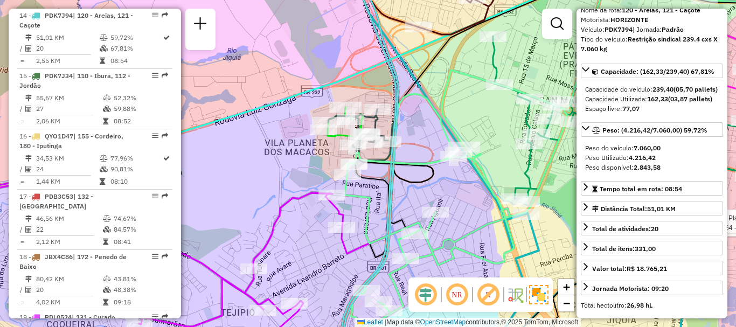
drag, startPoint x: 412, startPoint y: 155, endPoint x: 364, endPoint y: 189, distance: 59.2
click at [364, 189] on div "Rota 5 - Placa PCP5D52 54651464 - AES NASCIMENTOS LTDA Janela de atendimento Gr…" at bounding box center [368, 163] width 736 height 327
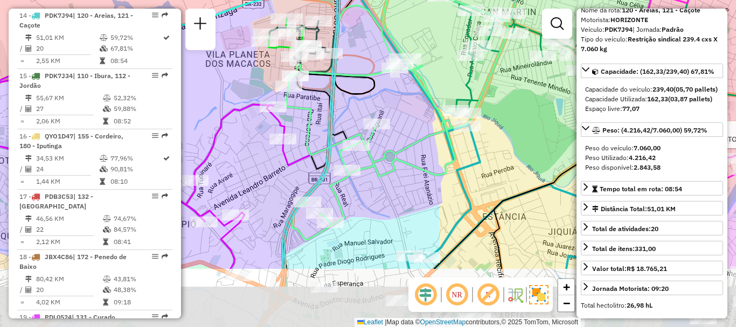
drag, startPoint x: 414, startPoint y: 193, endPoint x: 361, endPoint y: 102, distance: 104.8
click at [361, 102] on div "Rota 5 - Placa PCP5D52 54651464 - AES NASCIMENTOS LTDA Janela de atendimento Gr…" at bounding box center [368, 163] width 736 height 327
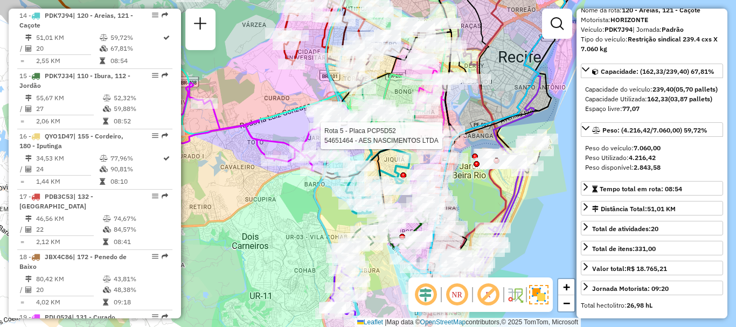
drag, startPoint x: 407, startPoint y: 166, endPoint x: 376, endPoint y: 162, distance: 32.1
click at [376, 162] on icon at bounding box center [397, 70] width 166 height 215
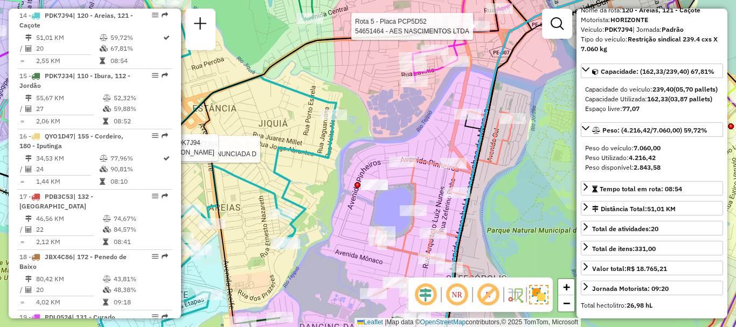
drag, startPoint x: 394, startPoint y: 190, endPoint x: 323, endPoint y: 198, distance: 71.5
click at [323, 198] on div "Rota 5 - Placa PCP5D52 54651464 - AES NASCIMENTOS LTDA Rota 14 - Placa PDK7J94 …" at bounding box center [368, 163] width 736 height 327
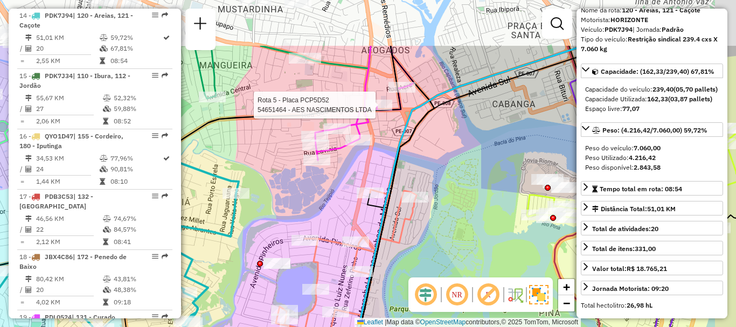
drag, startPoint x: 397, startPoint y: 135, endPoint x: 305, endPoint y: 226, distance: 128.8
click at [305, 226] on div "Rota 5 - Placa PCP5D52 54651464 - AES NASCIMENTOS LTDA Rota 14 - Placa PDK7J94 …" at bounding box center [368, 163] width 736 height 327
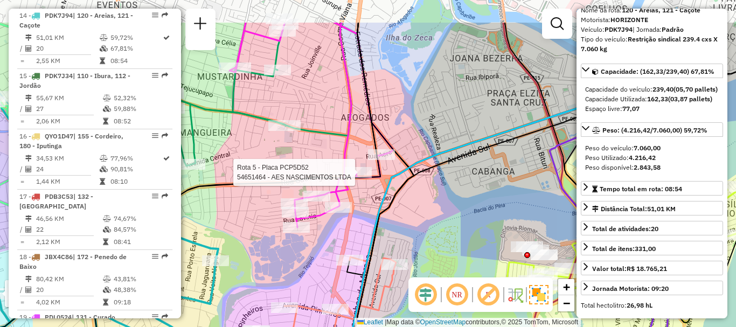
drag, startPoint x: 384, startPoint y: 171, endPoint x: 382, endPoint y: 230, distance: 58.2
click at [382, 230] on icon at bounding box center [503, 219] width 336 height 392
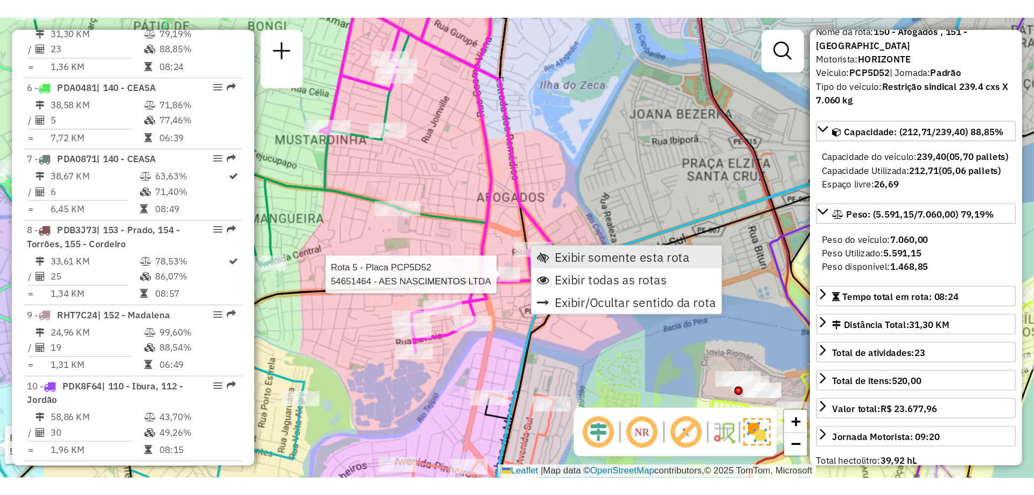
scroll to position [664, 0]
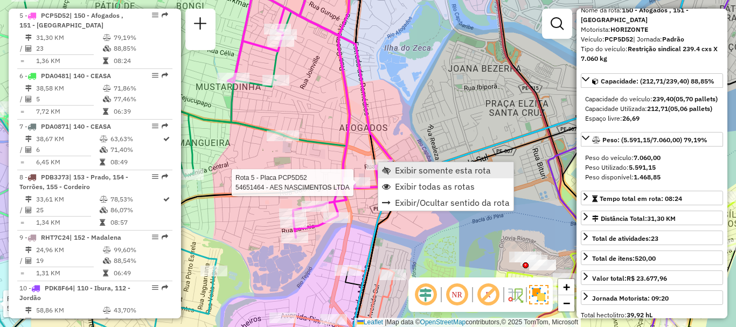
click at [387, 176] on link "Exibir somente esta rota" at bounding box center [445, 170] width 135 height 16
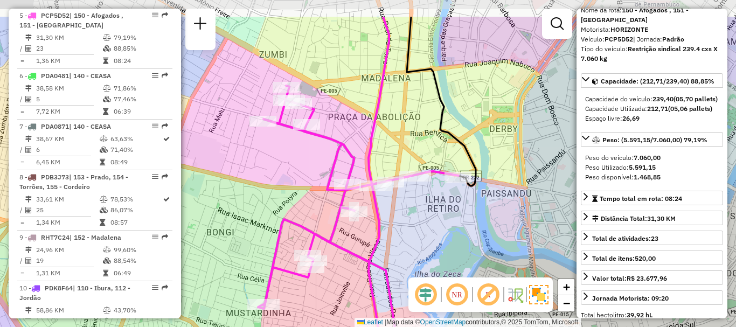
drag, startPoint x: 344, startPoint y: 233, endPoint x: 405, endPoint y: 283, distance: 79.2
click at [405, 283] on div "Rota 5 - Placa PCP5D52 54651464 - AES NASCIMENTOS LTDA Janela de atendimento Gr…" at bounding box center [368, 163] width 736 height 327
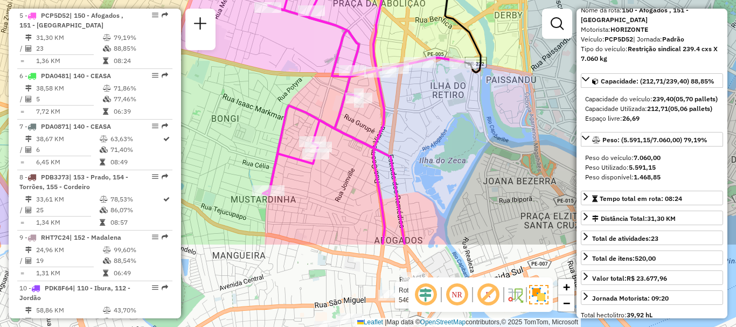
drag, startPoint x: 413, startPoint y: 212, endPoint x: 416, endPoint y: 94, distance: 117.5
click at [416, 94] on div "Rota 5 - Placa PCP5D52 54651464 - AES NASCIMENTOS LTDA Janela de atendimento Gr…" at bounding box center [368, 163] width 736 height 327
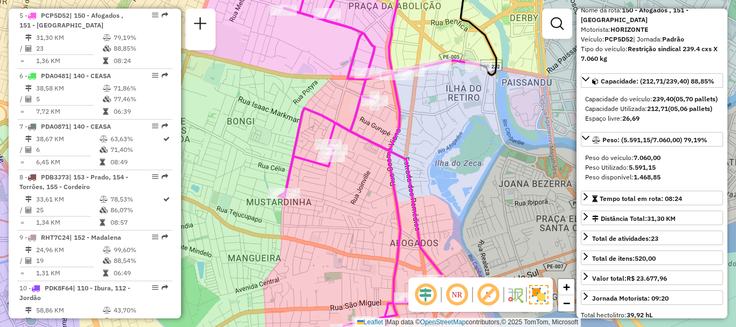
drag, startPoint x: 390, startPoint y: 203, endPoint x: 407, endPoint y: 209, distance: 18.2
click at [407, 209] on icon at bounding box center [379, 164] width 200 height 378
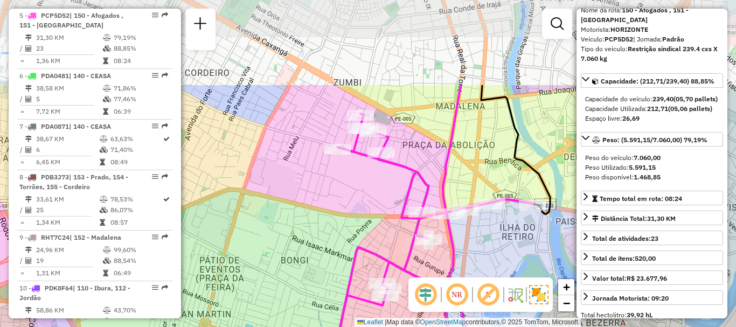
drag, startPoint x: 401, startPoint y: 163, endPoint x: 425, endPoint y: 281, distance: 120.9
click at [425, 281] on hb-router-mapa "Informações da Sessão 1257099 - 01/09/2025 Criação: 30/08/2025 18:06 Depósito: …" at bounding box center [368, 163] width 736 height 327
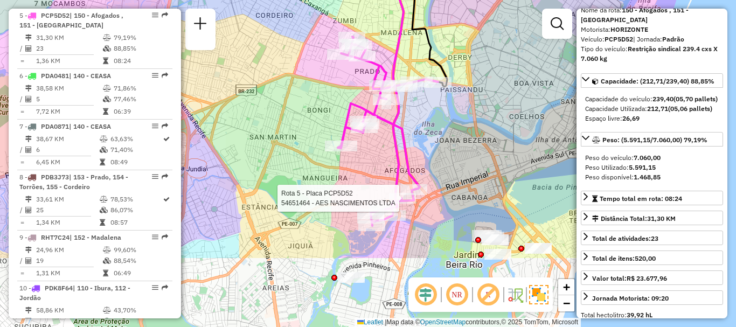
drag, startPoint x: 453, startPoint y: 220, endPoint x: 400, endPoint y: 106, distance: 125.8
click at [401, 109] on div "Rota 5 - Placa PCP5D52 54651464 - AES NASCIMENTOS LTDA Janela de atendimento Gr…" at bounding box center [368, 163] width 736 height 327
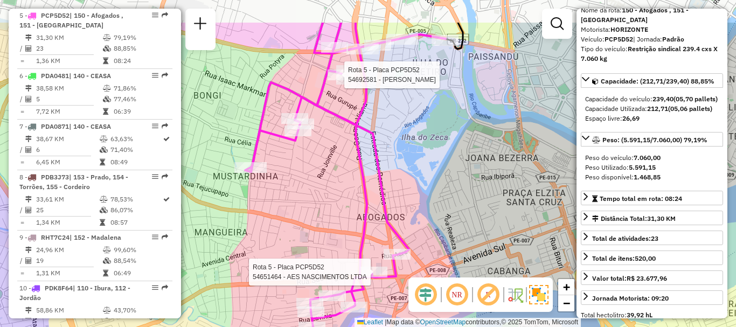
drag, startPoint x: 410, startPoint y: 144, endPoint x: 401, endPoint y: 199, distance: 56.2
click at [401, 199] on div "Rota 5 - Placa PCP5D52 54651464 - AES NASCIMENTOS LTDA Rota 5 - Placa PCP5D52 5…" at bounding box center [368, 163] width 736 height 327
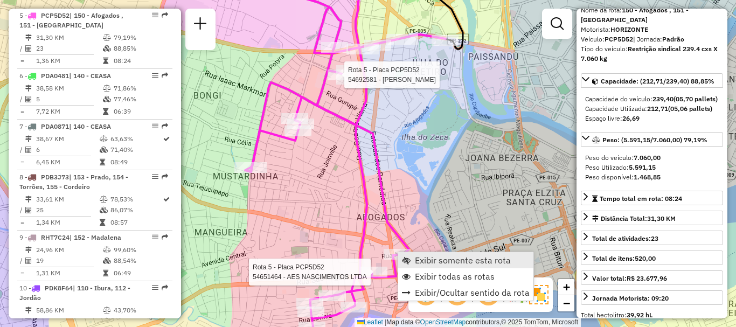
click at [409, 265] on link "Exibir somente esta rota" at bounding box center [465, 260] width 135 height 16
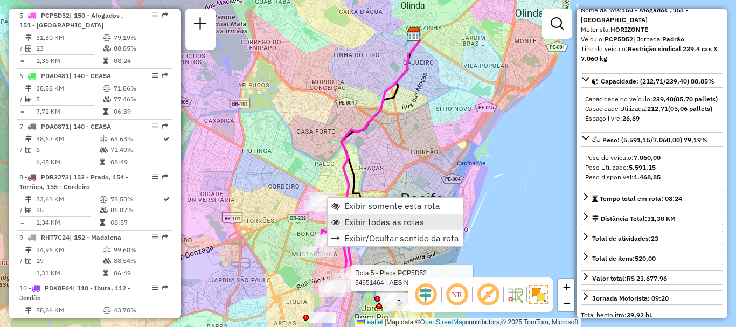
click at [344, 225] on span "Exibir todas as rotas" at bounding box center [384, 222] width 80 height 9
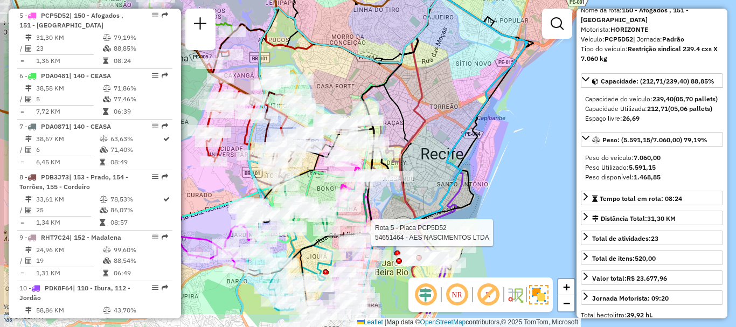
drag, startPoint x: 290, startPoint y: 238, endPoint x: 310, endPoint y: 193, distance: 49.5
click at [310, 193] on icon at bounding box center [343, 110] width 190 height 241
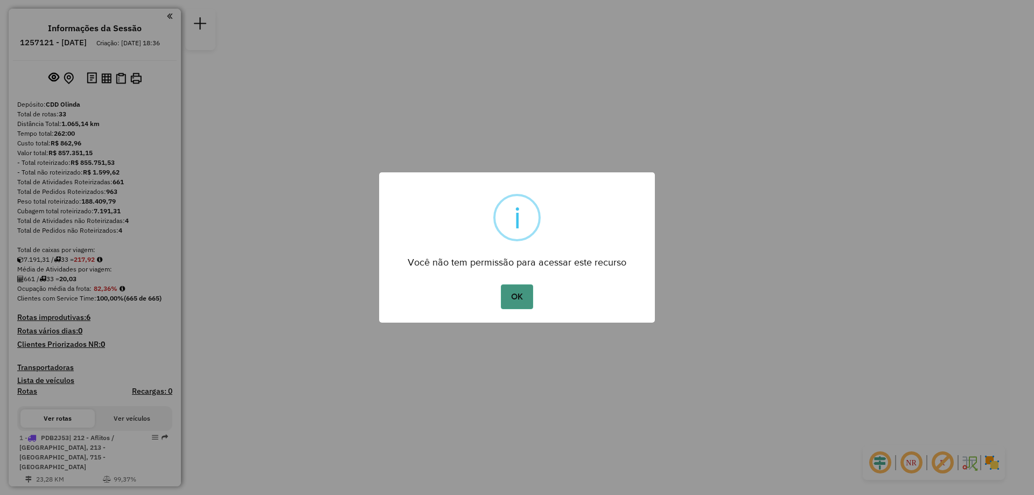
click at [517, 295] on button "OK" at bounding box center [517, 296] width 32 height 25
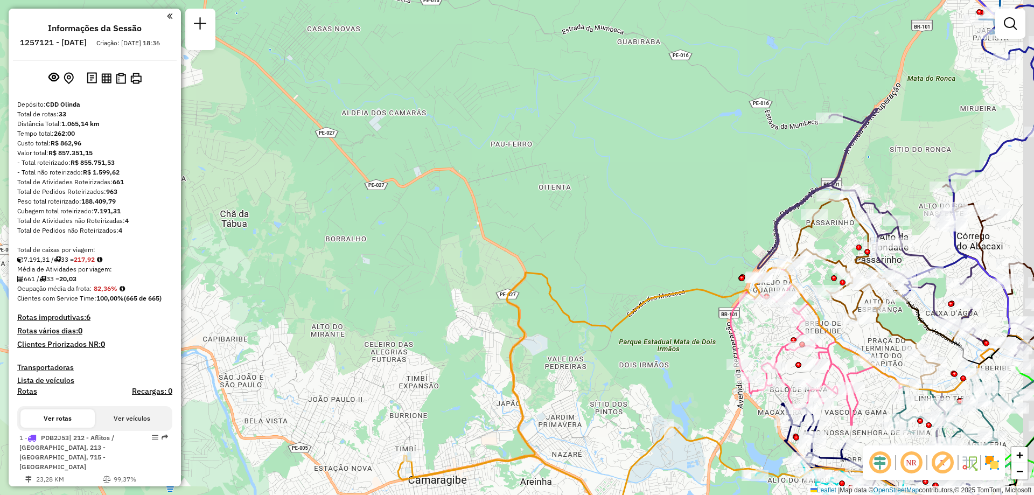
drag, startPoint x: 746, startPoint y: 235, endPoint x: 526, endPoint y: 210, distance: 221.3
click at [537, 211] on div "Janela de atendimento Grade de atendimento Capacidade Transportadoras Veículos …" at bounding box center [517, 247] width 1034 height 495
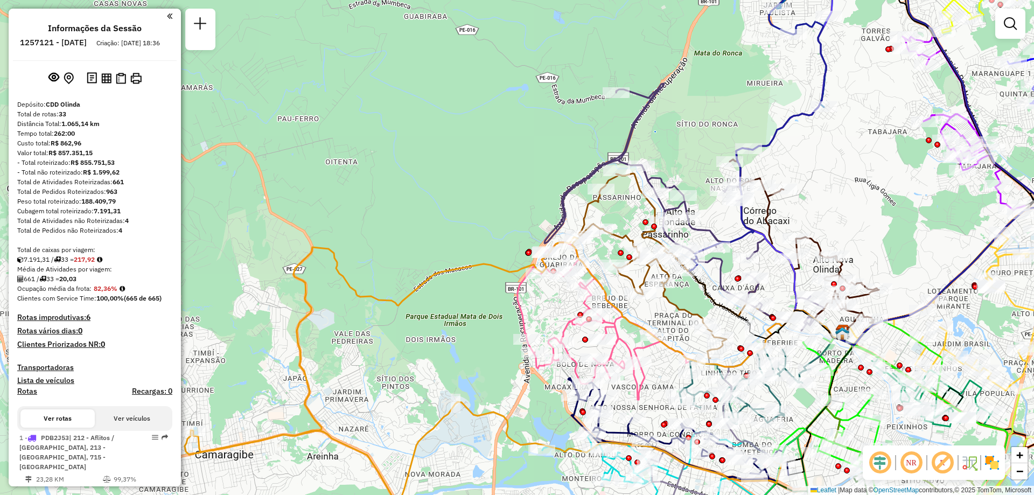
click at [913, 458] on em at bounding box center [912, 463] width 26 height 26
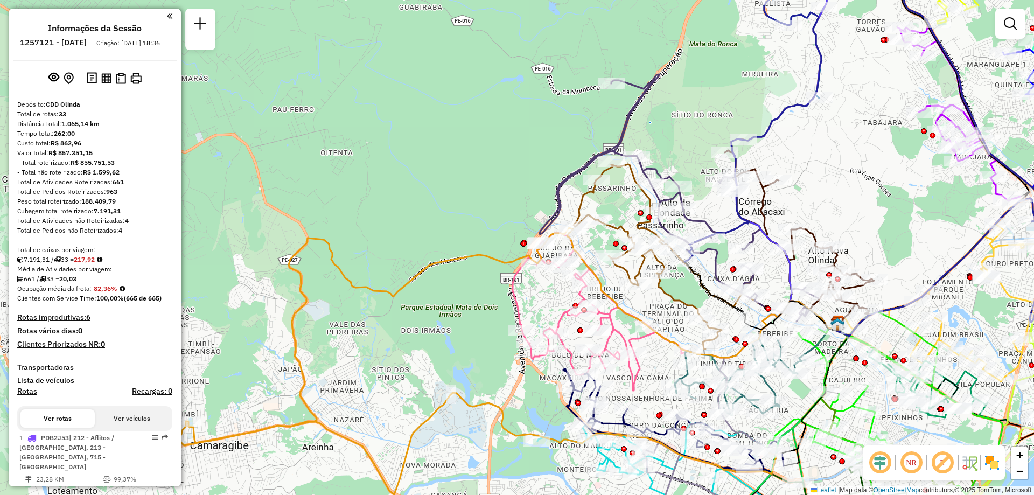
drag, startPoint x: 830, startPoint y: 212, endPoint x: 774, endPoint y: 177, distance: 65.8
click at [777, 178] on div "Janela de atendimento Grade de atendimento Capacidade Transportadoras Veículos …" at bounding box center [517, 247] width 1034 height 495
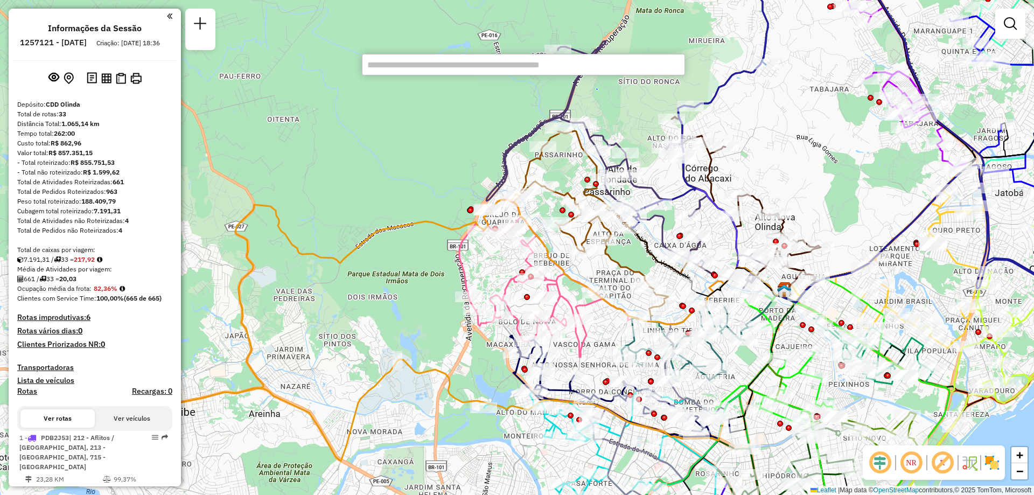
type input "*****"
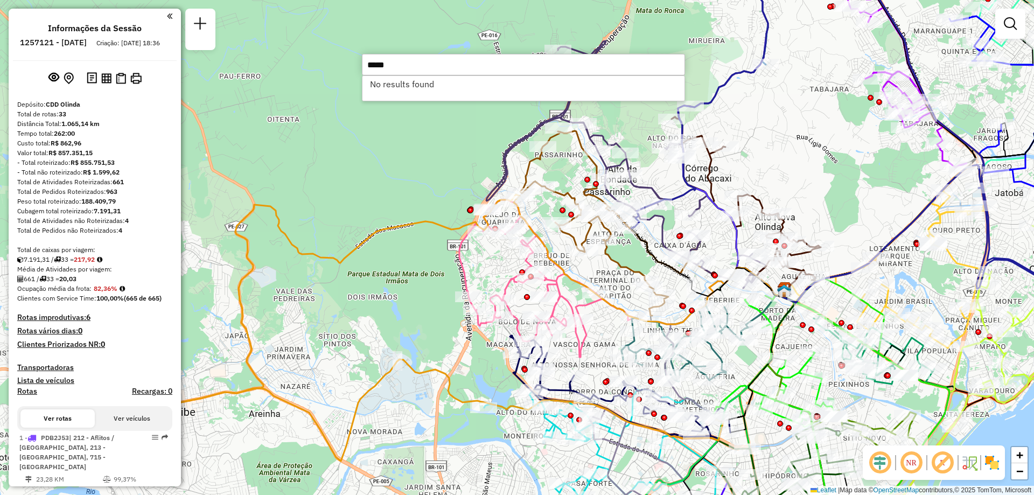
drag, startPoint x: 409, startPoint y: 64, endPoint x: 265, endPoint y: 64, distance: 143.9
click at [264, 65] on hb-router-mapa "Informações da Sessão 1257121 - 01/09/2025 Criação: 30/08/2025 18:36 Depósito: …" at bounding box center [517, 247] width 1034 height 495
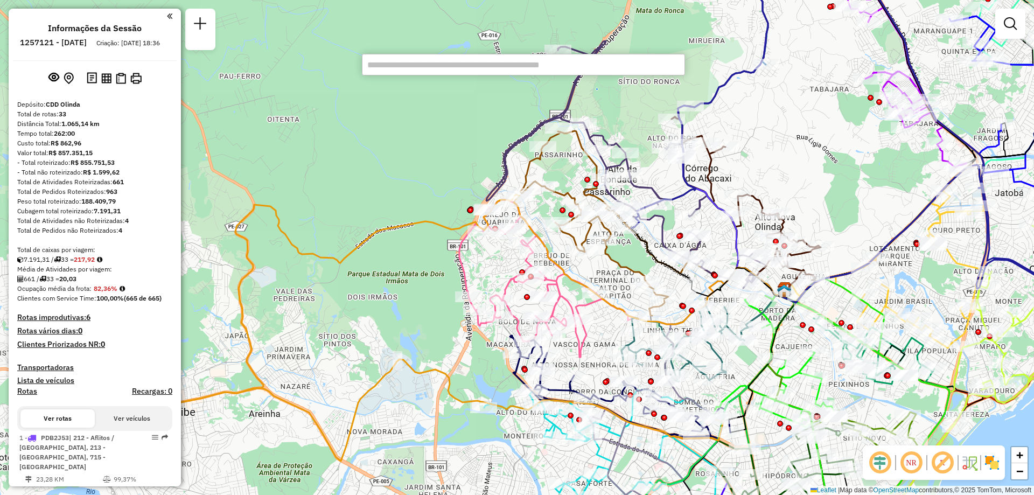
click at [542, 72] on input "text" at bounding box center [523, 65] width 323 height 22
paste input "*****"
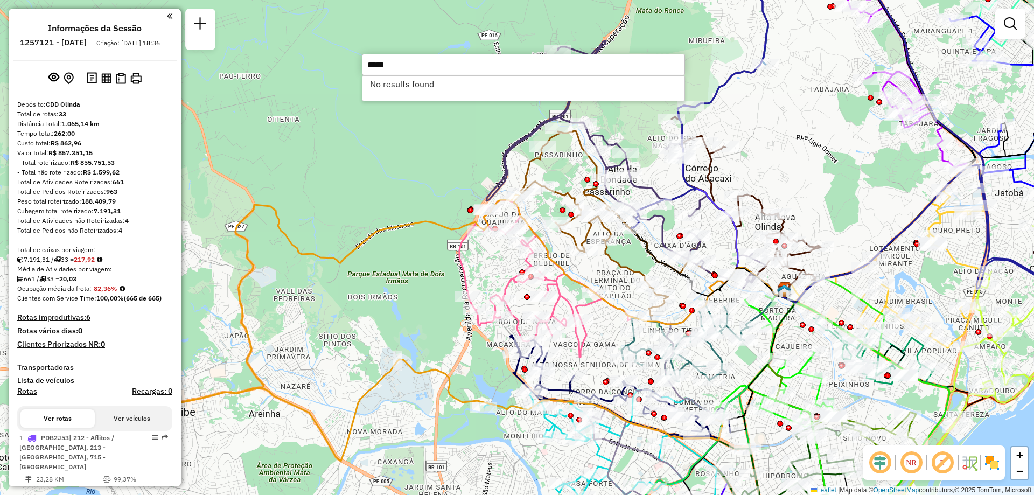
type input "*****"
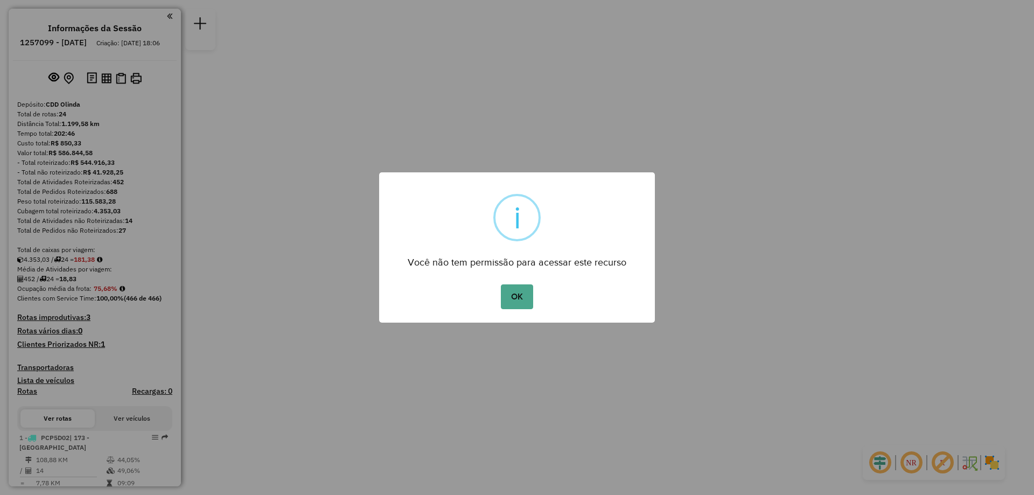
click at [501, 294] on div "OK No Cancel" at bounding box center [517, 297] width 276 height 30
click at [506, 296] on button "OK" at bounding box center [517, 296] width 32 height 25
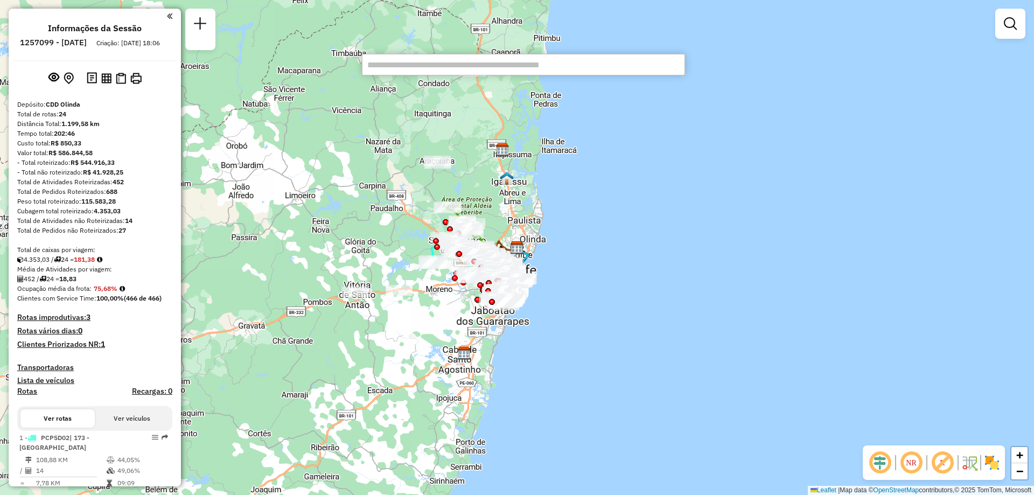
paste input "*****"
type input "*****"
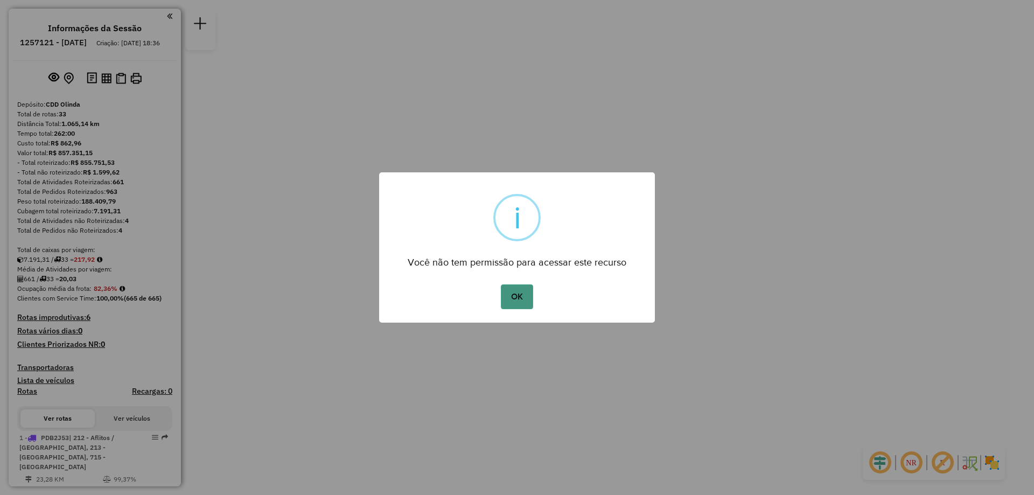
click at [521, 292] on button "OK" at bounding box center [517, 296] width 32 height 25
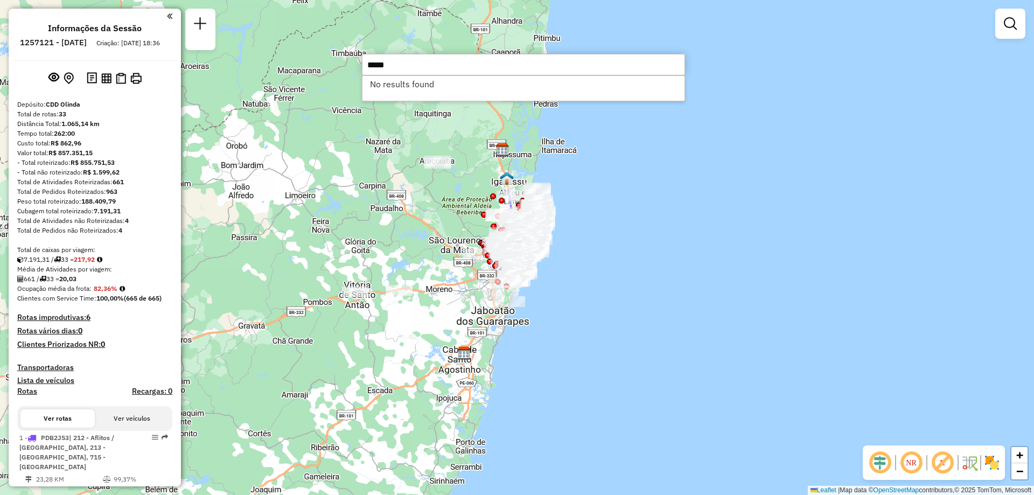
drag, startPoint x: 398, startPoint y: 65, endPoint x: 374, endPoint y: 65, distance: 23.2
click at [374, 65] on input "*****" at bounding box center [523, 65] width 323 height 22
type input "*"
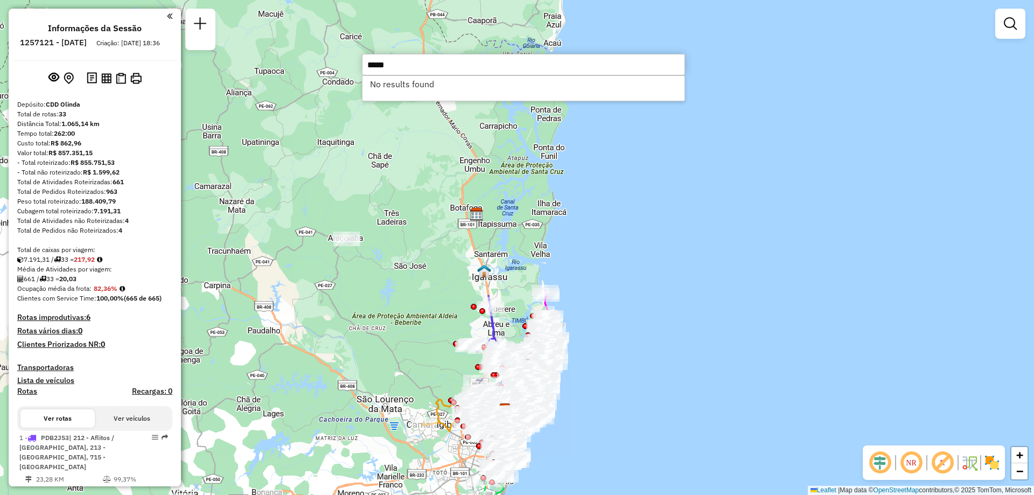
type input "*****"
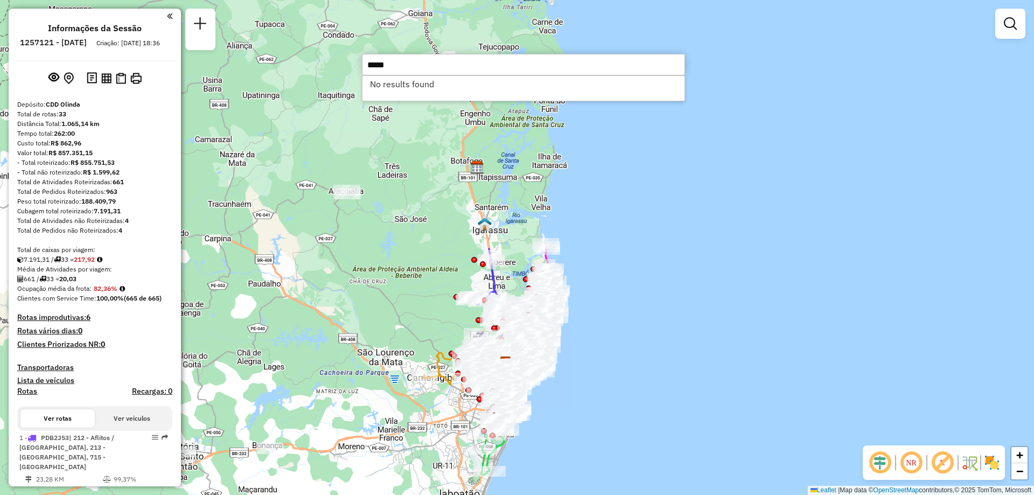
drag, startPoint x: 534, startPoint y: 247, endPoint x: 539, endPoint y: 130, distance: 116.5
click at [539, 130] on div "Janela de atendimento Grade de atendimento Capacidade Transportadoras Veículos …" at bounding box center [517, 247] width 1034 height 495
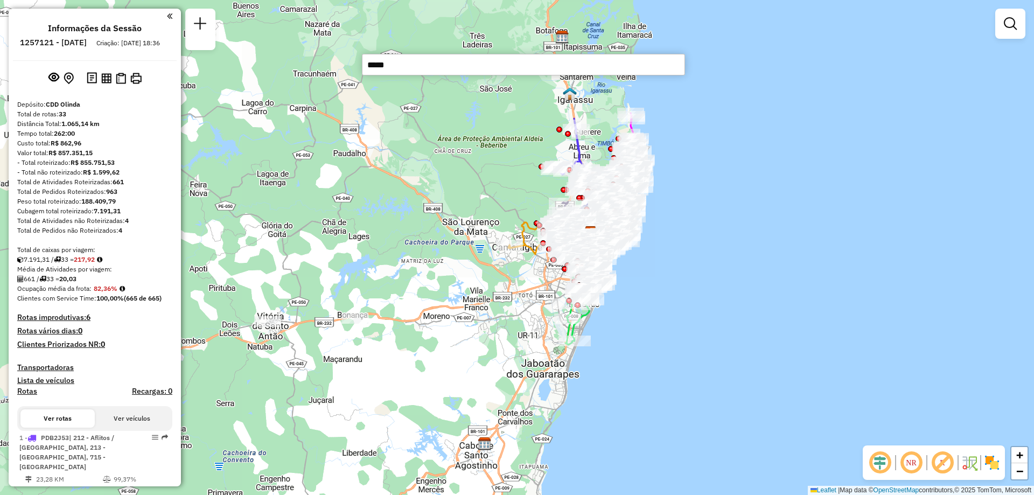
drag, startPoint x: 286, startPoint y: 332, endPoint x: 372, endPoint y: 281, distance: 100.0
click at [372, 281] on div "Janela de atendimento Grade de atendimento Capacidade Transportadoras Veículos …" at bounding box center [517, 247] width 1034 height 495
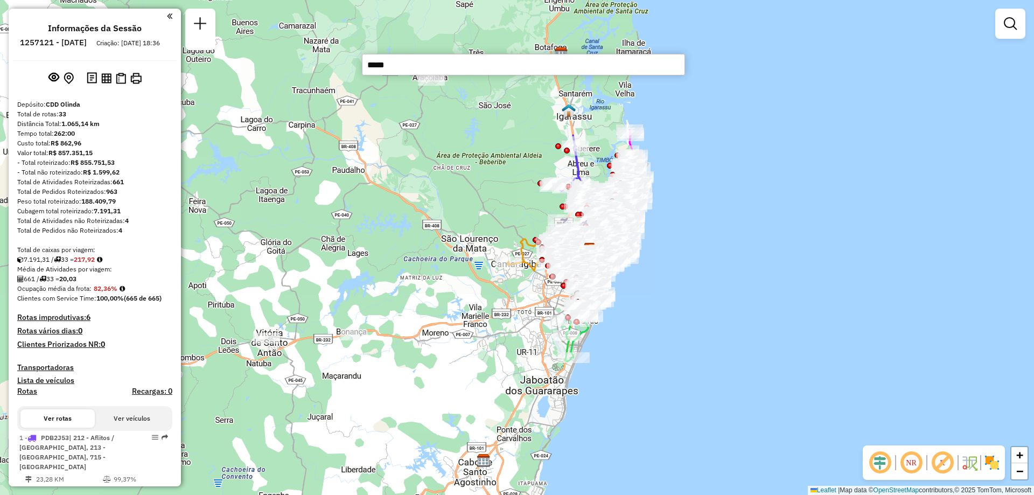
drag, startPoint x: 438, startPoint y: 198, endPoint x: 359, endPoint y: 268, distance: 105.7
click at [359, 293] on div "Janela de atendimento Grade de atendimento Capacidade Transportadoras Veículos …" at bounding box center [517, 247] width 1034 height 495
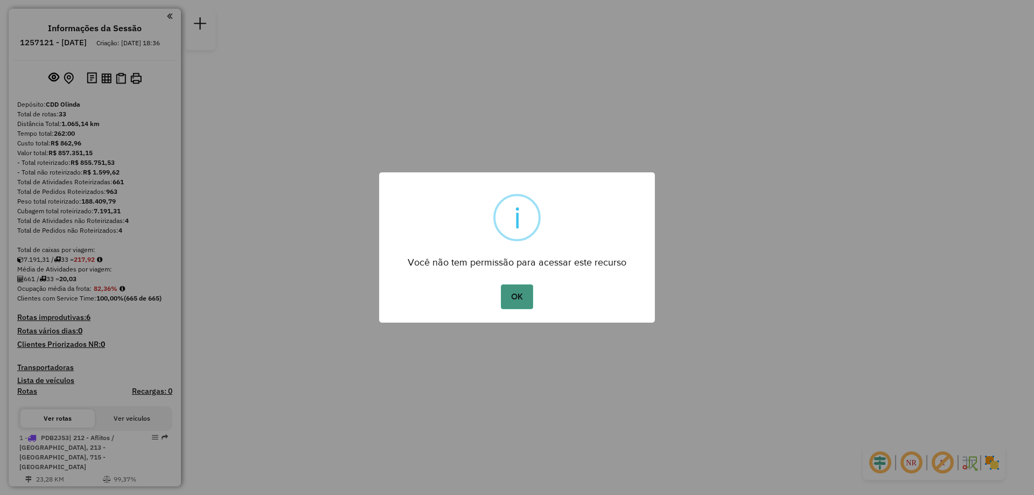
click at [515, 300] on button "OK" at bounding box center [517, 296] width 32 height 25
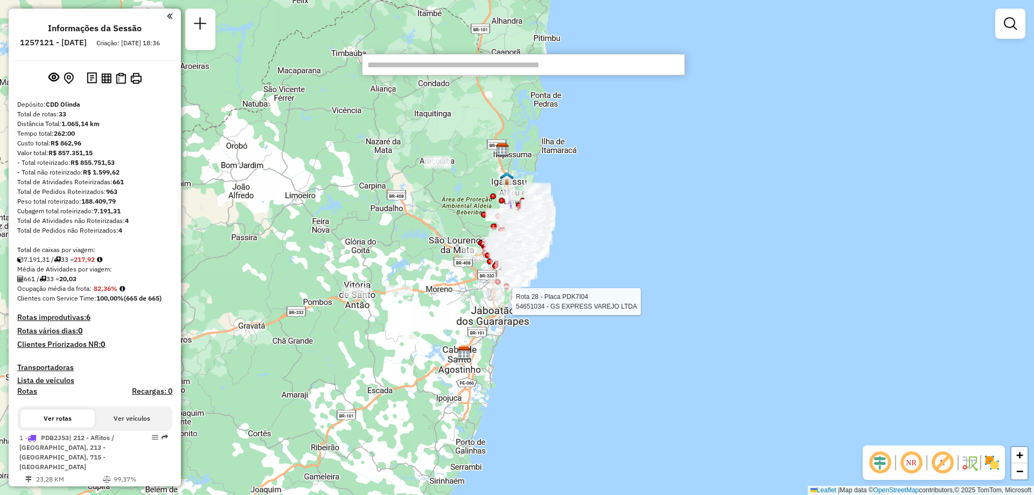
type input "*****"
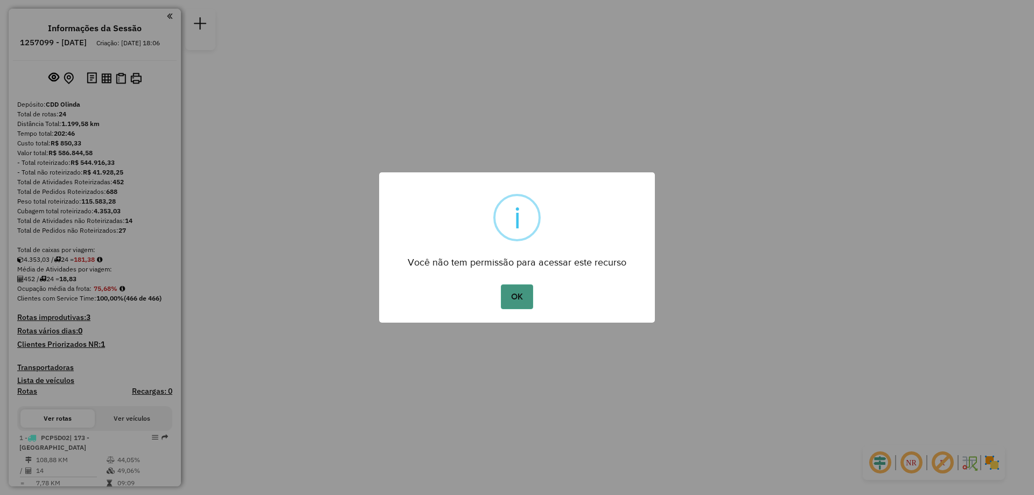
click at [519, 296] on button "OK" at bounding box center [517, 296] width 32 height 25
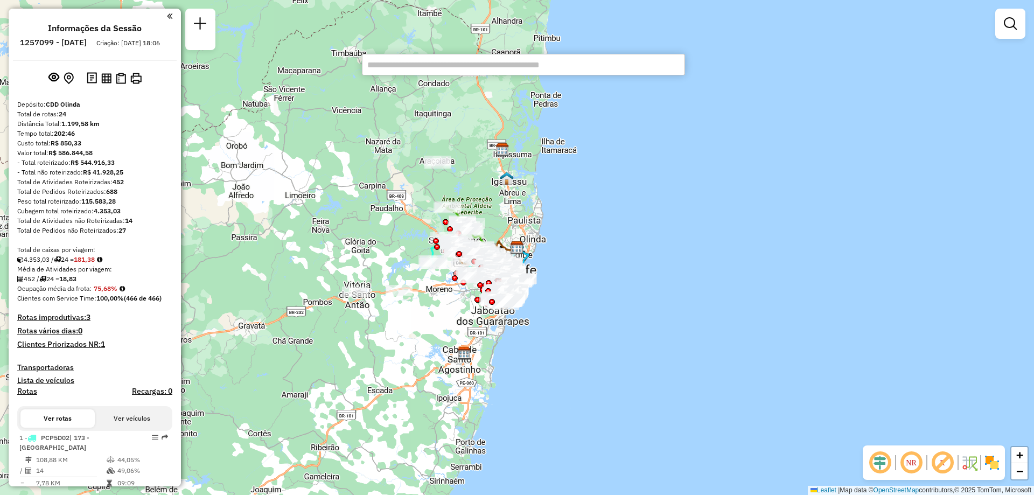
type input "*****"
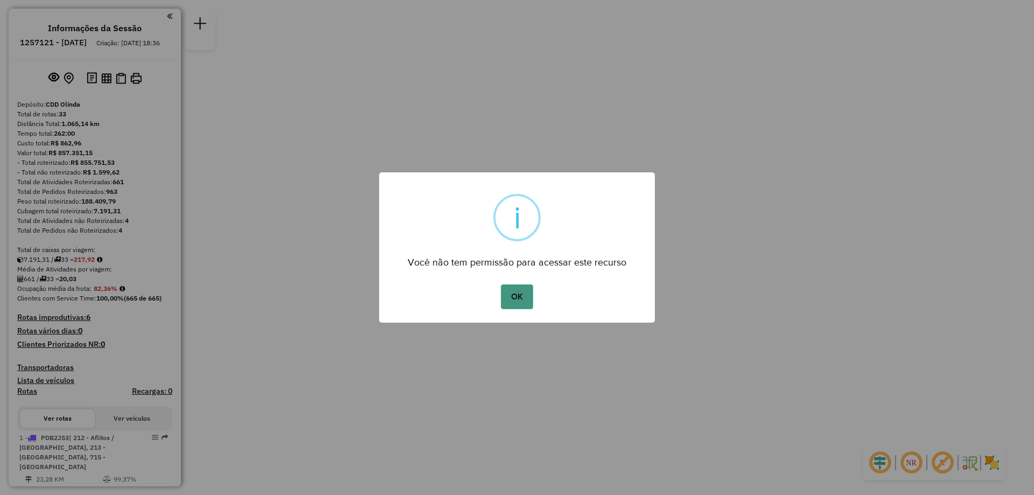
click at [517, 300] on button "OK" at bounding box center [517, 296] width 32 height 25
